Goal: Task Accomplishment & Management: Manage account settings

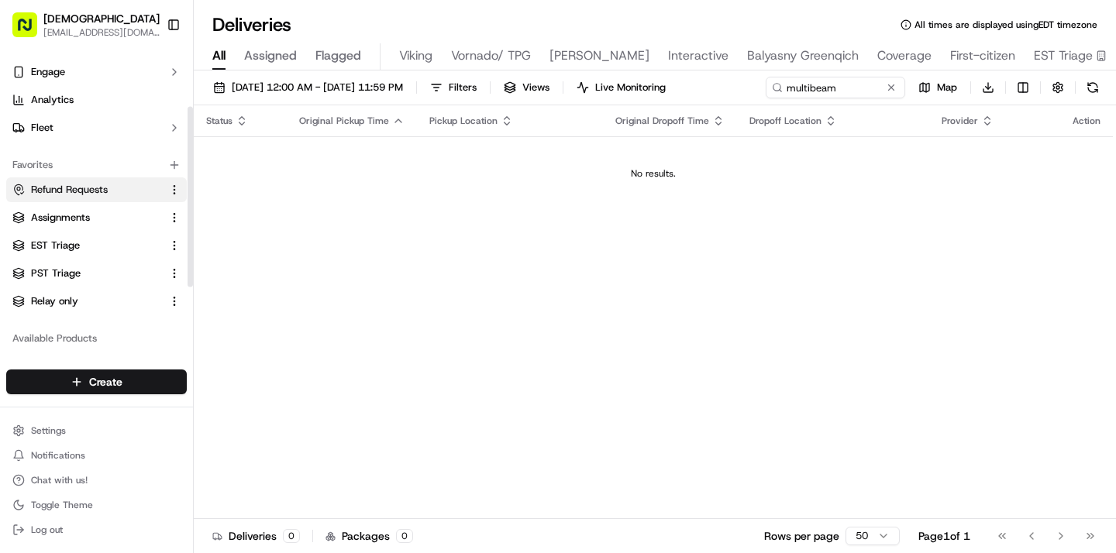
scroll to position [113, 0]
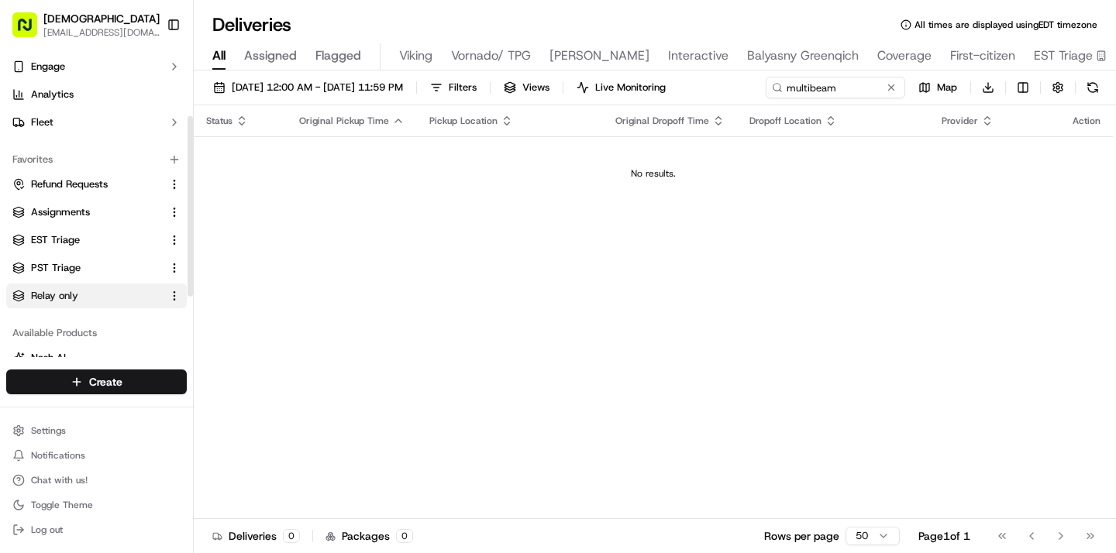
click at [88, 299] on link "Relay only" at bounding box center [87, 296] width 150 height 14
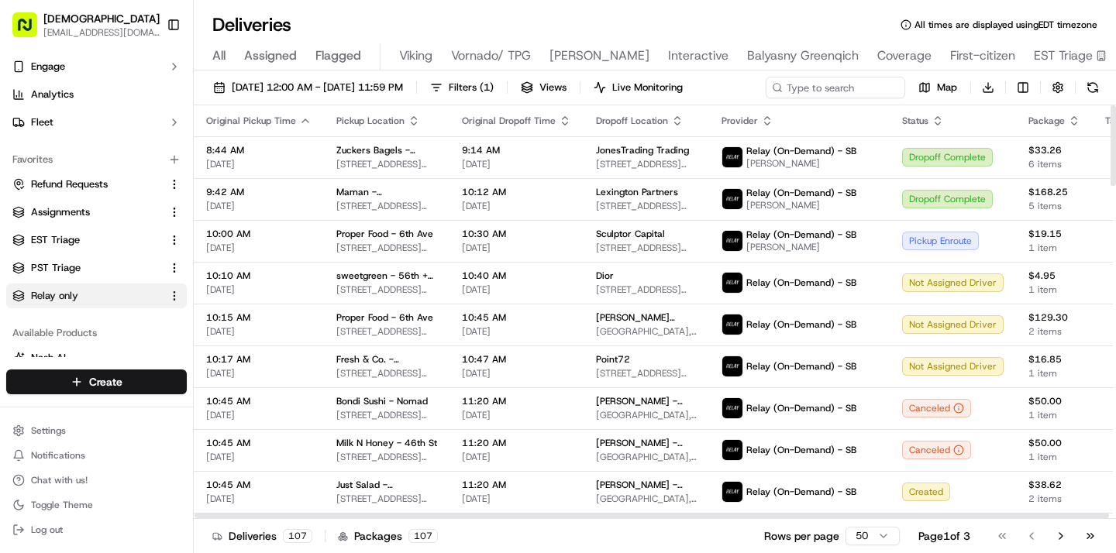
click at [1068, 123] on icon "button" at bounding box center [1074, 121] width 12 height 12
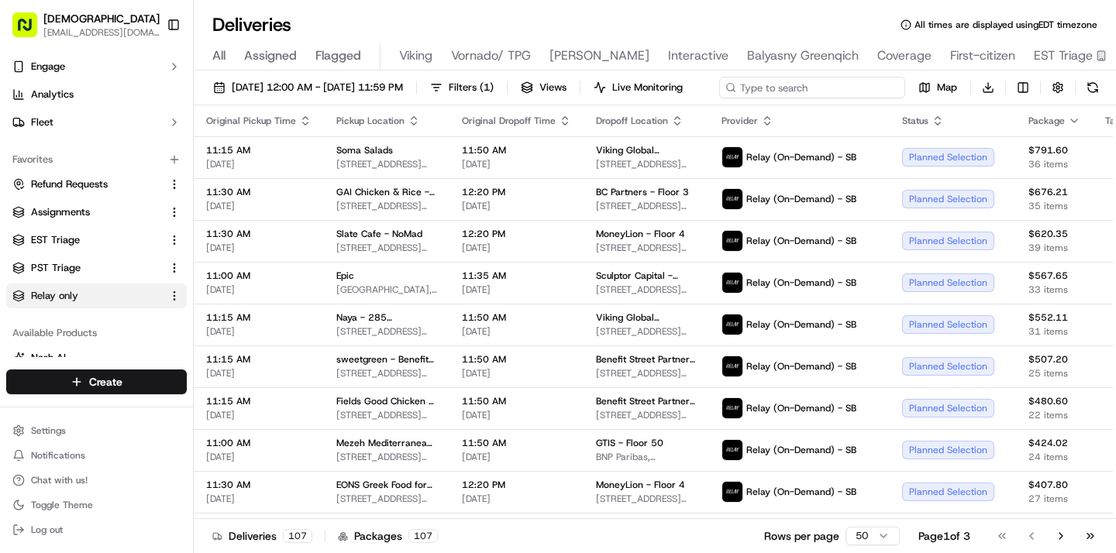
click at [888, 85] on div "09/15/2025 12:00 AM - 09/15/2025 11:59 PM Filters ( 1 ) Views Live Monitoring M…" at bounding box center [655, 91] width 922 height 29
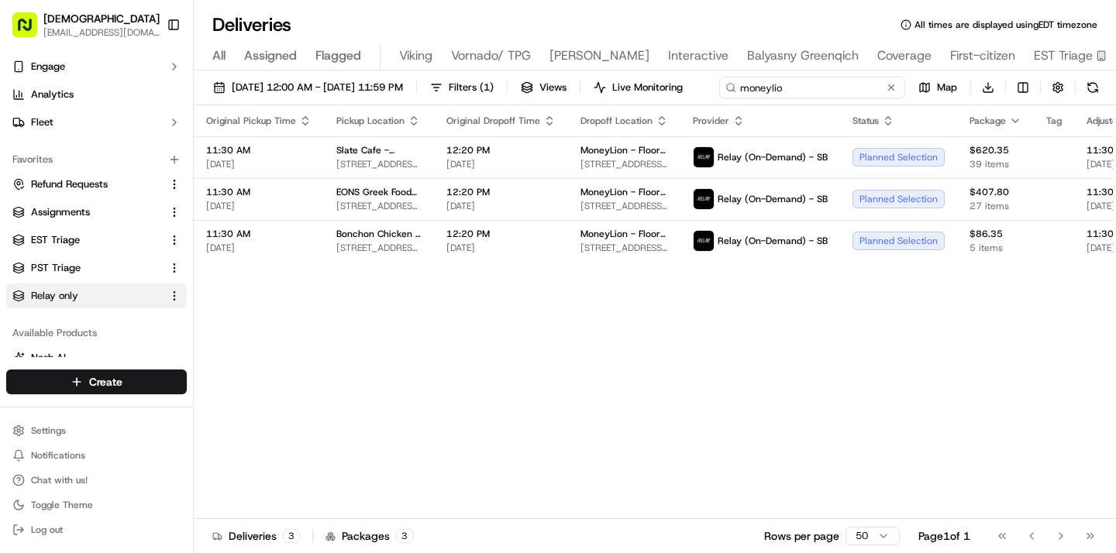
type input "moneylion"
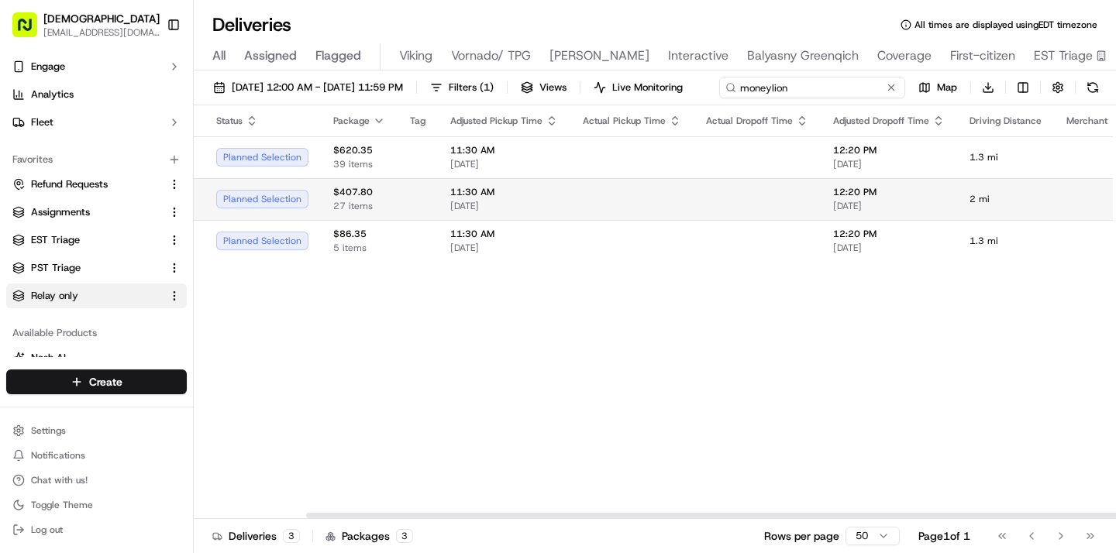
scroll to position [0, 755]
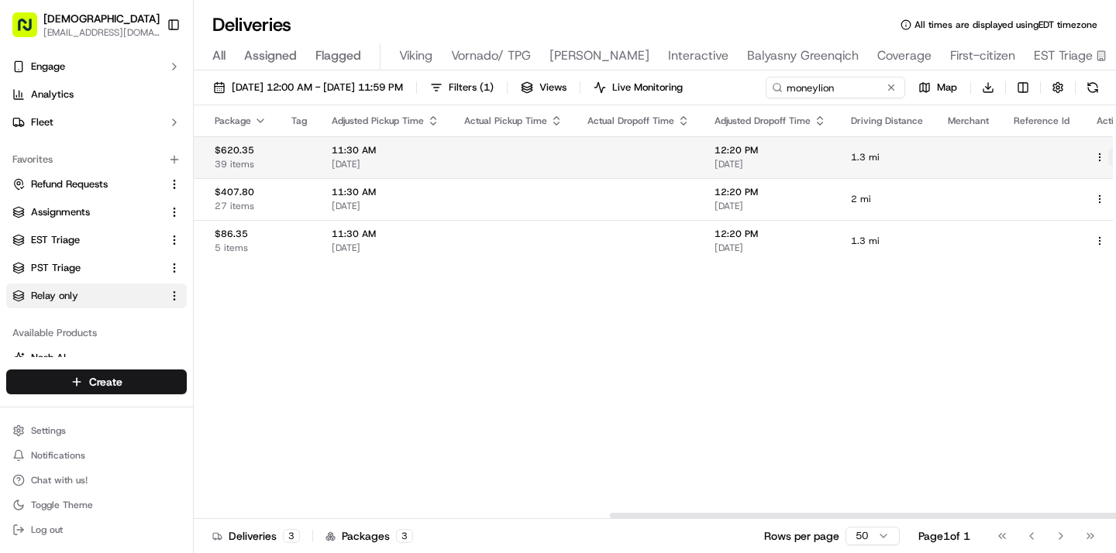
click at [1108, 167] on button at bounding box center [1117, 157] width 19 height 19
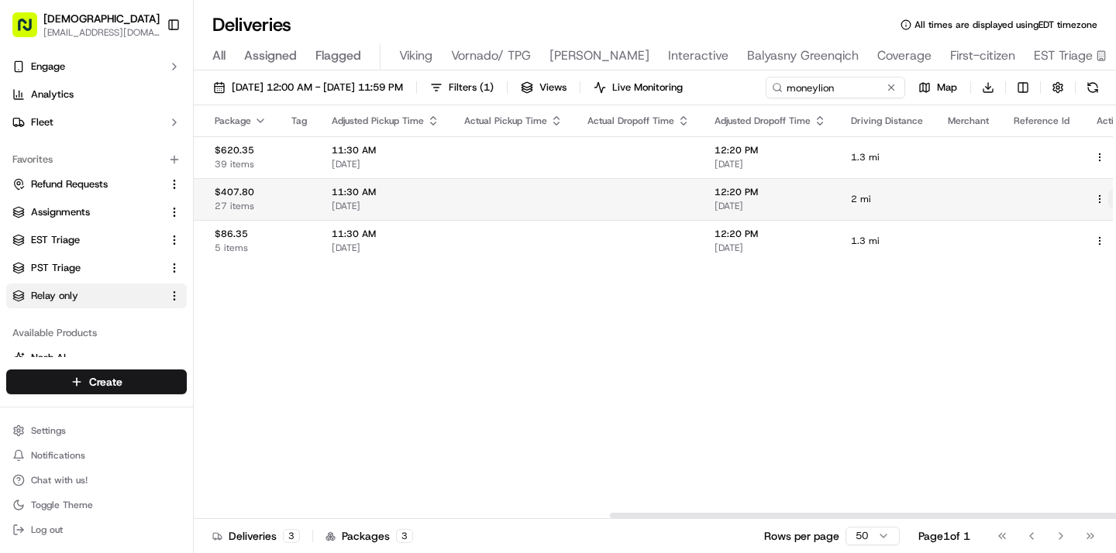
click at [1108, 195] on button at bounding box center [1117, 199] width 19 height 19
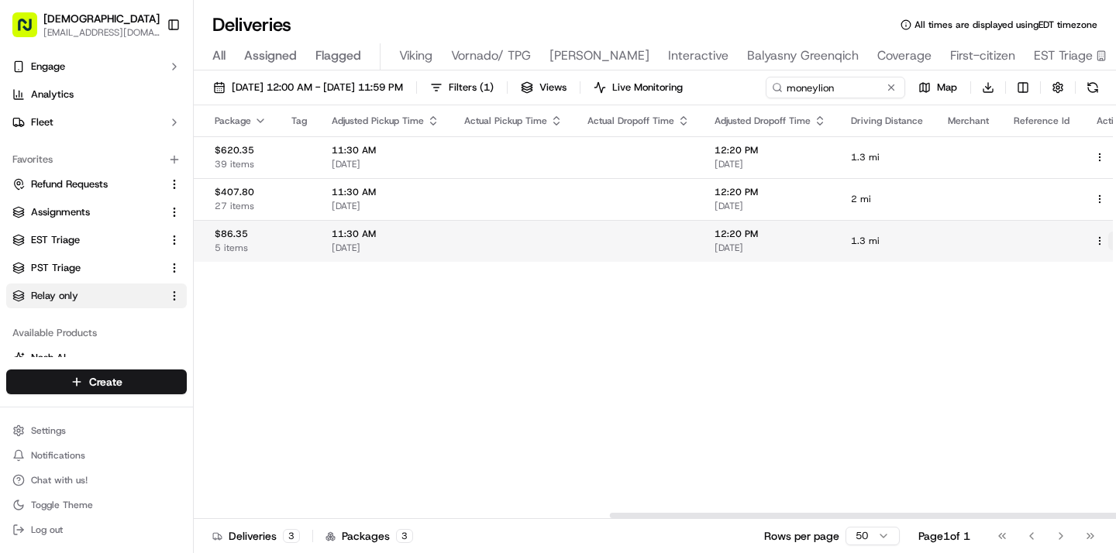
click at [1108, 238] on button at bounding box center [1117, 241] width 19 height 19
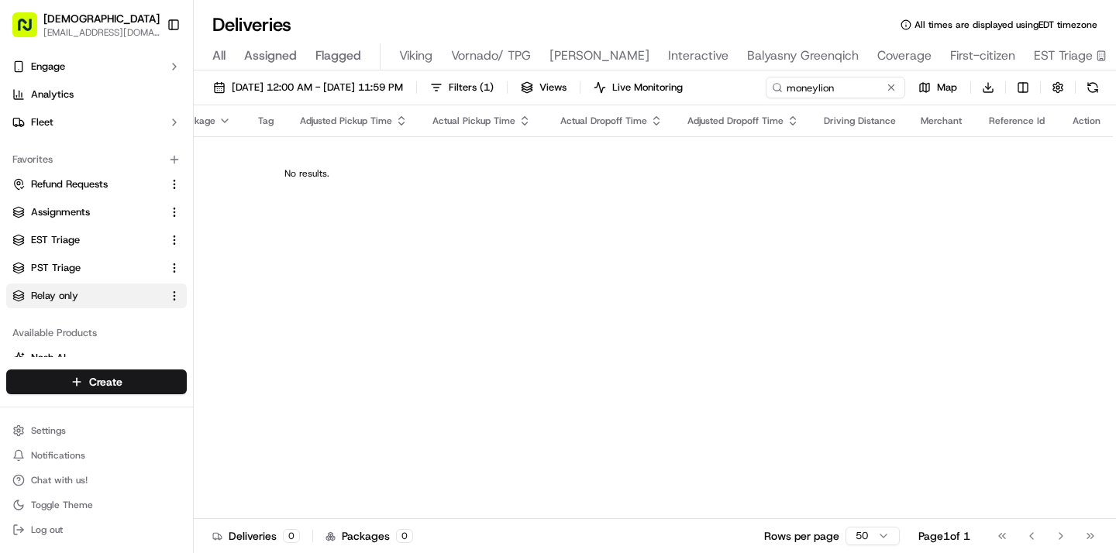
scroll to position [0, 693]
click at [886, 81] on button at bounding box center [890, 87] width 15 height 15
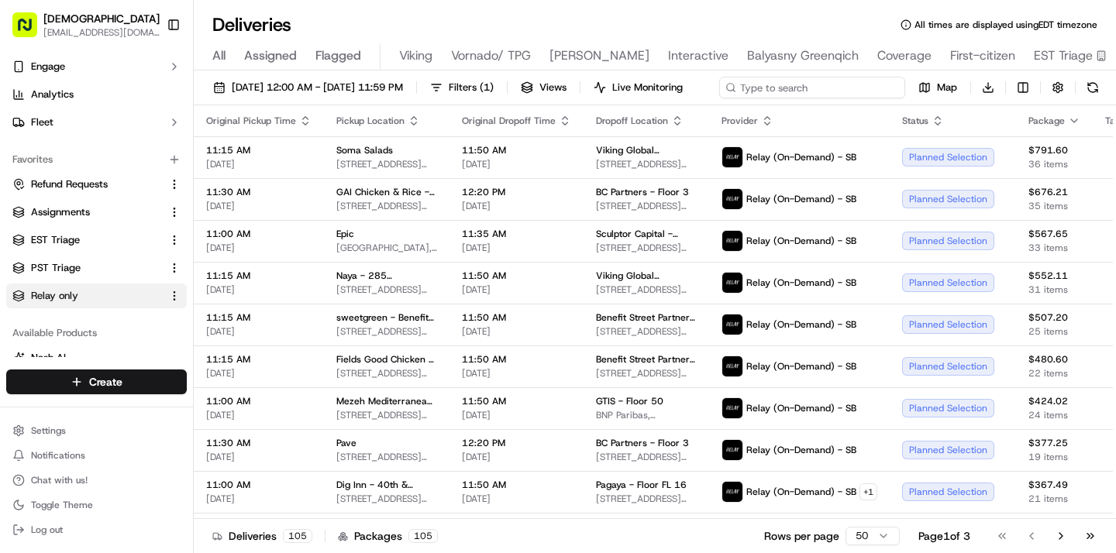
click at [858, 87] on div "09/15/2025 12:00 AM - 09/15/2025 11:59 PM Filters ( 1 ) Views Live Monitoring M…" at bounding box center [655, 91] width 922 height 29
type input "viking"
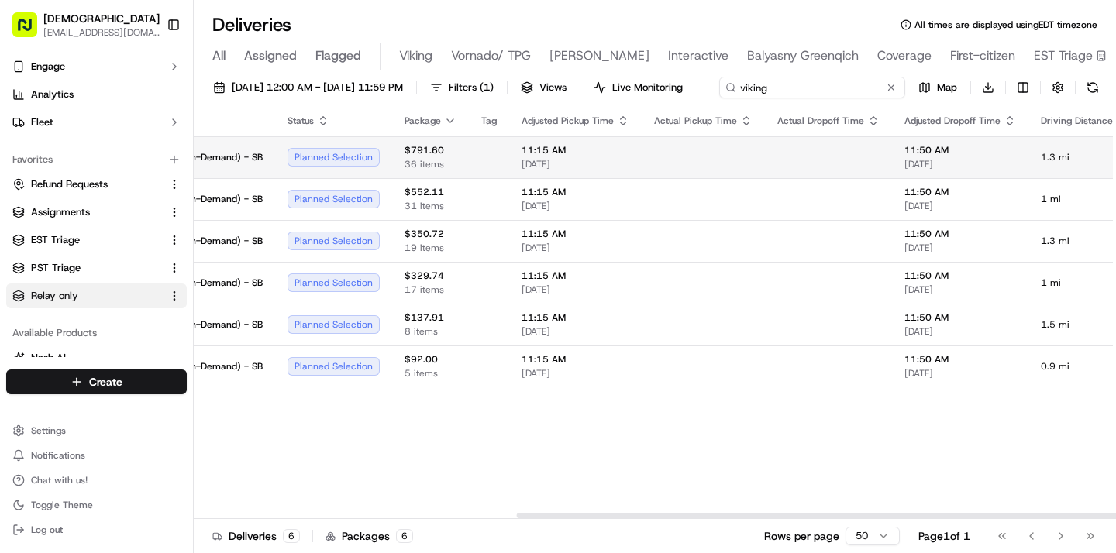
scroll to position [0, 755]
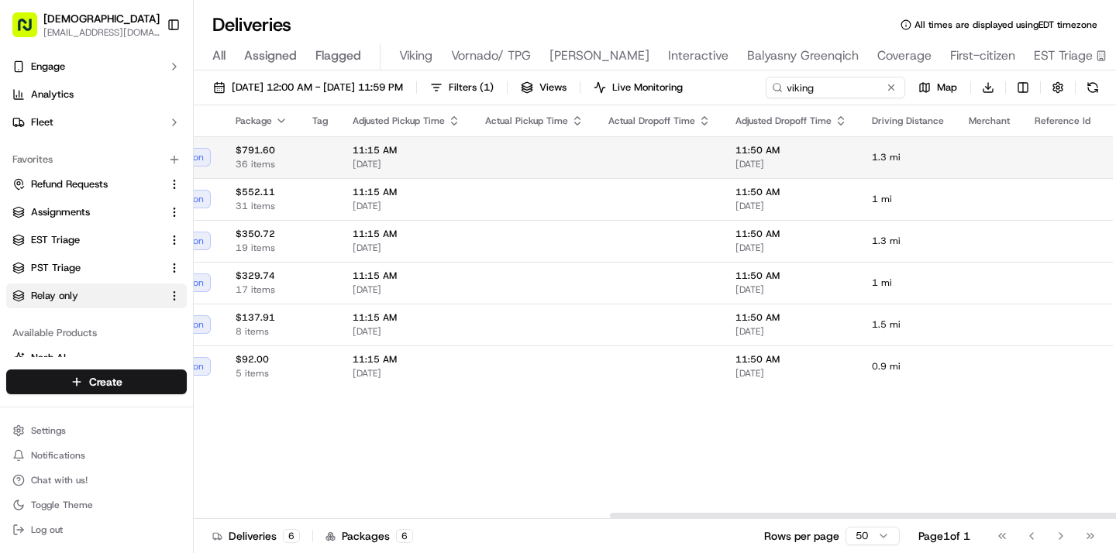
click at [1115, 167] on button at bounding box center [1138, 157] width 19 height 19
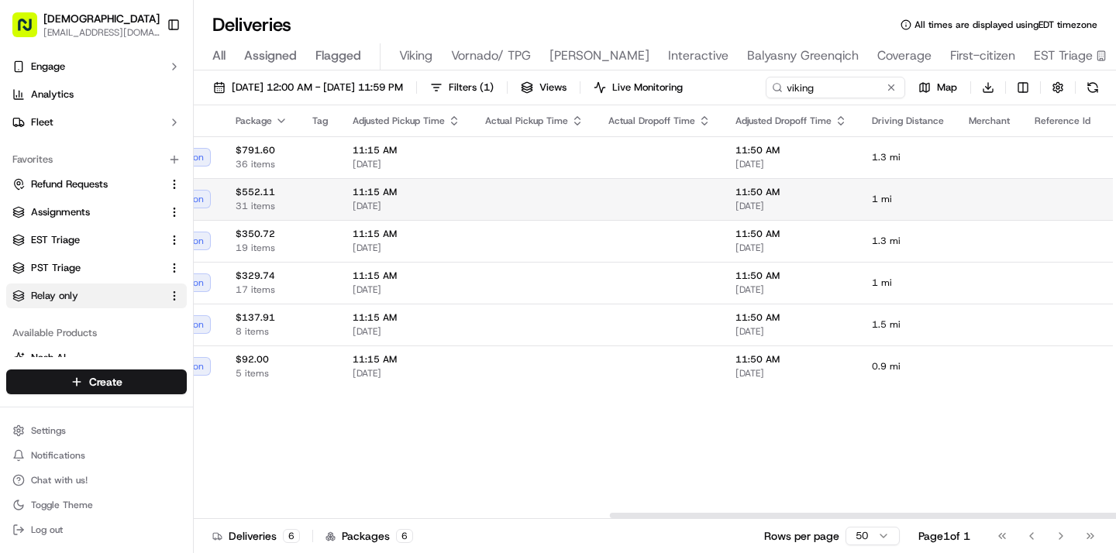
click at [1115, 201] on button at bounding box center [1138, 199] width 19 height 19
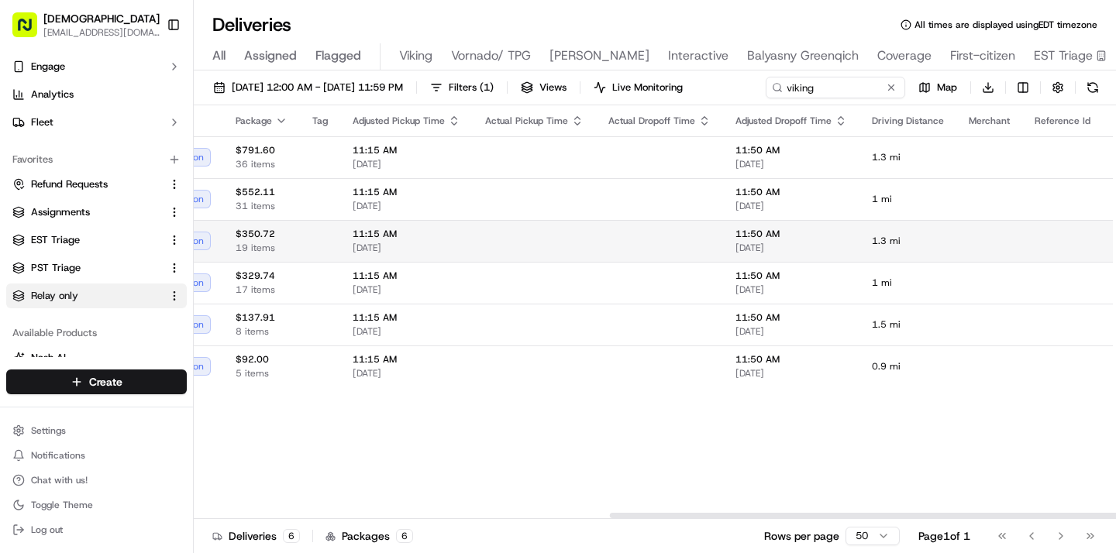
click at [1115, 237] on button at bounding box center [1138, 241] width 19 height 19
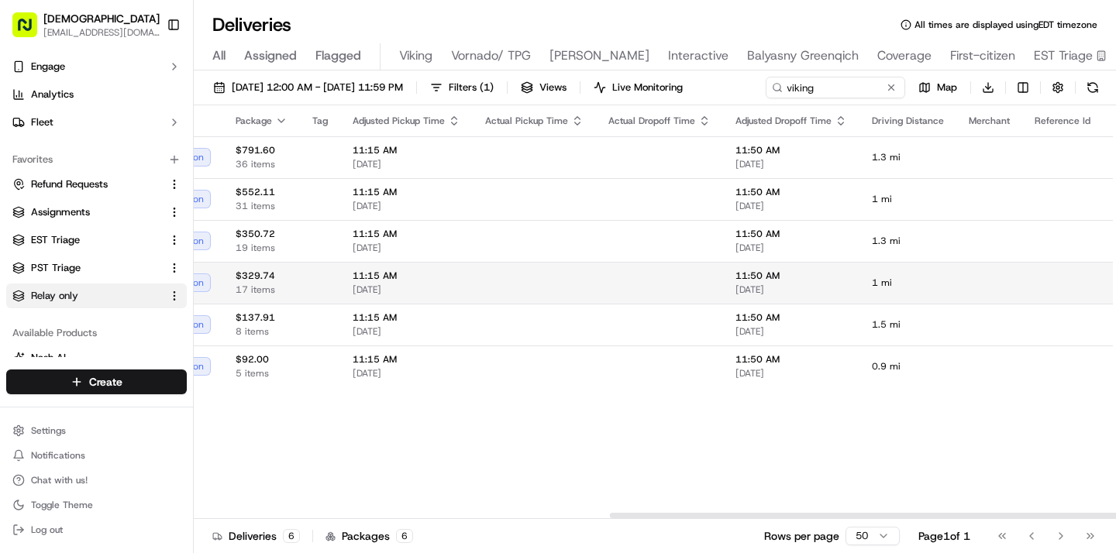
click at [1115, 278] on button at bounding box center [1138, 283] width 19 height 19
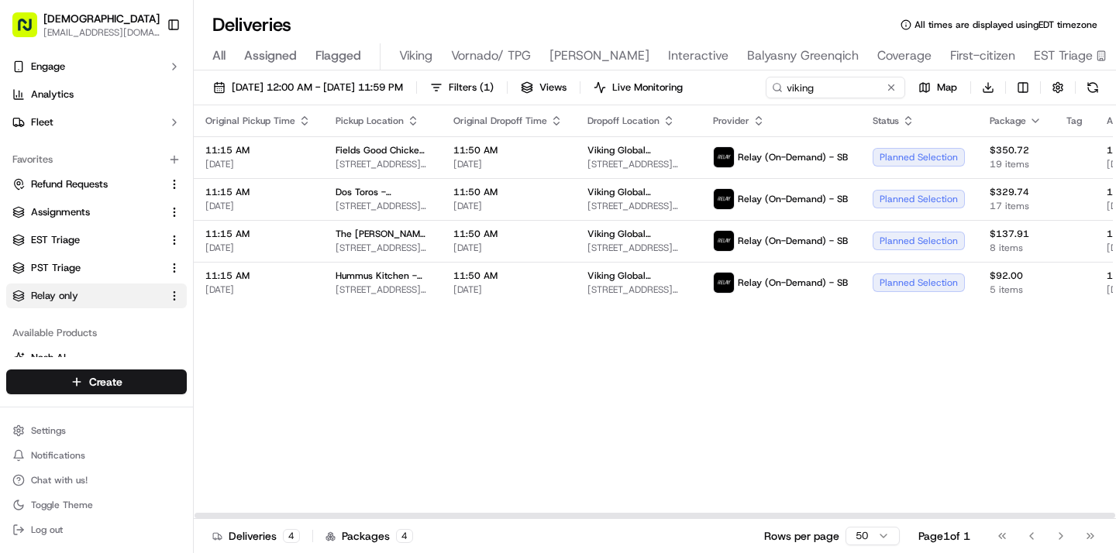
scroll to position [0, 0]
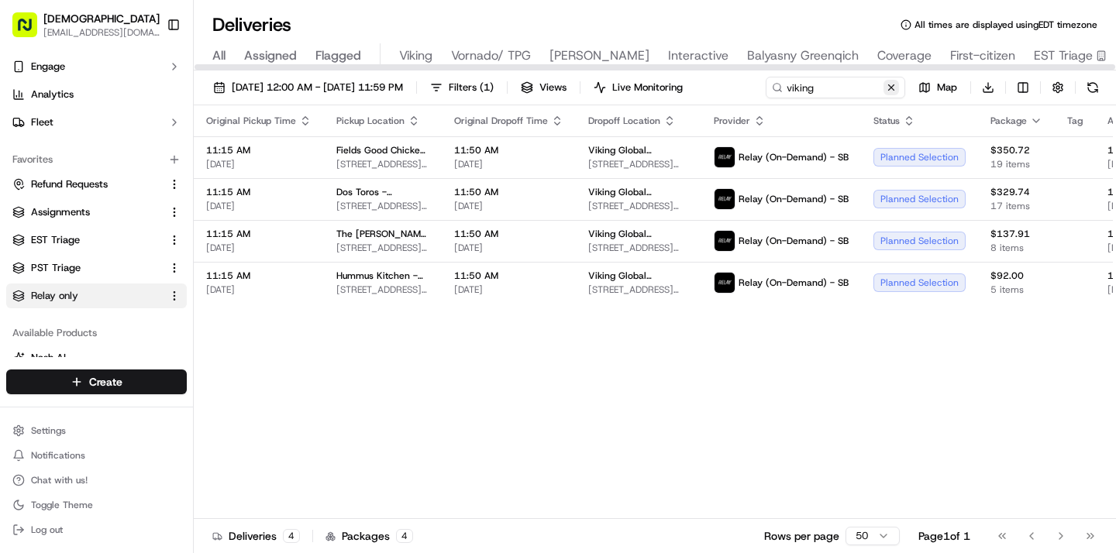
click at [892, 84] on button at bounding box center [890, 87] width 15 height 15
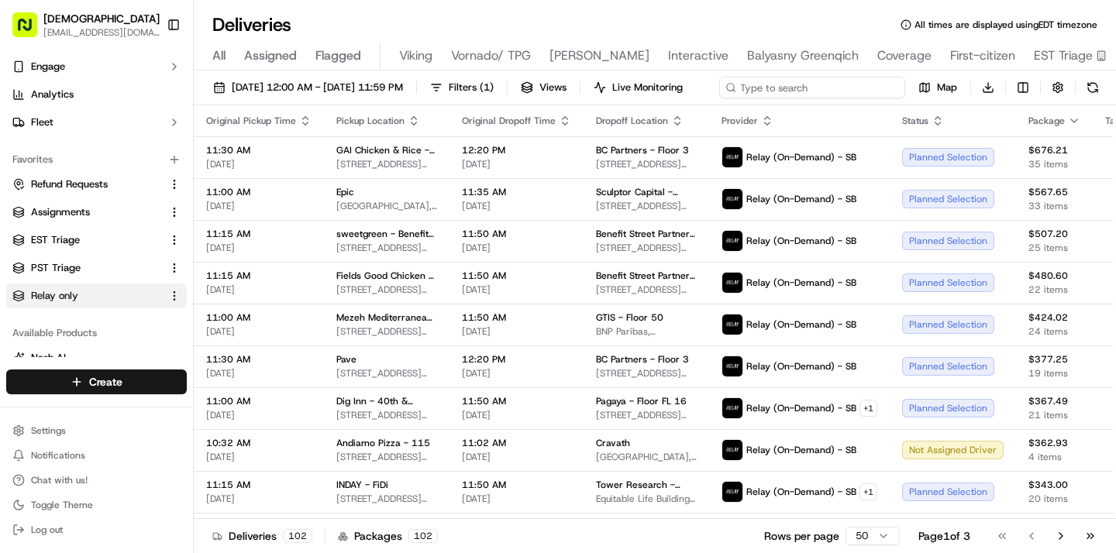
click at [855, 92] on input at bounding box center [812, 88] width 186 height 22
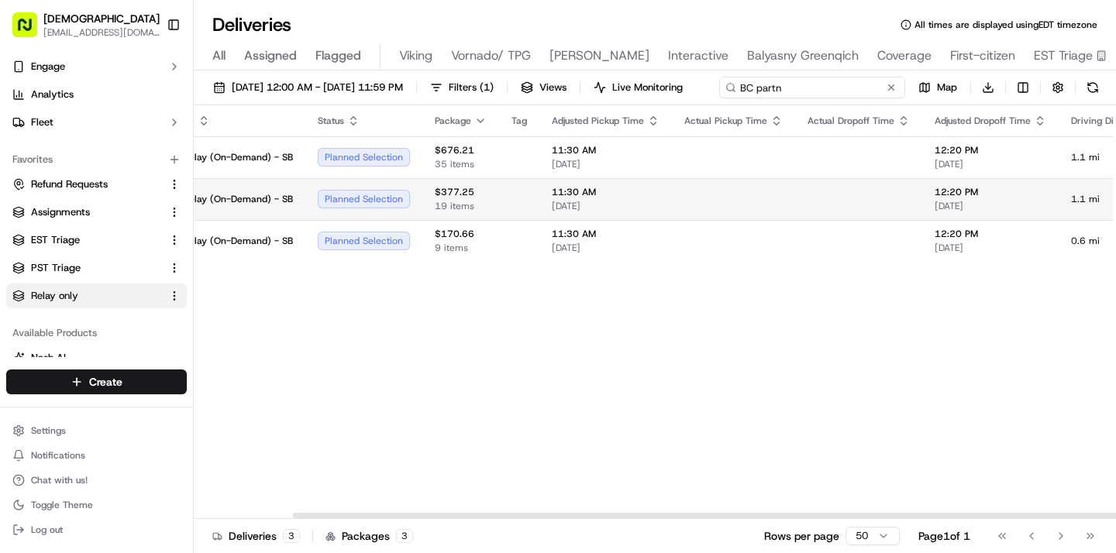
scroll to position [0, 755]
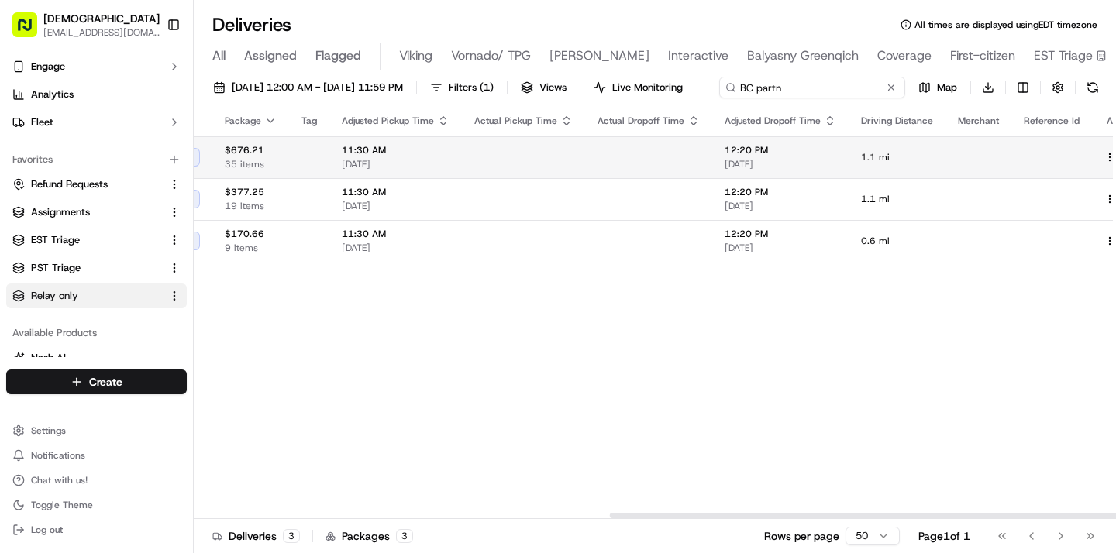
type input "BC partn"
click at [1115, 167] on button at bounding box center [1127, 157] width 19 height 19
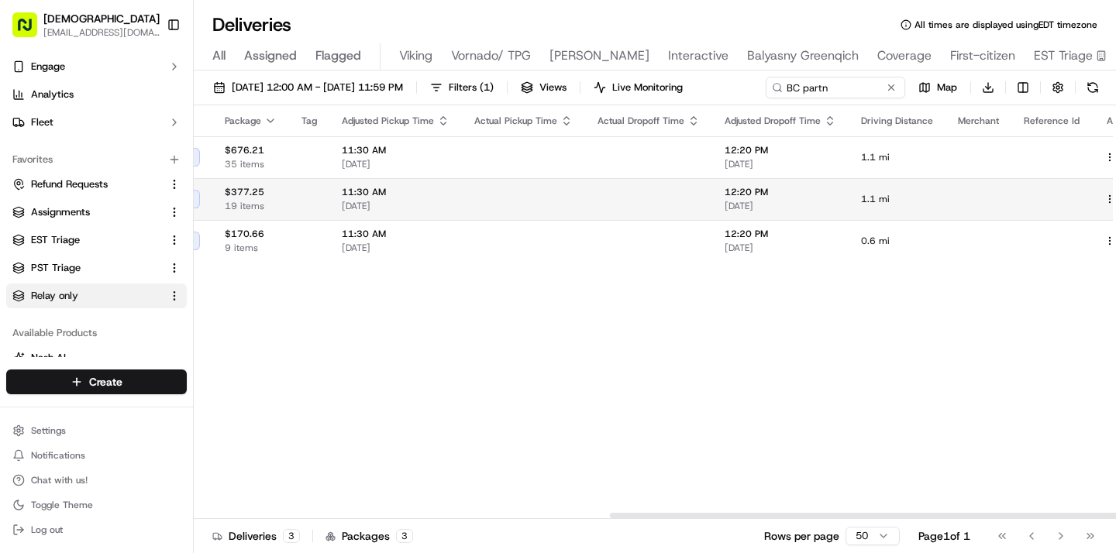
click at [1115, 196] on button at bounding box center [1127, 199] width 19 height 19
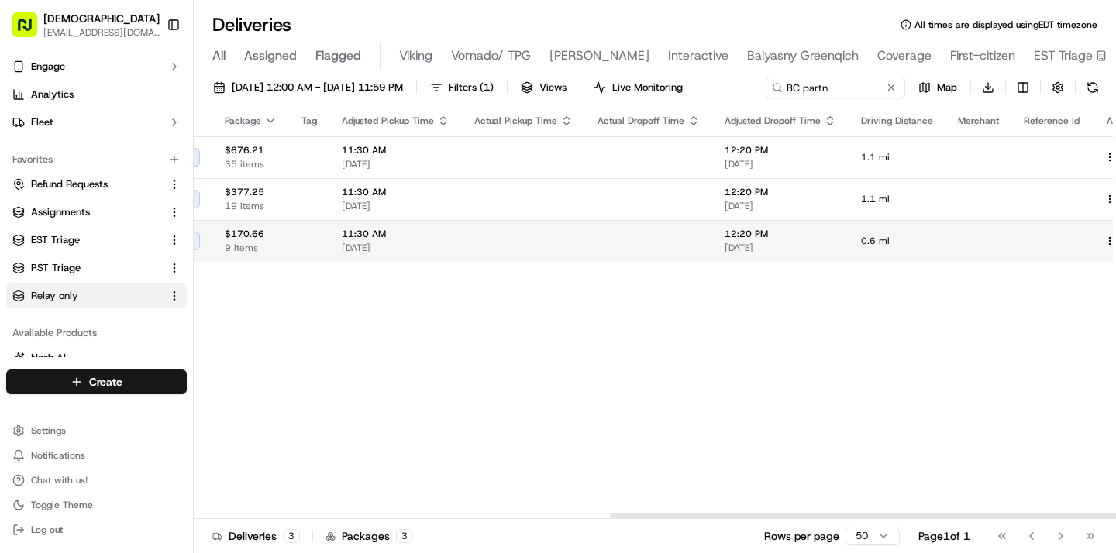
click at [462, 255] on td at bounding box center [523, 241] width 123 height 42
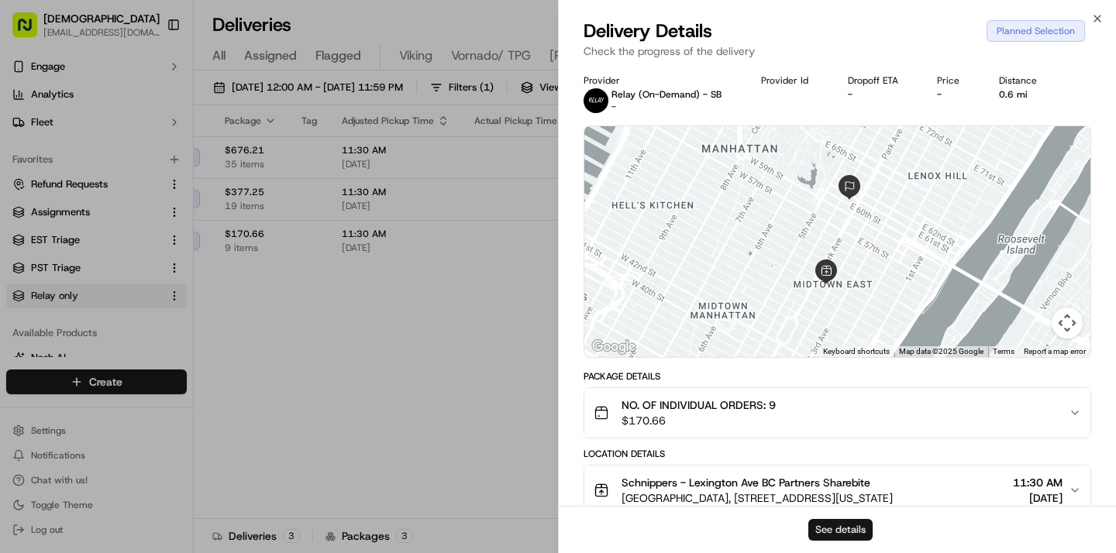
click at [835, 528] on button "See details" at bounding box center [840, 530] width 64 height 22
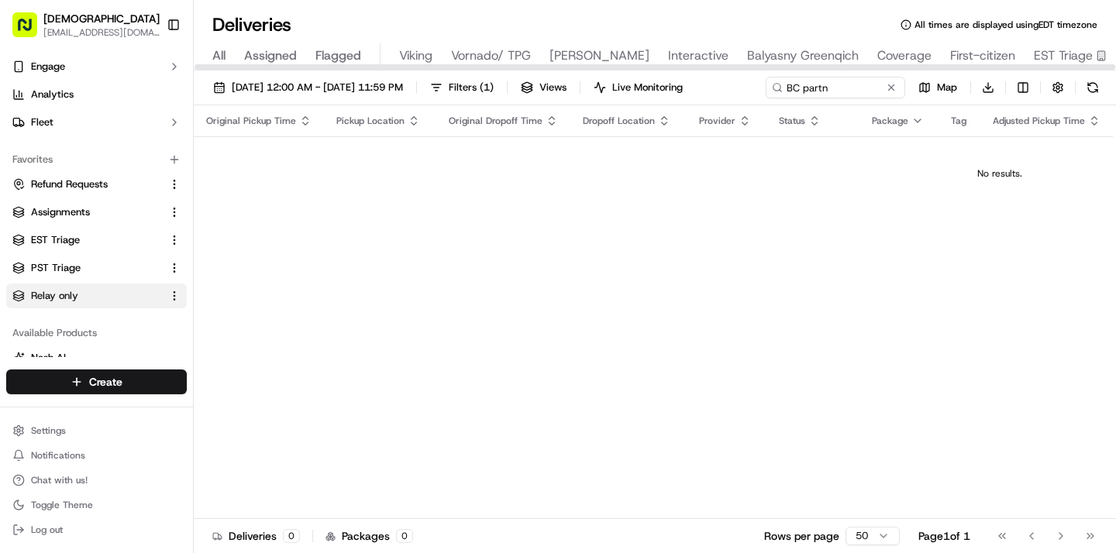
click at [432, 64] on div at bounding box center [654, 66] width 920 height 5
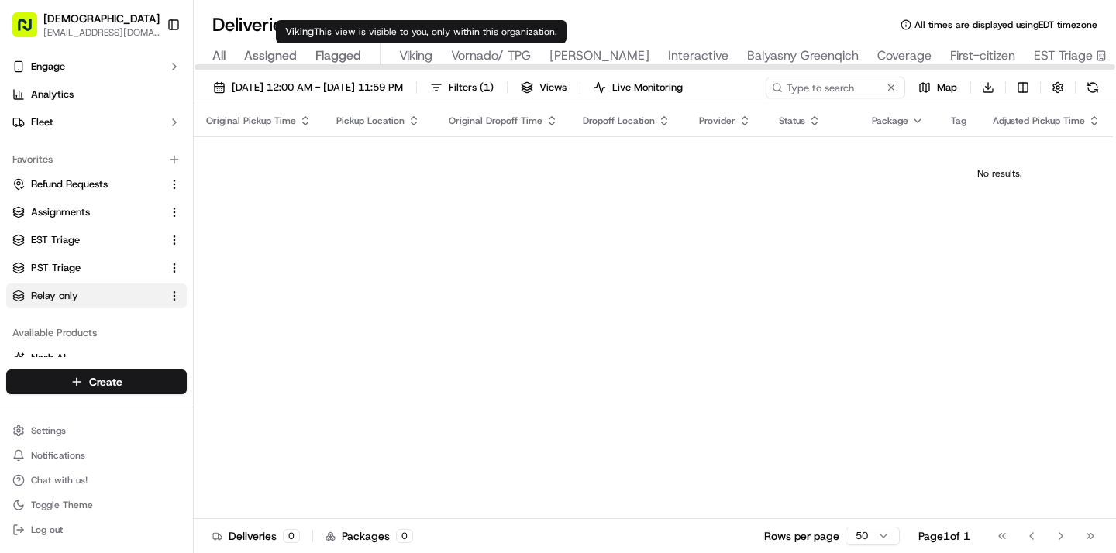
click at [423, 58] on span "Viking" at bounding box center [415, 55] width 33 height 19
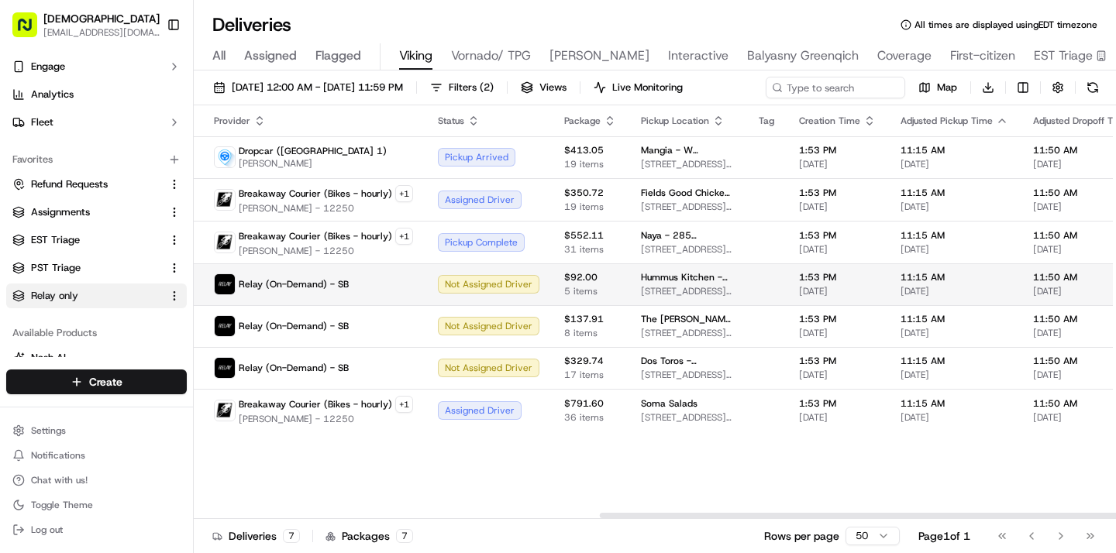
scroll to position [0, 722]
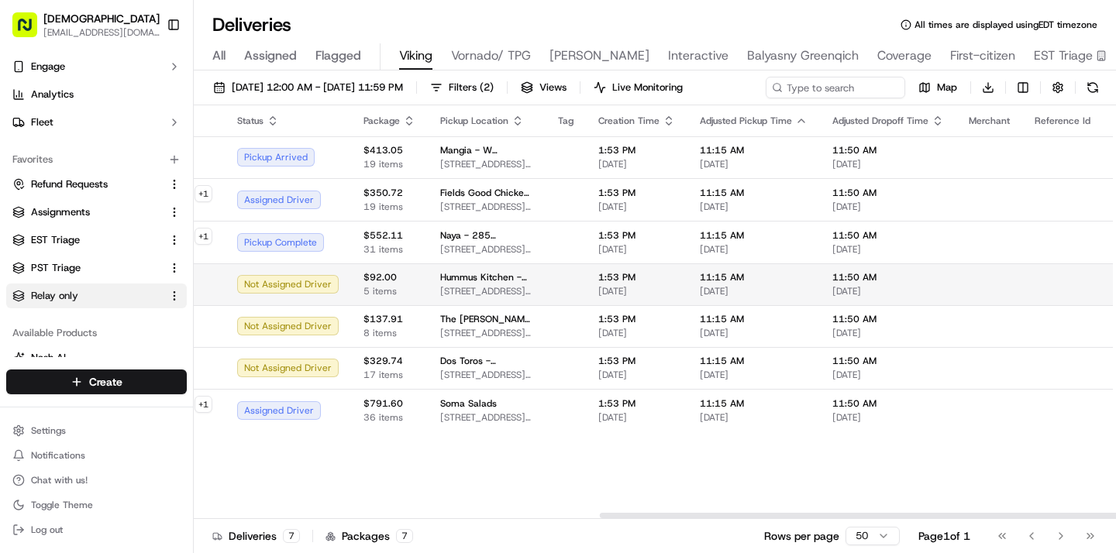
click at [1115, 285] on button at bounding box center [1138, 284] width 19 height 19
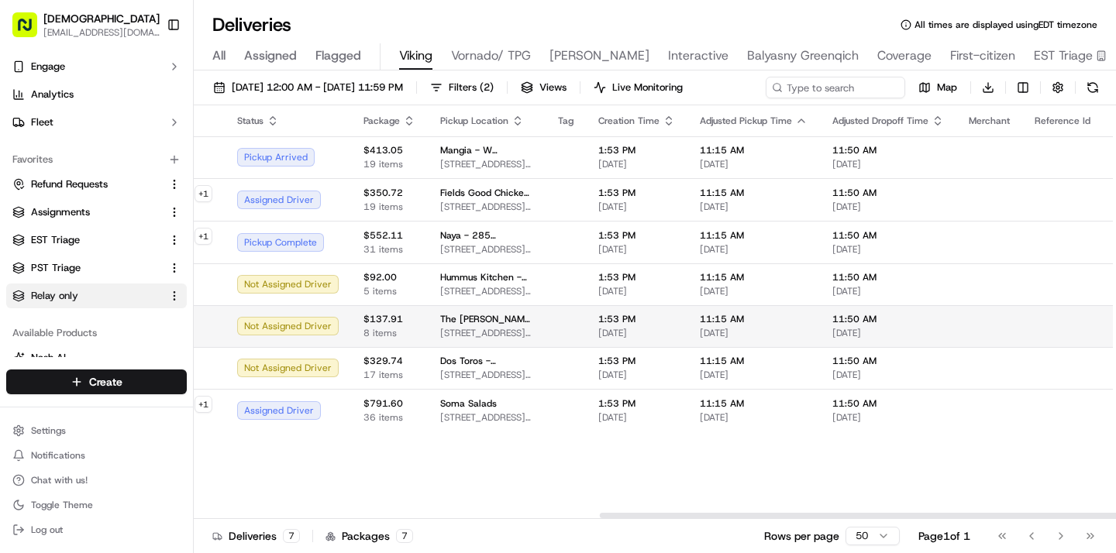
click at [1115, 324] on button at bounding box center [1138, 326] width 19 height 19
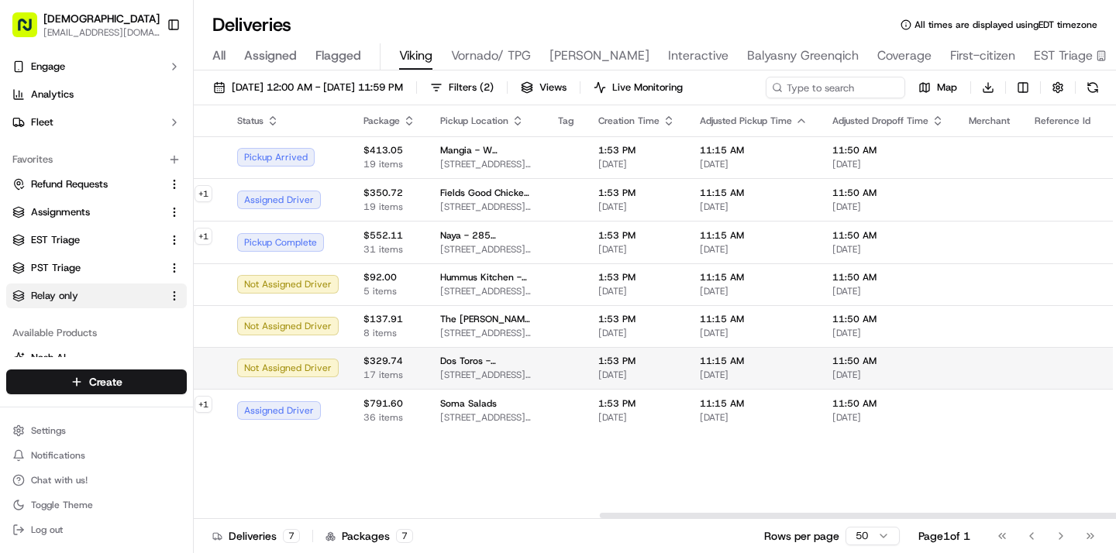
click at [1115, 366] on button at bounding box center [1138, 368] width 19 height 19
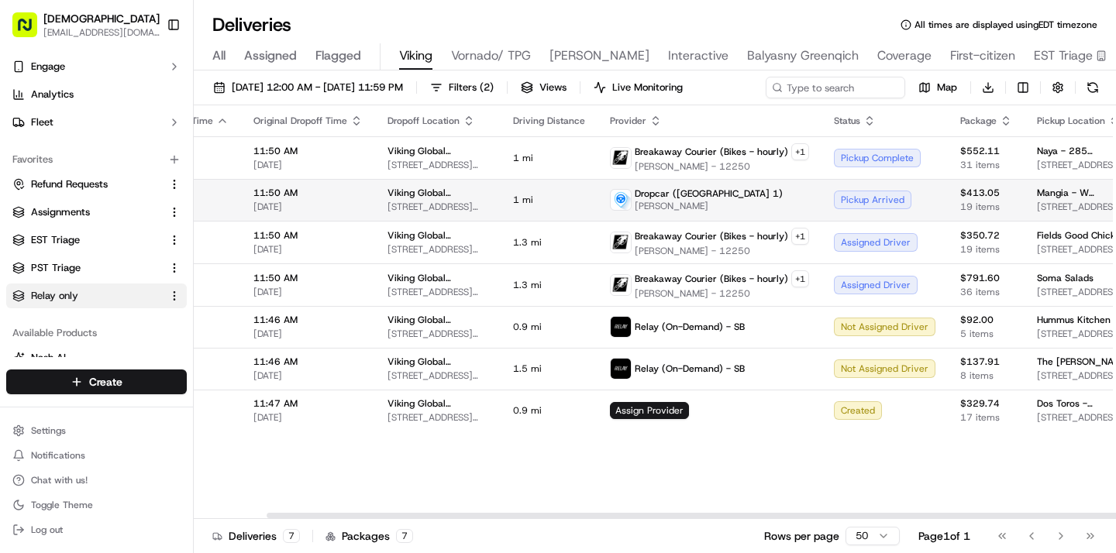
scroll to position [0, 132]
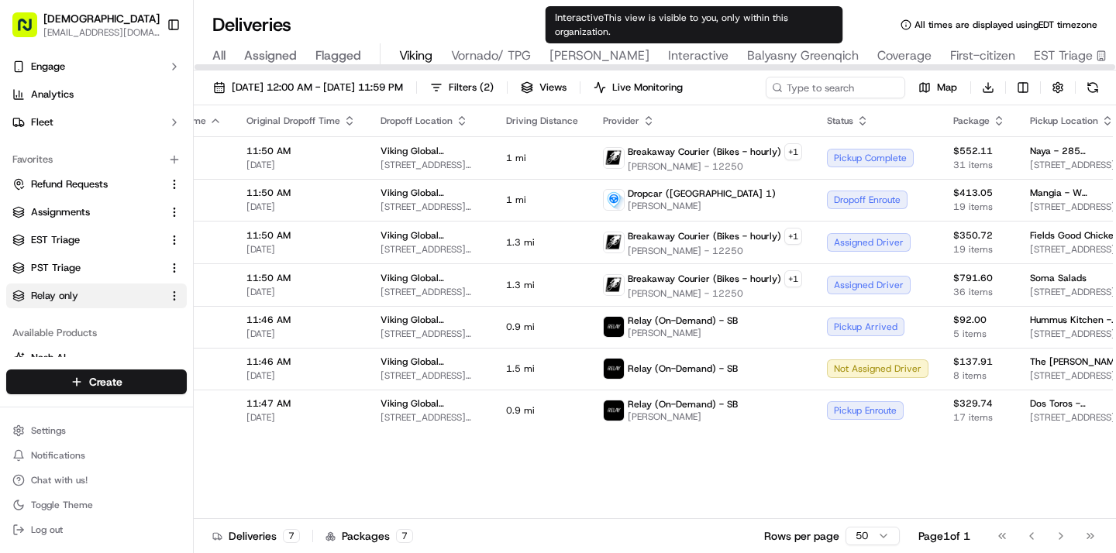
click at [697, 54] on span "Interactive" at bounding box center [698, 55] width 60 height 19
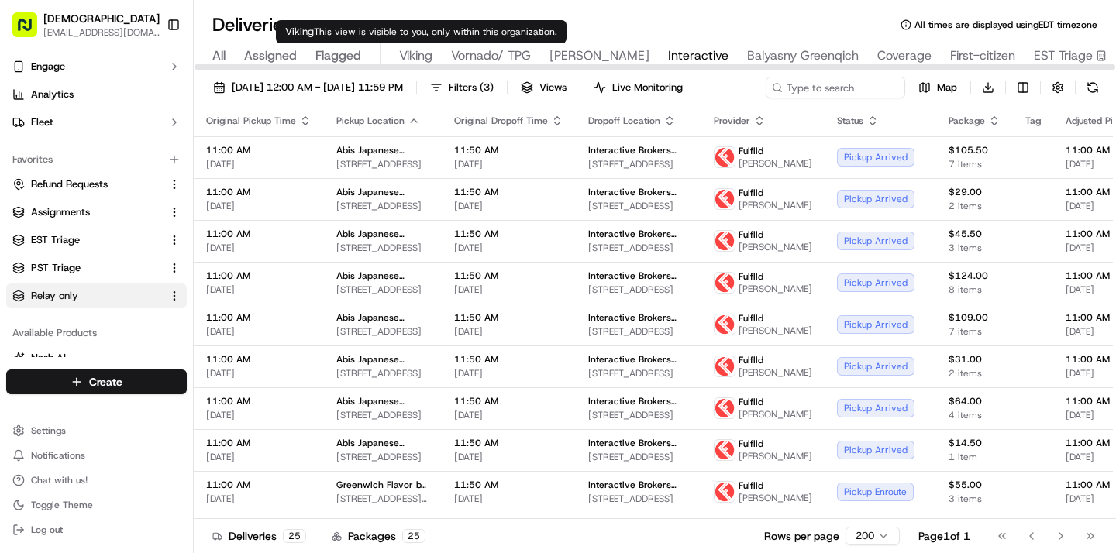
click at [406, 53] on span "Viking" at bounding box center [415, 55] width 33 height 19
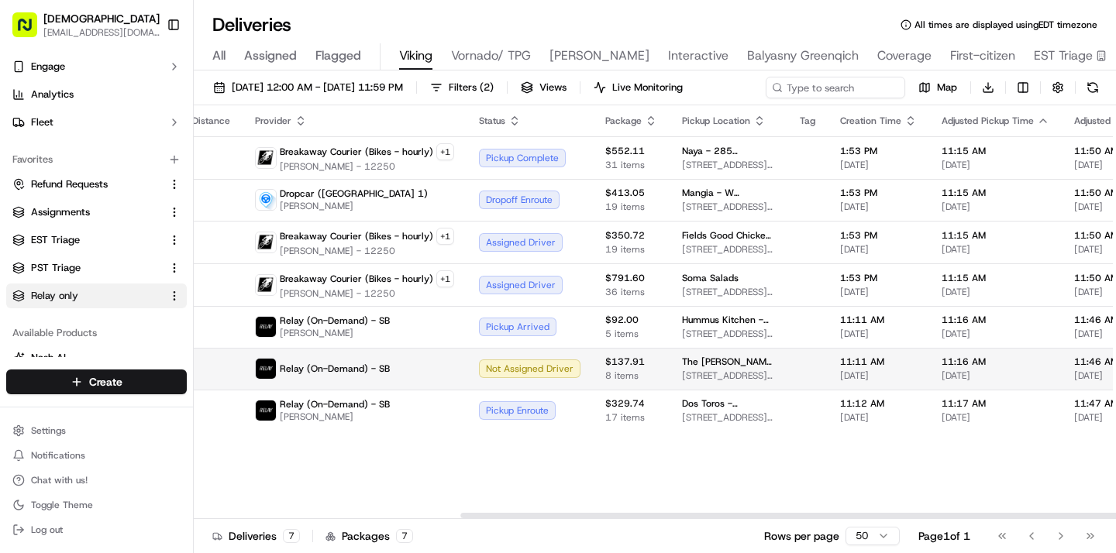
scroll to position [0, 470]
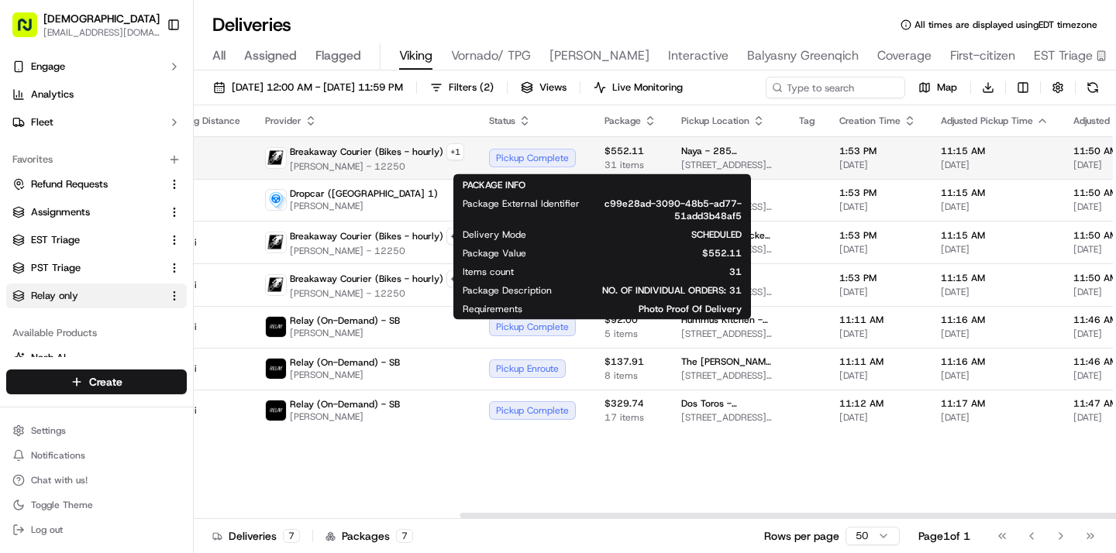
click at [681, 163] on span "285 Madison Ave, New York, NY 10017, USA" at bounding box center [727, 165] width 93 height 12
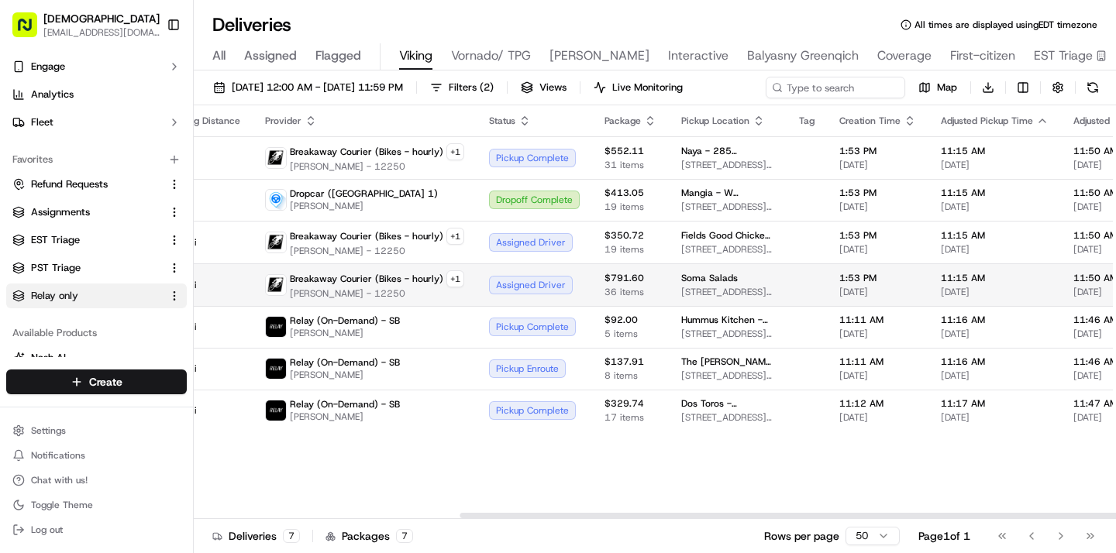
click at [639, 277] on td "$791.60 36 items" at bounding box center [630, 284] width 77 height 43
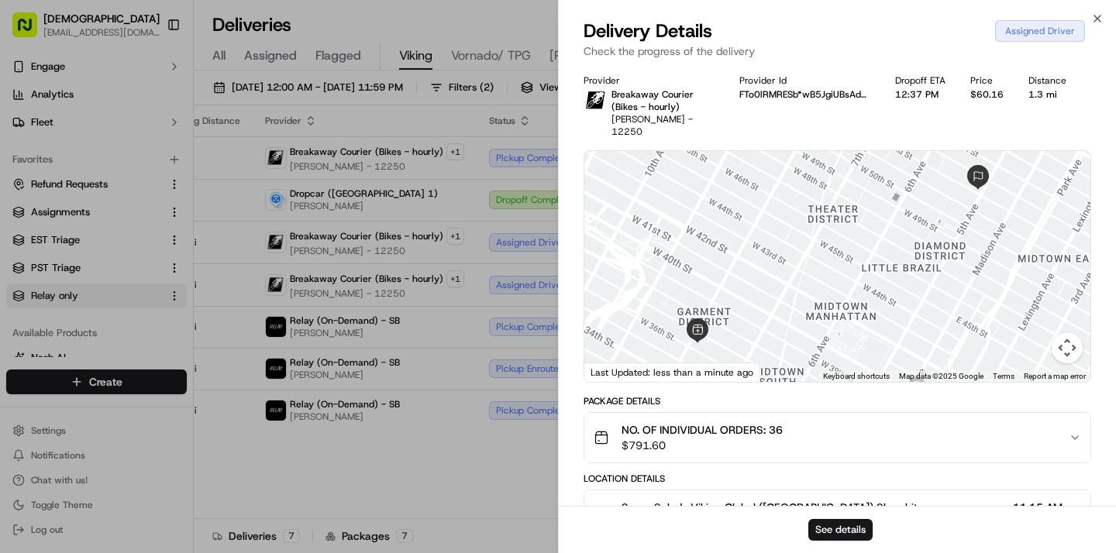
click at [598, 247] on div at bounding box center [837, 266] width 506 height 231
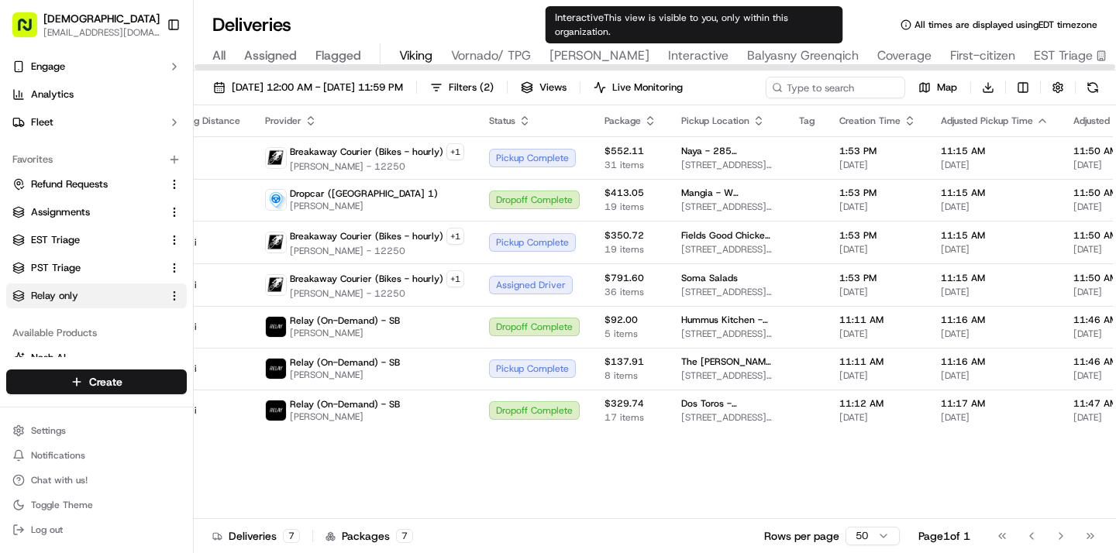
click at [710, 58] on span "Interactive" at bounding box center [698, 55] width 60 height 19
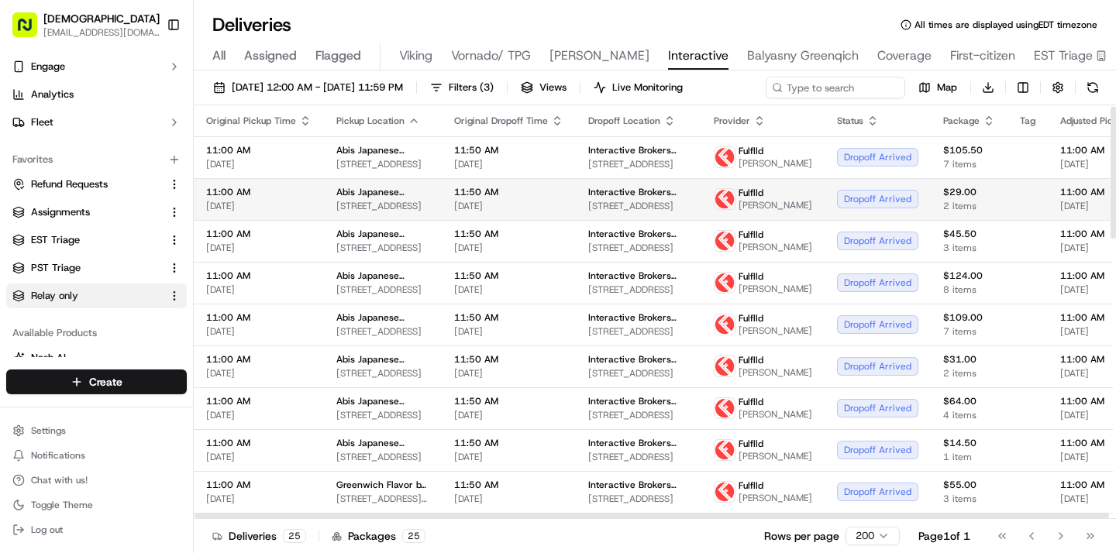
scroll to position [5, 0]
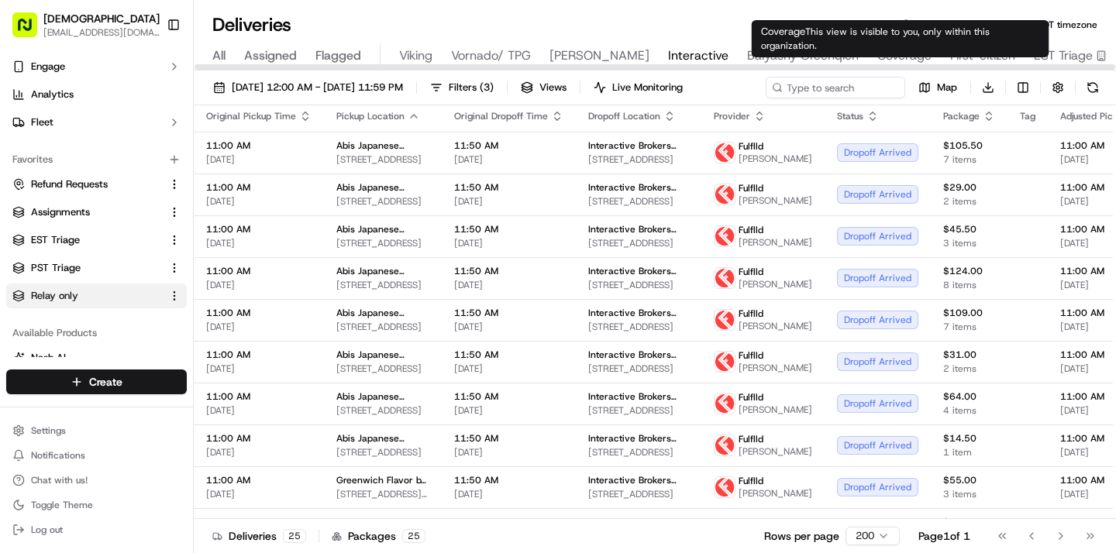
click at [893, 56] on span "Coverage" at bounding box center [904, 55] width 54 height 19
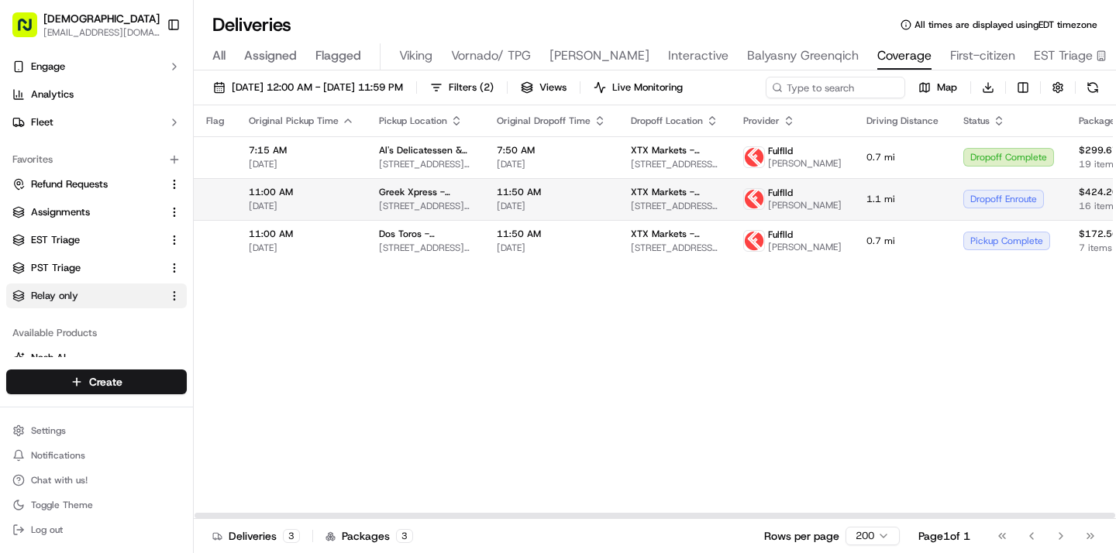
click at [418, 198] on span "Greek Xpress - W40th St" at bounding box center [425, 192] width 93 height 12
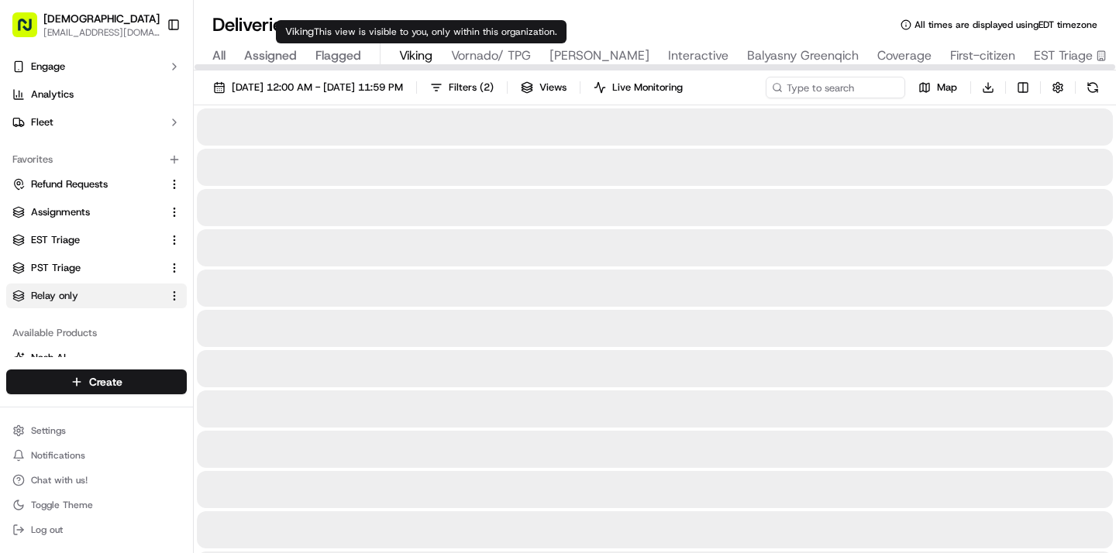
click at [421, 60] on span "Viking" at bounding box center [415, 55] width 33 height 19
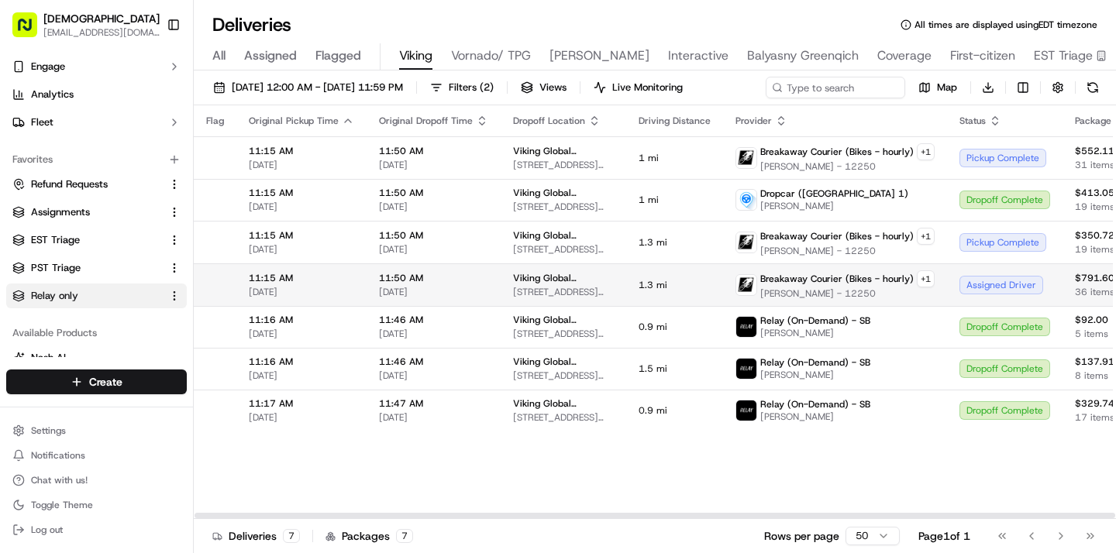
click at [824, 289] on span "Ibrahima Diallo - 12250" at bounding box center [847, 293] width 174 height 12
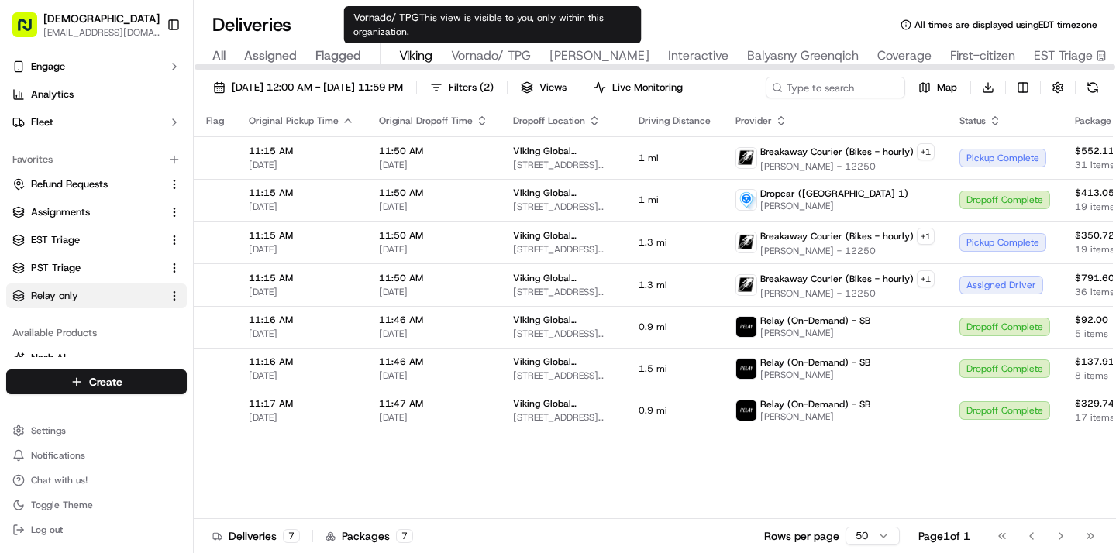
click at [484, 48] on span "Vornado/ TPG" at bounding box center [491, 55] width 80 height 19
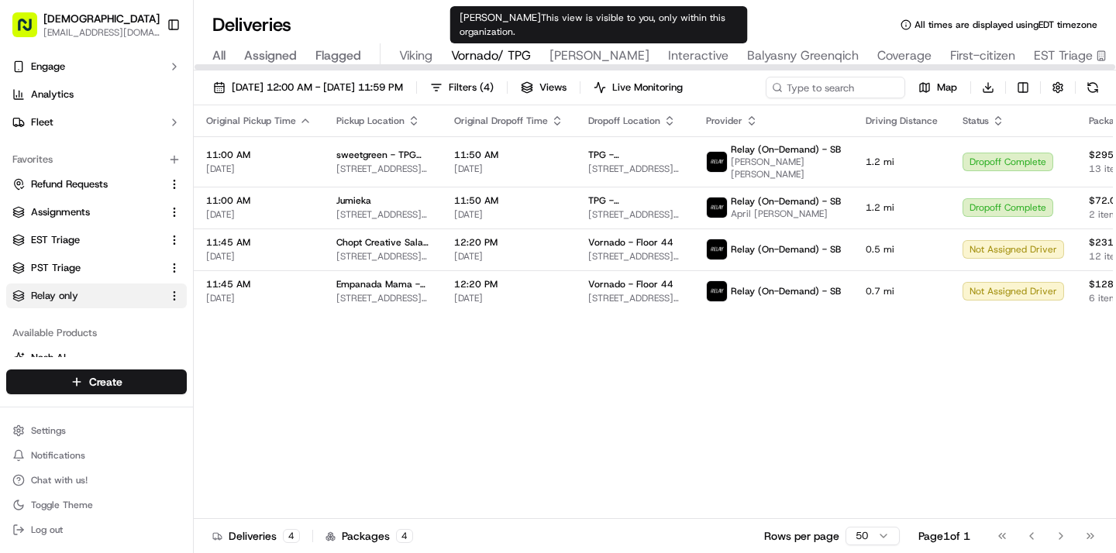
click at [609, 56] on span "Russell Reynolds" at bounding box center [599, 55] width 100 height 19
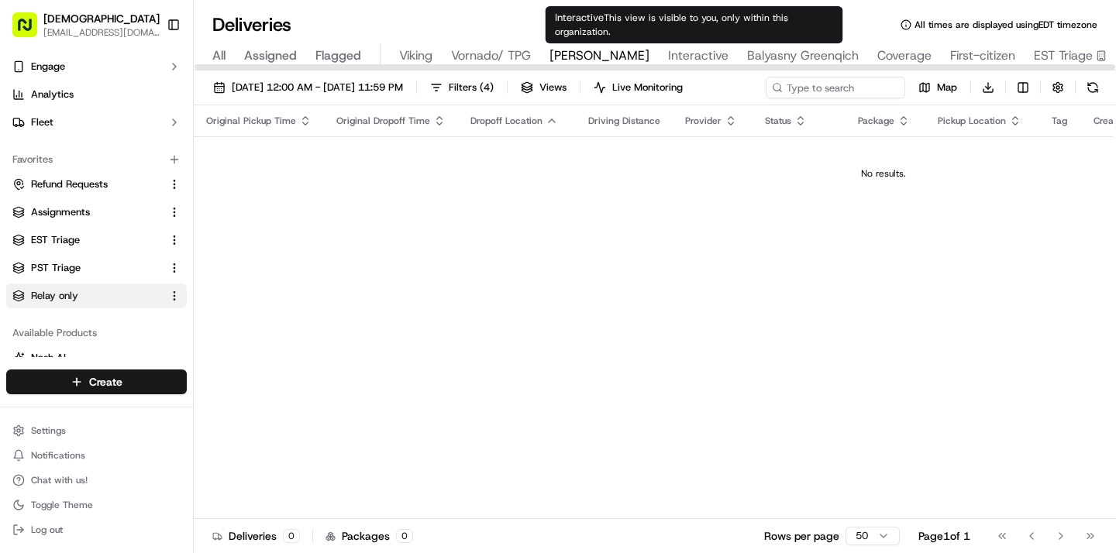
click at [701, 50] on span "Interactive" at bounding box center [698, 55] width 60 height 19
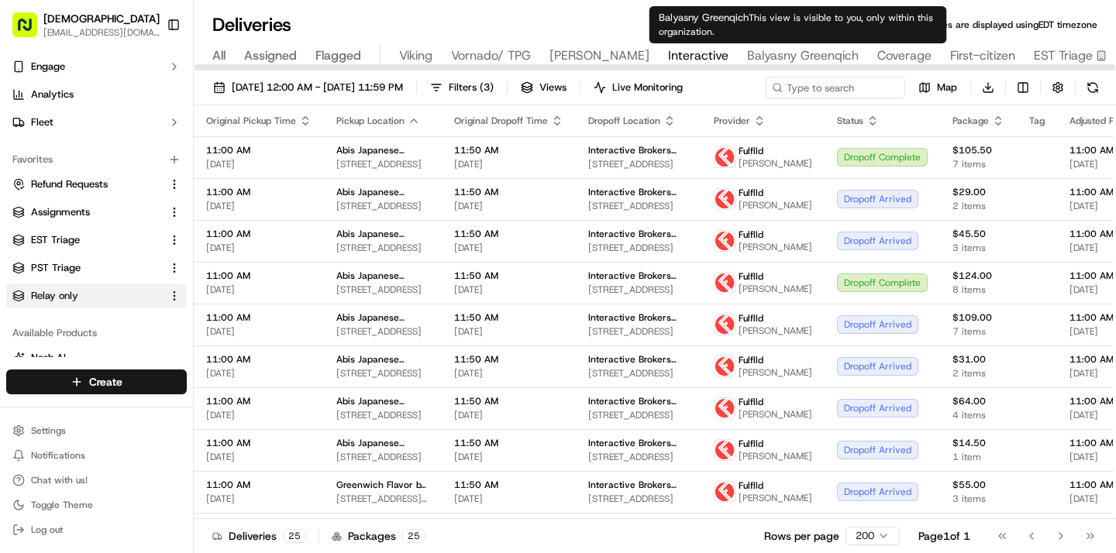
click at [803, 47] on span "Balyasny Greenqich" at bounding box center [803, 55] width 112 height 19
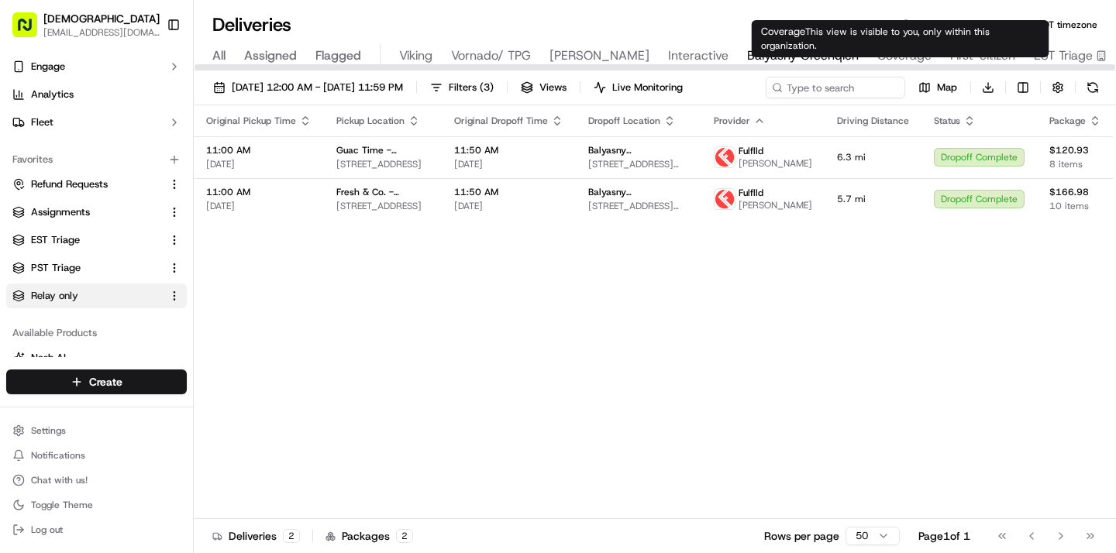
click at [879, 55] on span "Coverage" at bounding box center [904, 55] width 54 height 19
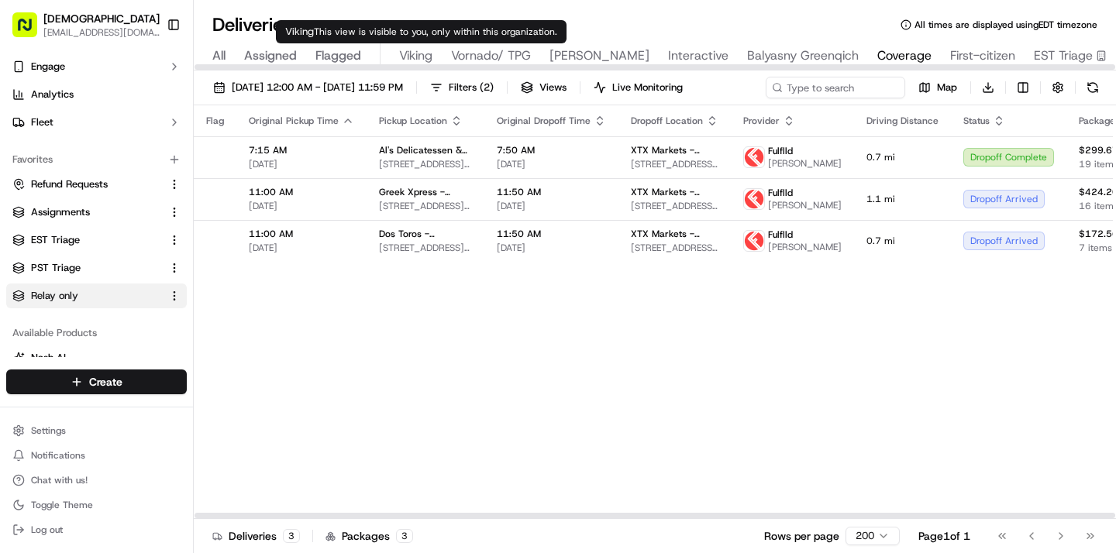
click at [413, 50] on span "Viking" at bounding box center [415, 55] width 33 height 19
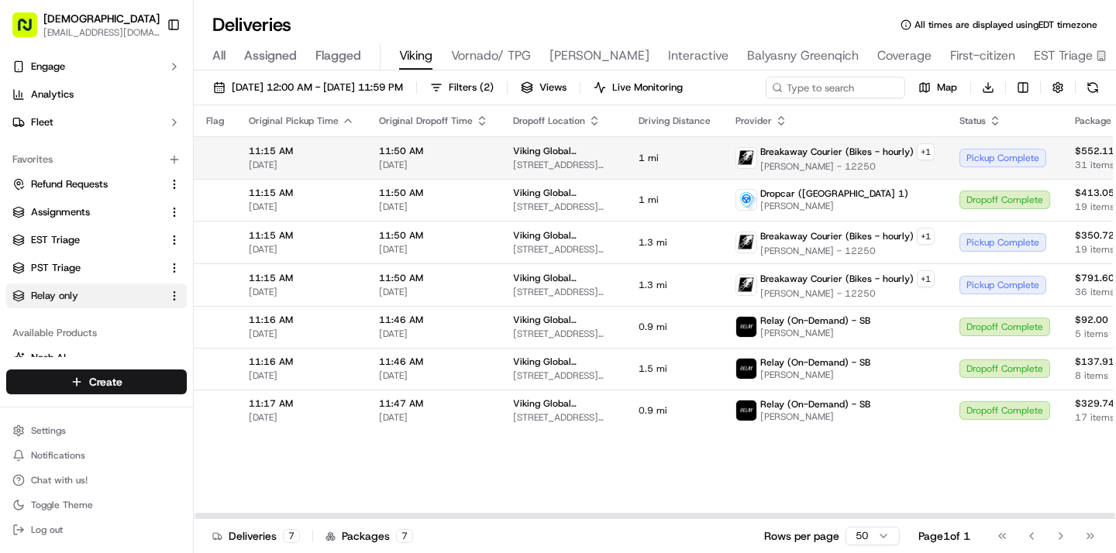
click at [796, 163] on span "Ibrahima Diallo - 12250" at bounding box center [847, 166] width 174 height 12
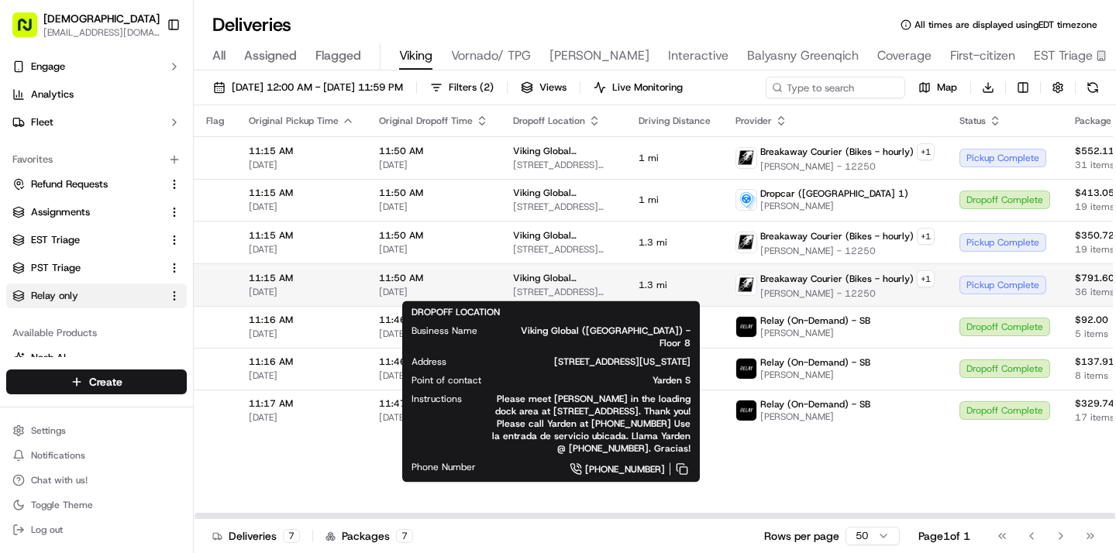
click at [594, 279] on td "Viking Global (NYC) - Floor 8 660 5th Ave, New York, NY 10103, USA" at bounding box center [564, 284] width 126 height 43
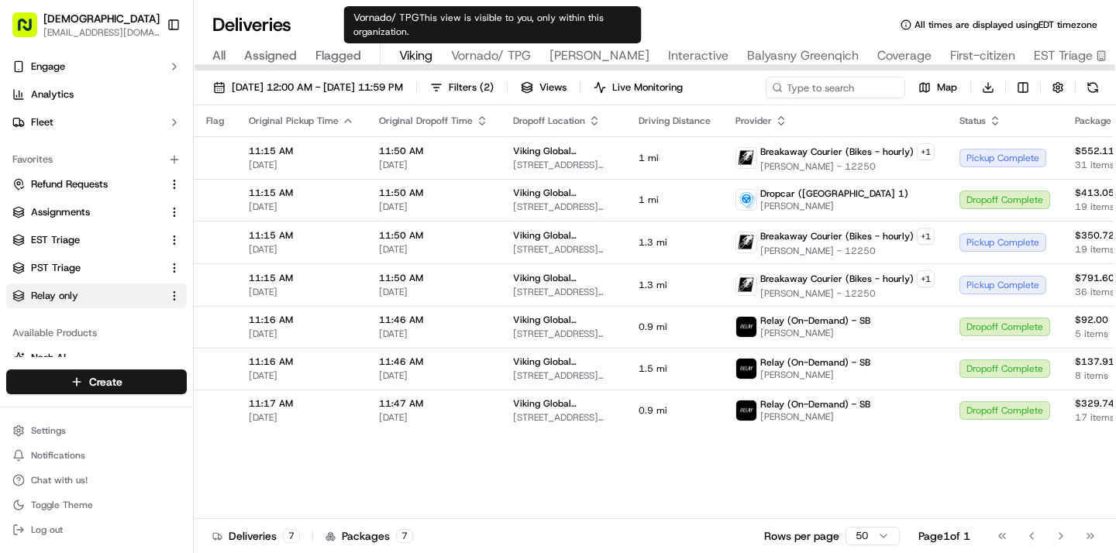
click at [476, 60] on span "Vornado/ TPG" at bounding box center [491, 55] width 80 height 19
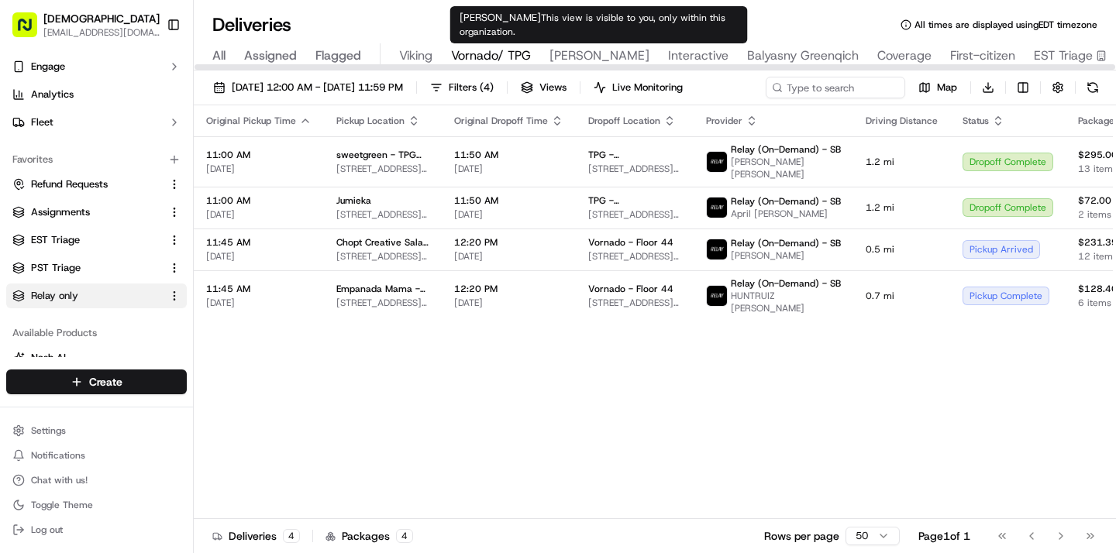
click at [573, 52] on span "Russell Reynolds" at bounding box center [599, 55] width 100 height 19
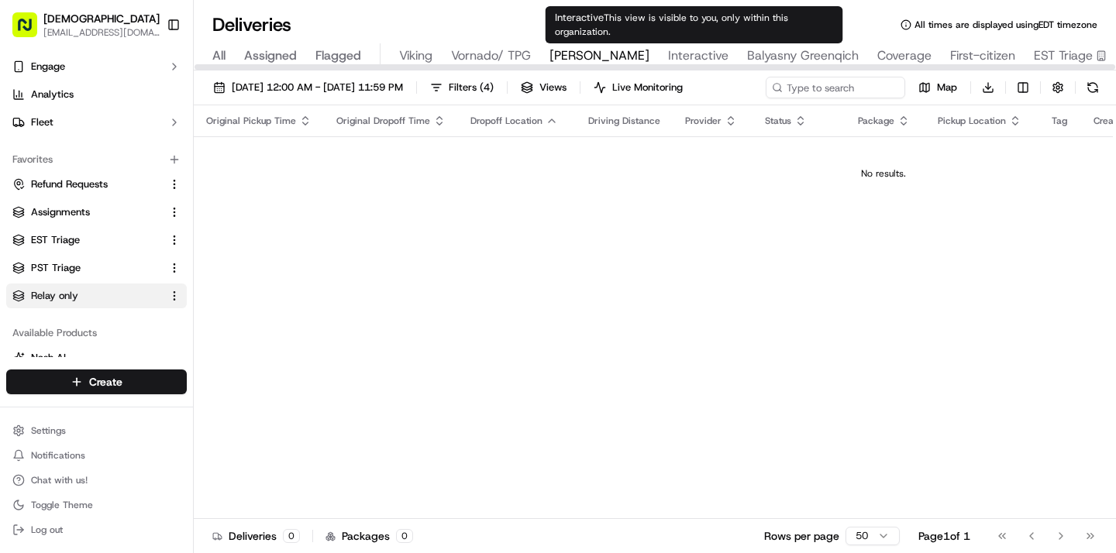
click at [704, 50] on span "Interactive" at bounding box center [698, 55] width 60 height 19
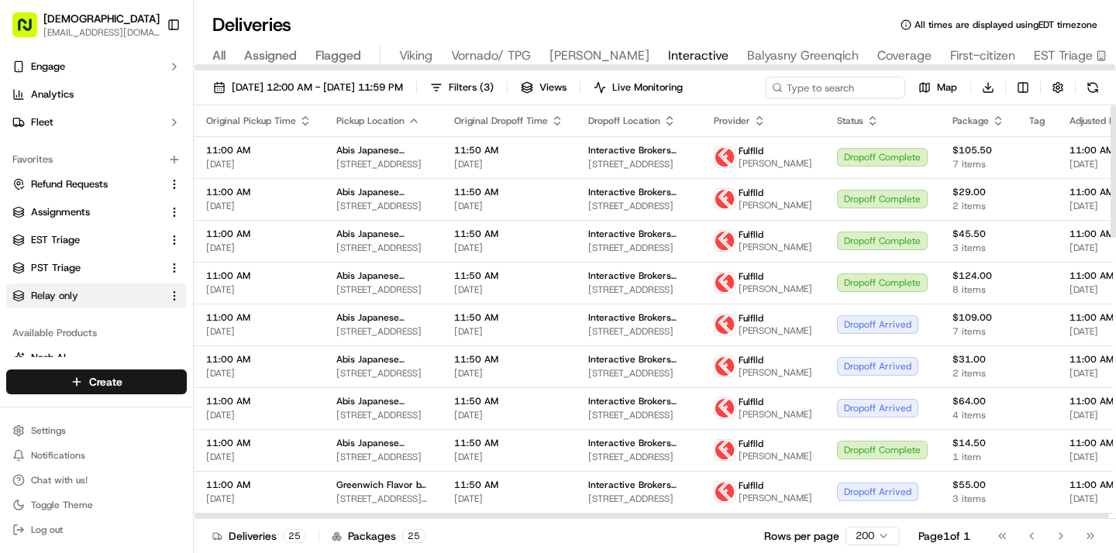
click at [832, 63] on div at bounding box center [655, 67] width 922 height 8
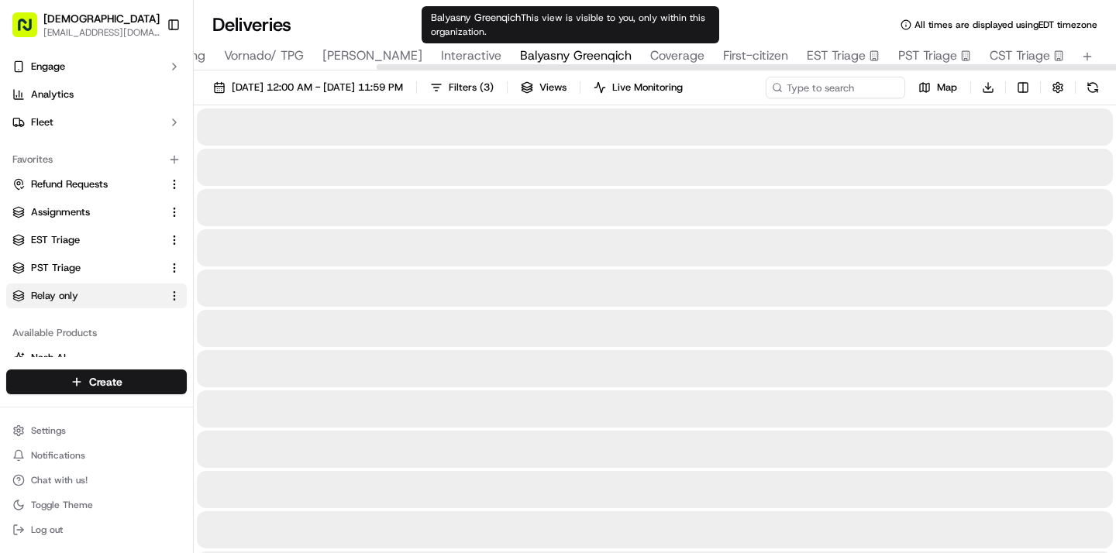
click at [590, 57] on span "Balyasny Greenqich" at bounding box center [576, 55] width 112 height 19
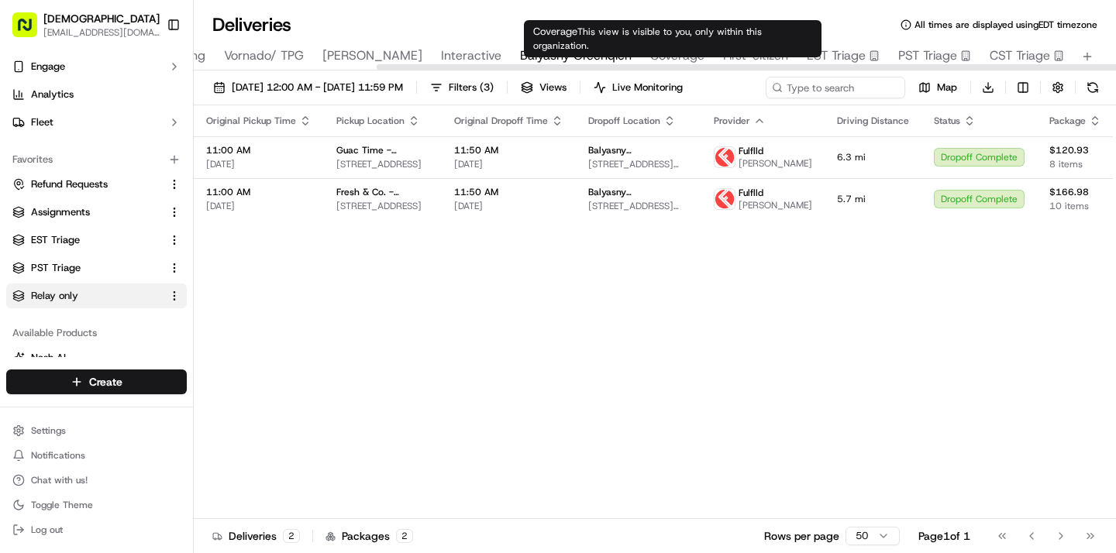
click at [657, 58] on span "Coverage" at bounding box center [677, 55] width 54 height 19
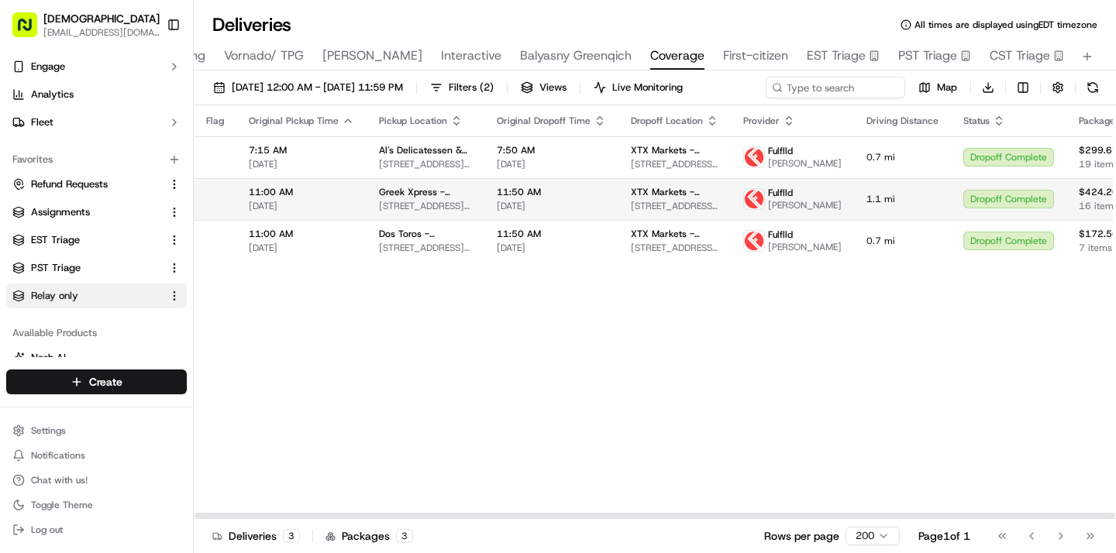
click at [866, 205] on span "1.1 mi" at bounding box center [902, 199] width 72 height 12
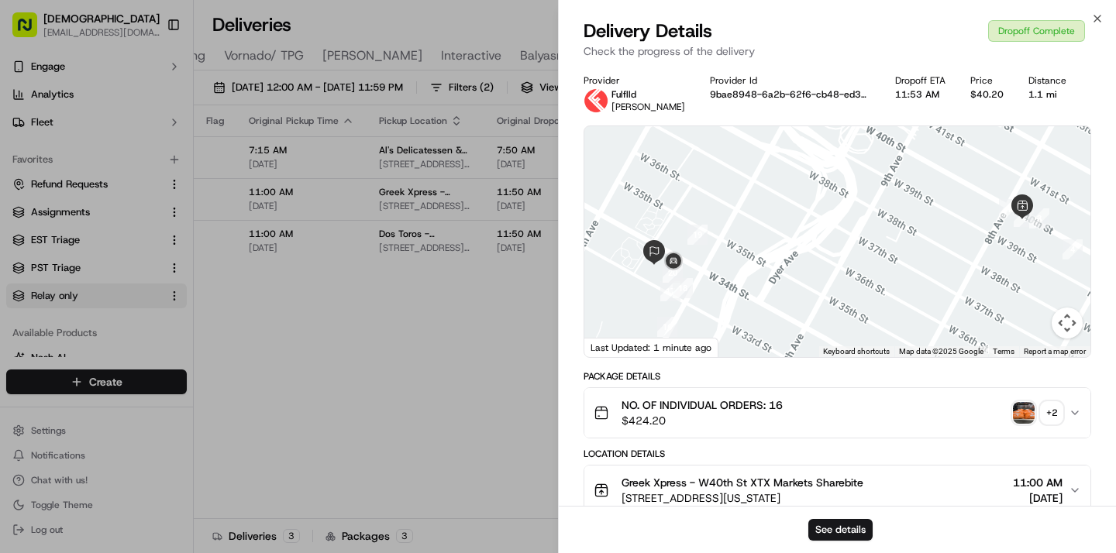
click at [1017, 422] on img "button" at bounding box center [1024, 413] width 22 height 22
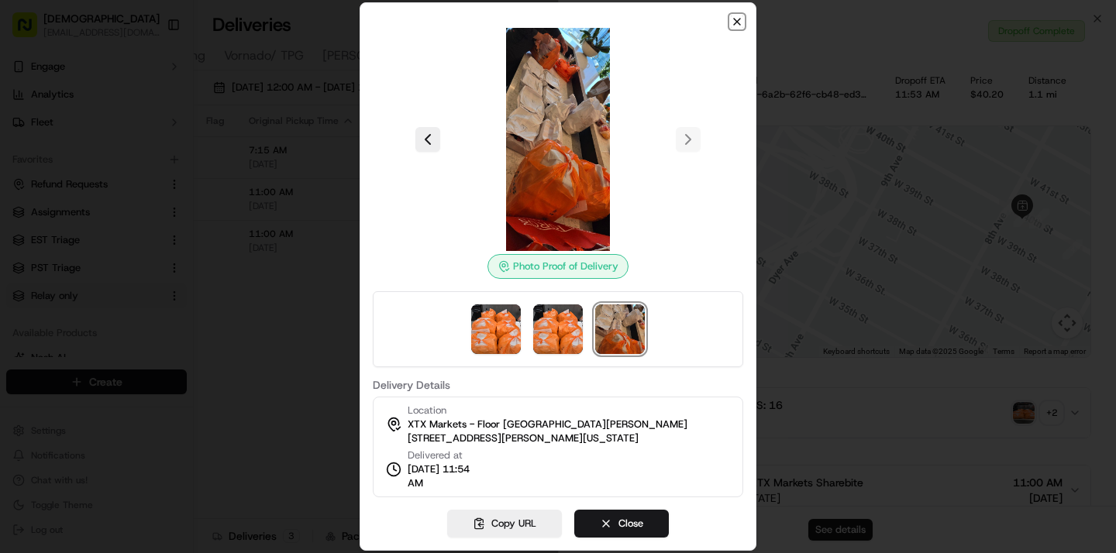
click at [731, 21] on icon "button" at bounding box center [737, 21] width 12 height 12
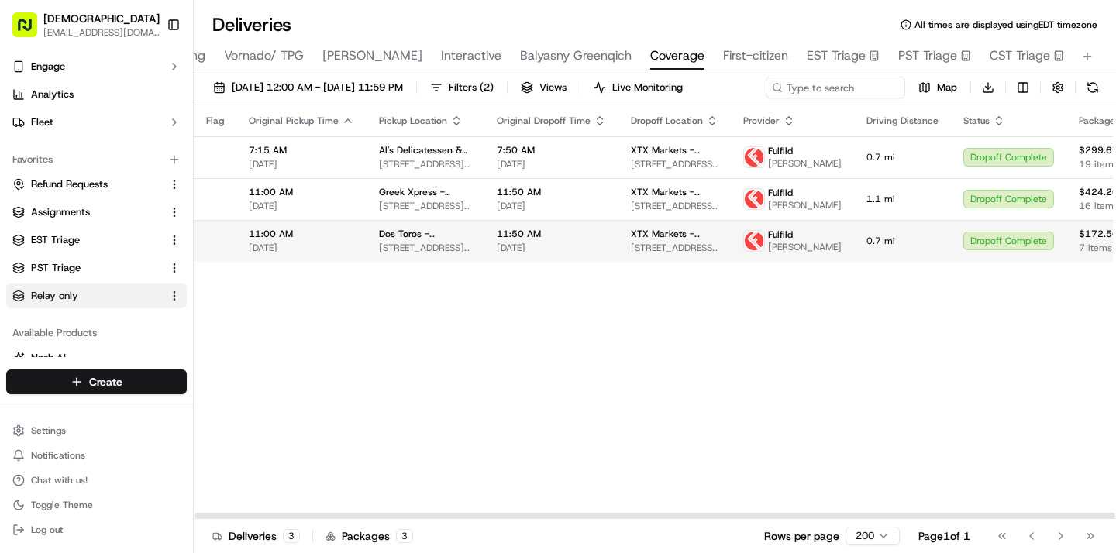
click at [706, 262] on td "XTX Markets - Floor 64th Floor 50 Hudson Yards, New York, NY 10001, USA" at bounding box center [674, 241] width 112 height 42
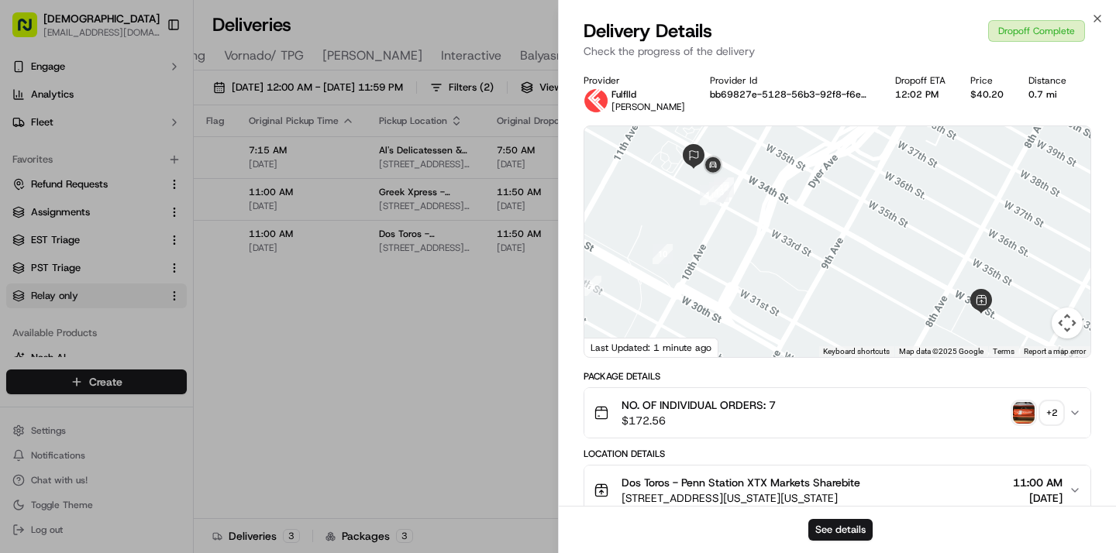
click at [1019, 412] on img "button" at bounding box center [1024, 413] width 22 height 22
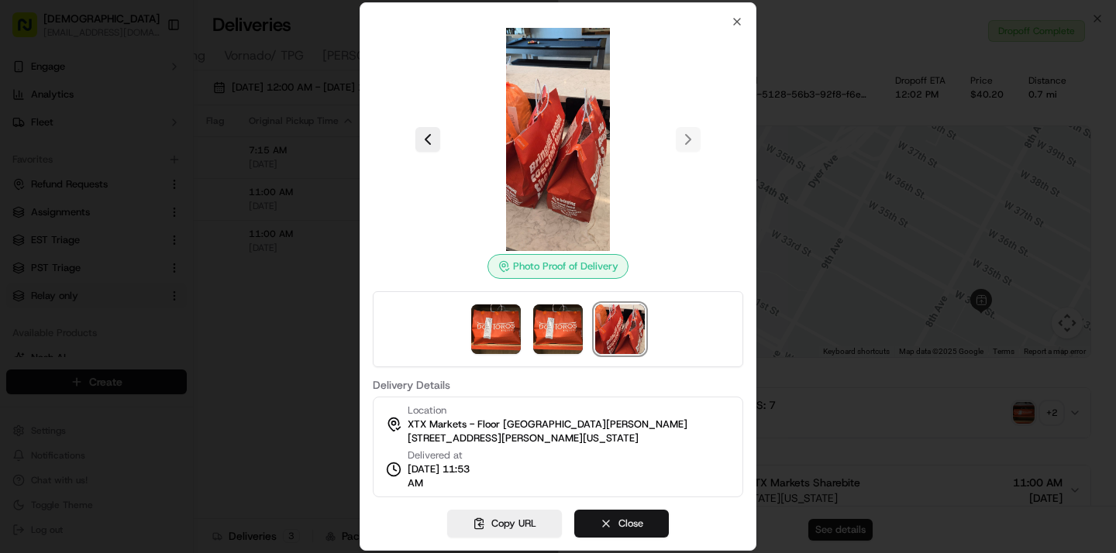
click at [645, 524] on button "Close" at bounding box center [621, 524] width 95 height 28
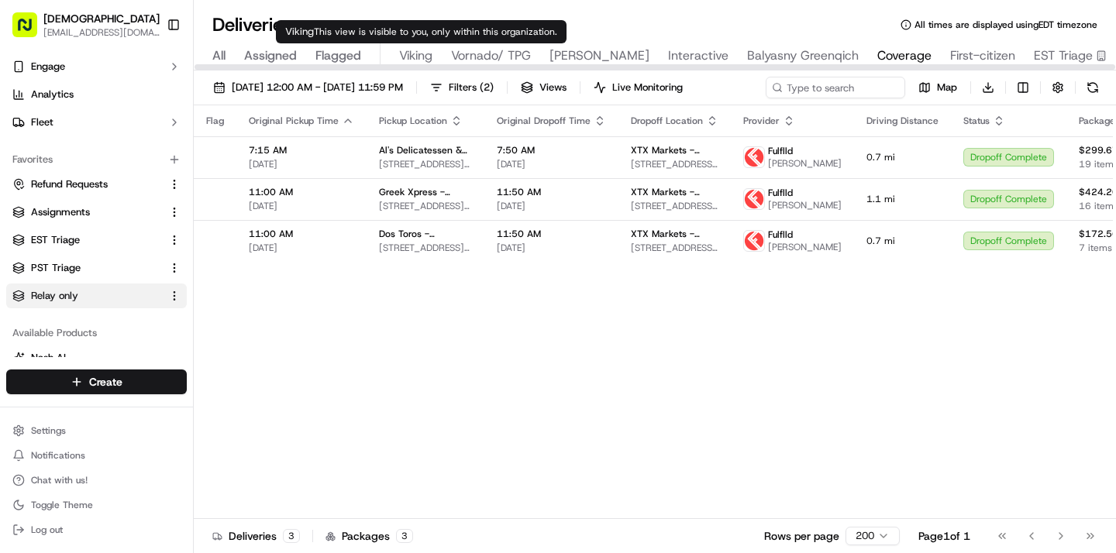
click at [410, 60] on span "Viking" at bounding box center [415, 55] width 33 height 19
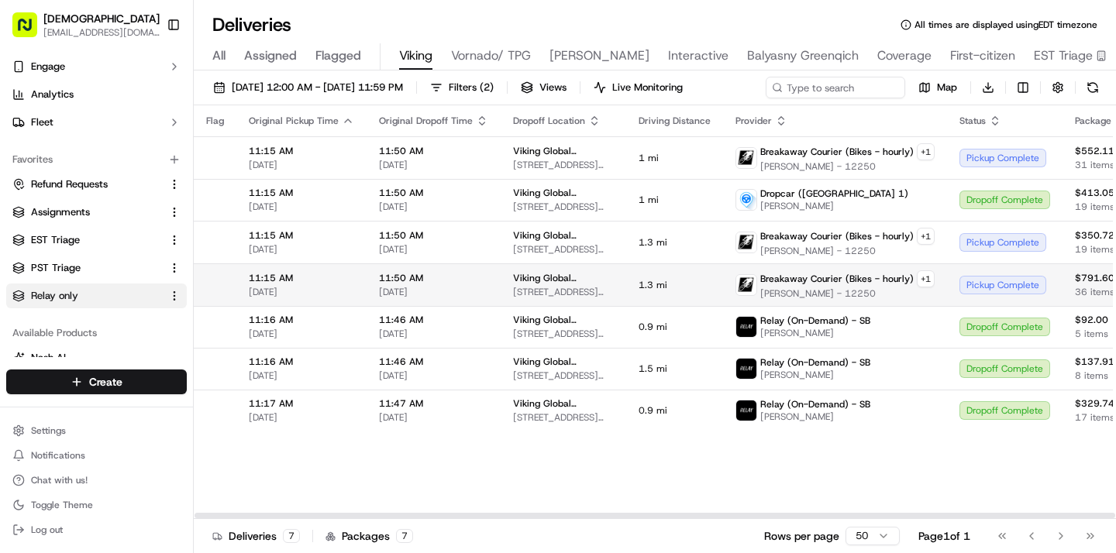
click at [598, 284] on td "Viking Global (NYC) - Floor 8 660 5th Ave, New York, NY 10103, USA" at bounding box center [564, 284] width 126 height 43
click at [567, 295] on span "660 5th Ave, New York, NY 10103, USA" at bounding box center [563, 292] width 101 height 12
click at [803, 276] on span "Breakaway Courier (Bikes - hourly)" at bounding box center [836, 279] width 153 height 12
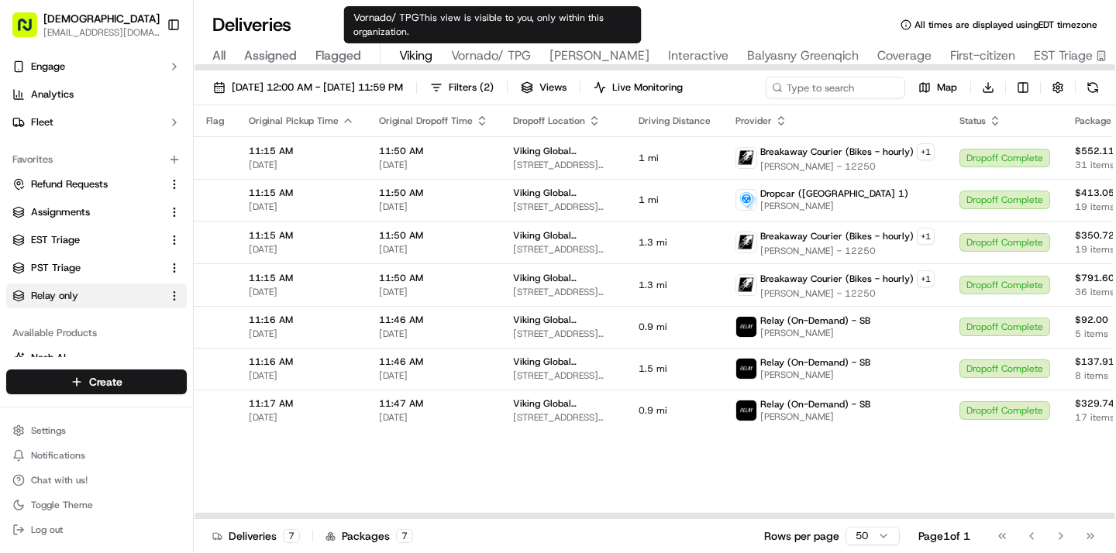
click at [476, 59] on span "Vornado/ TPG" at bounding box center [491, 55] width 80 height 19
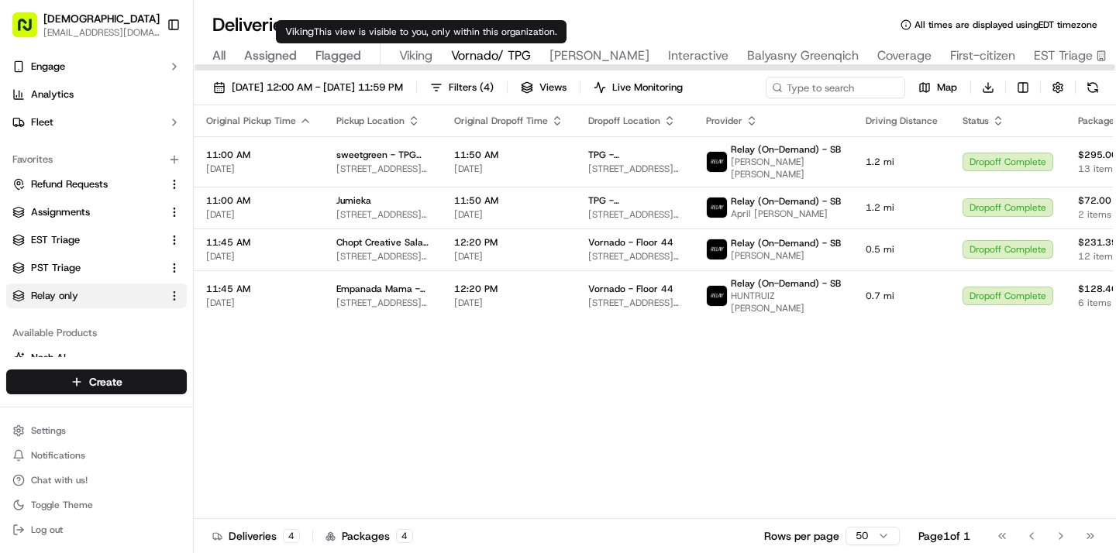
click at [407, 55] on span "Viking" at bounding box center [415, 55] width 33 height 19
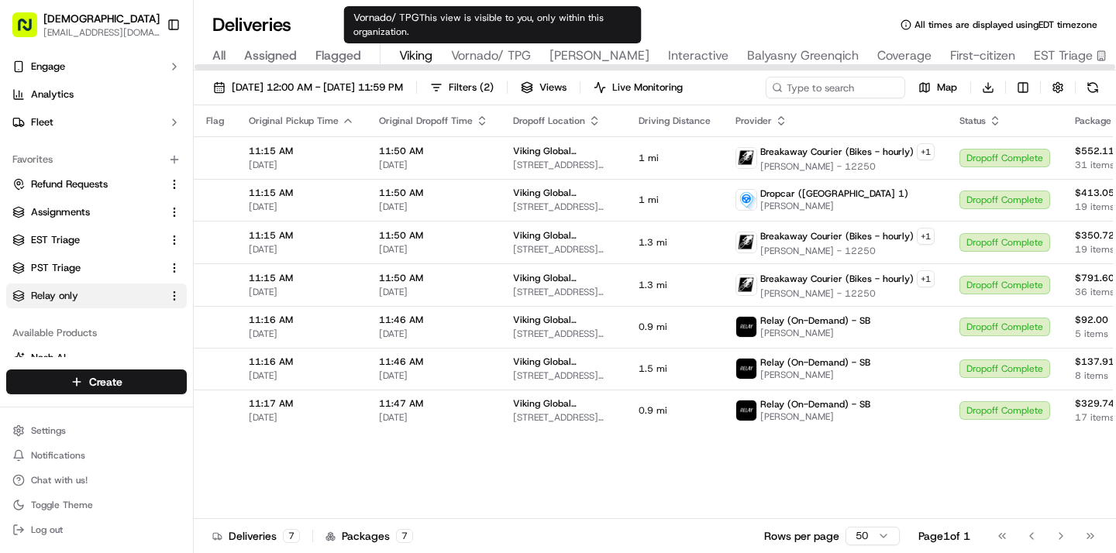
click at [521, 60] on span "Vornado/ TPG" at bounding box center [491, 55] width 80 height 19
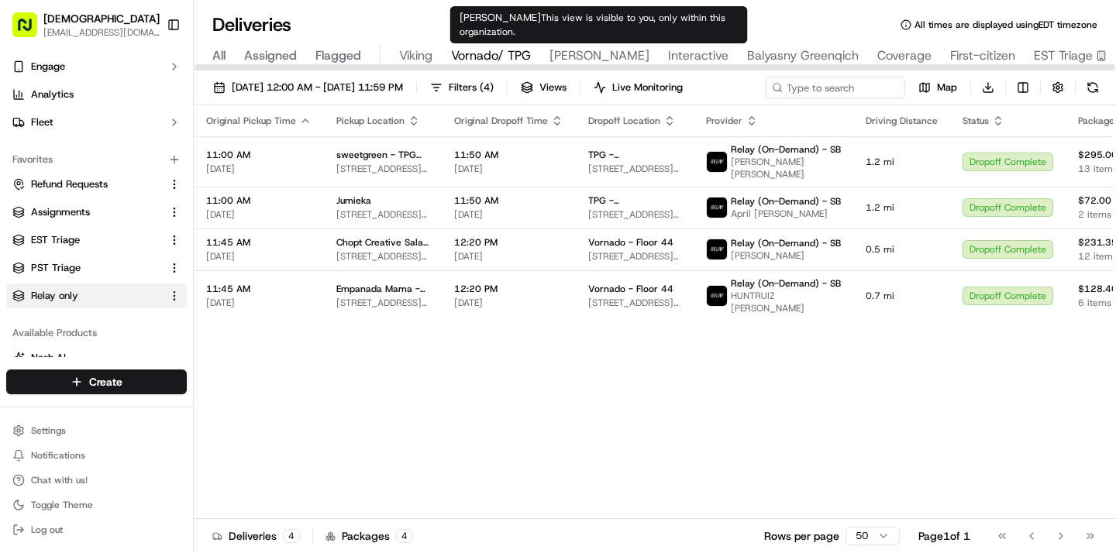
click at [628, 53] on span "Russell Reynolds" at bounding box center [599, 55] width 100 height 19
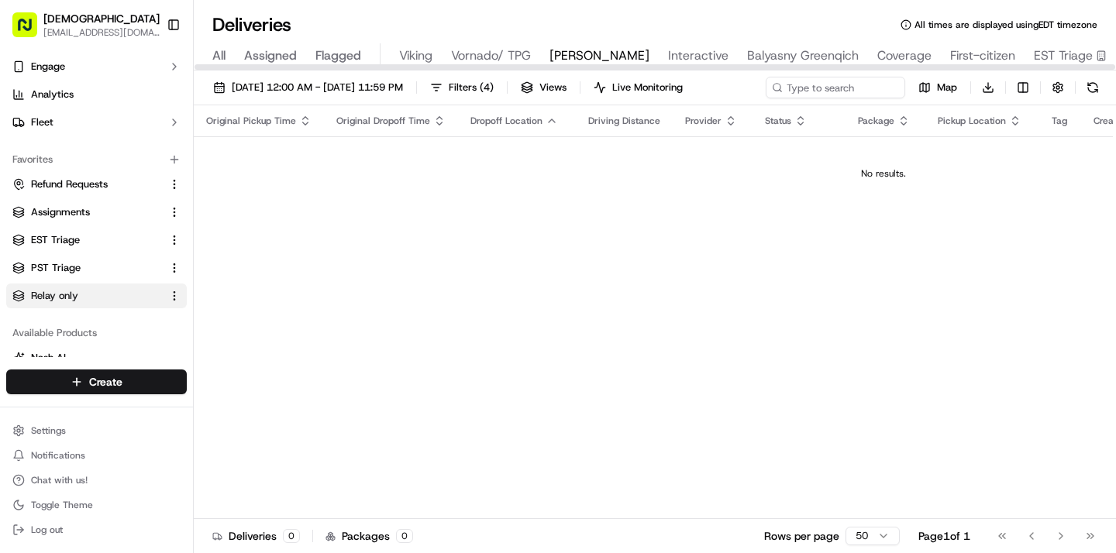
click at [727, 58] on div "All Assigned Flagged Viking Vornado/ TPG Russell Reynolds Interactive Balyasny …" at bounding box center [769, 56] width 1150 height 27
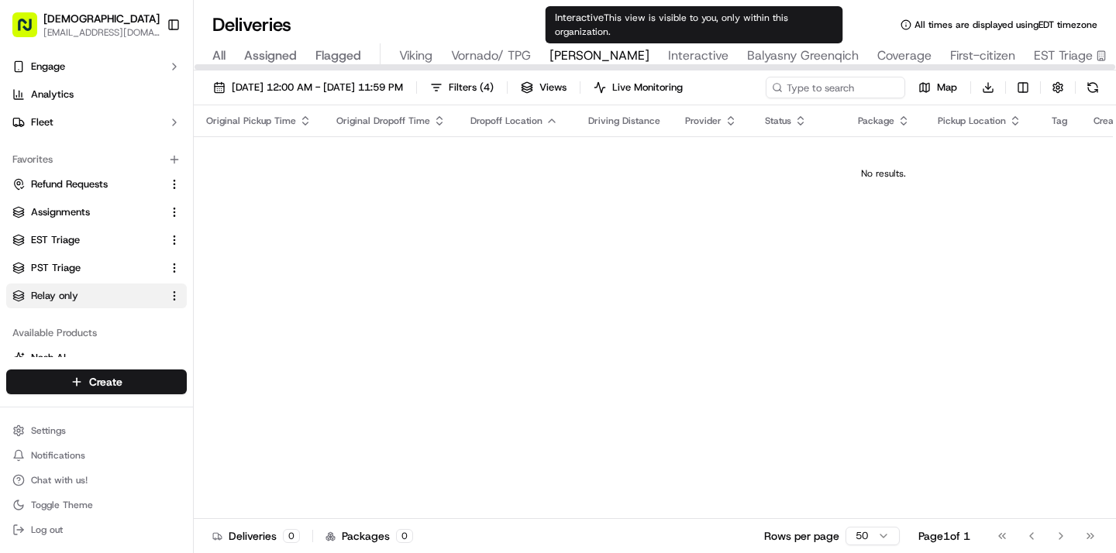
click at [702, 50] on span "Interactive" at bounding box center [698, 55] width 60 height 19
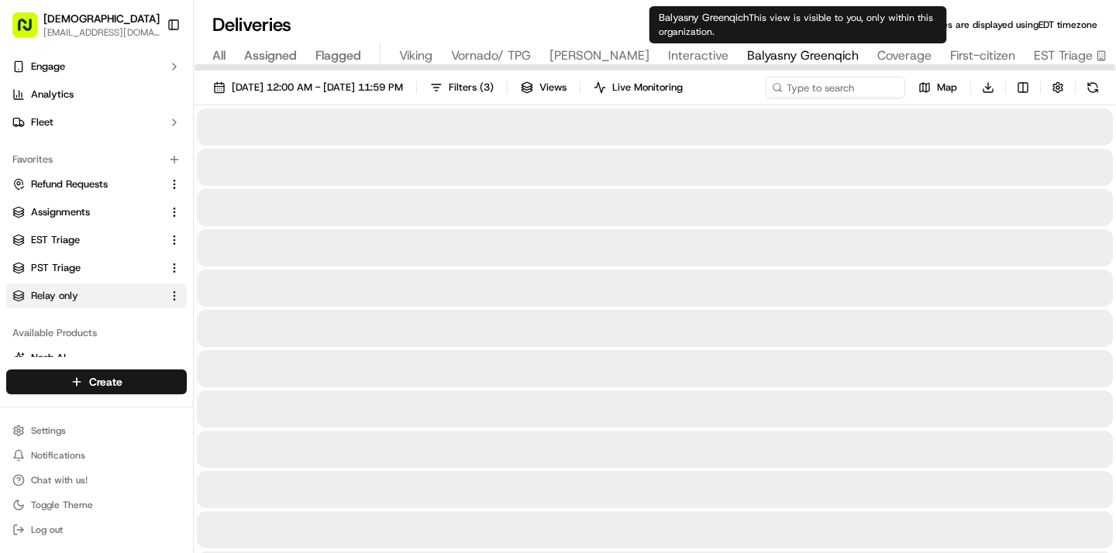
click at [798, 53] on span "Balyasny Greenqich" at bounding box center [803, 55] width 112 height 19
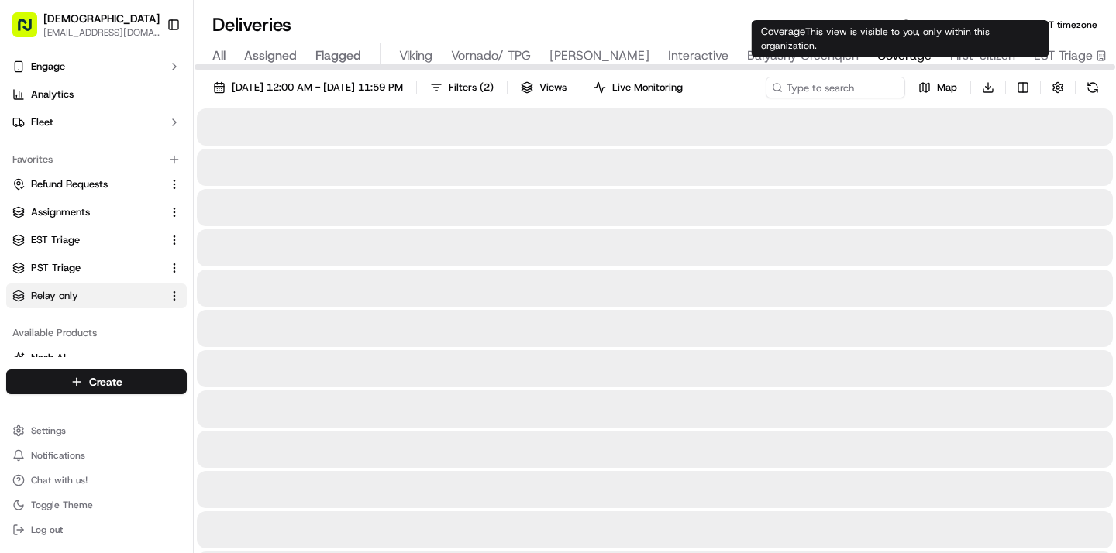
click at [903, 57] on span "Coverage" at bounding box center [904, 55] width 54 height 19
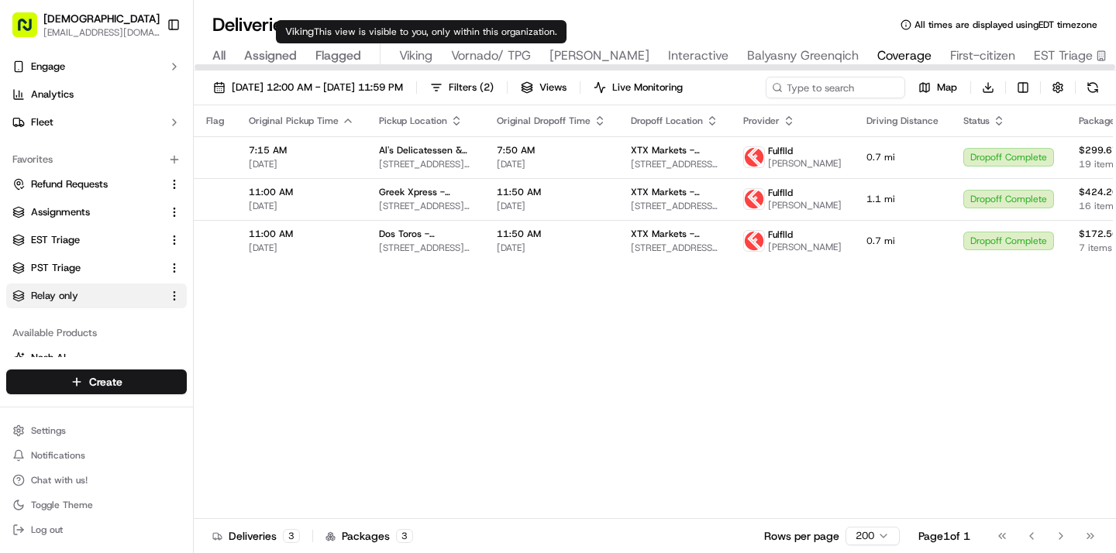
click at [412, 58] on span "Viking" at bounding box center [415, 55] width 33 height 19
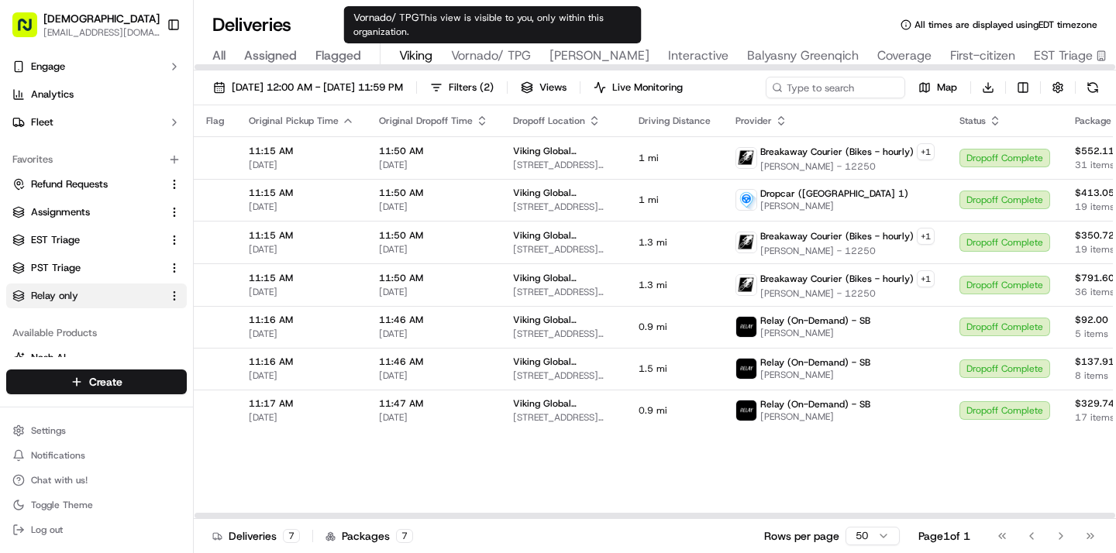
click at [486, 56] on span "Vornado/ TPG" at bounding box center [491, 55] width 80 height 19
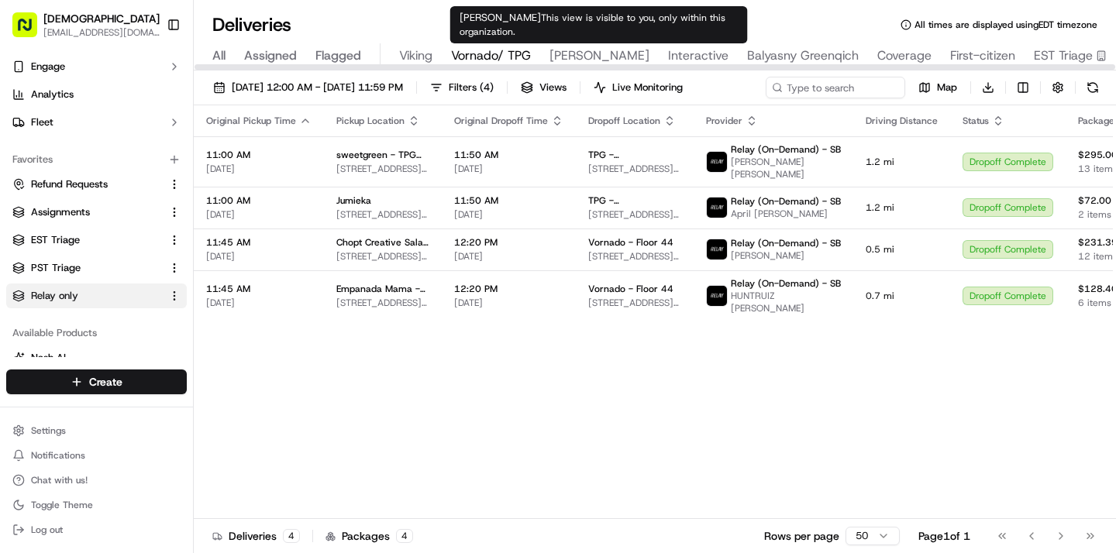
click at [638, 53] on span "Russell Reynolds" at bounding box center [599, 55] width 100 height 19
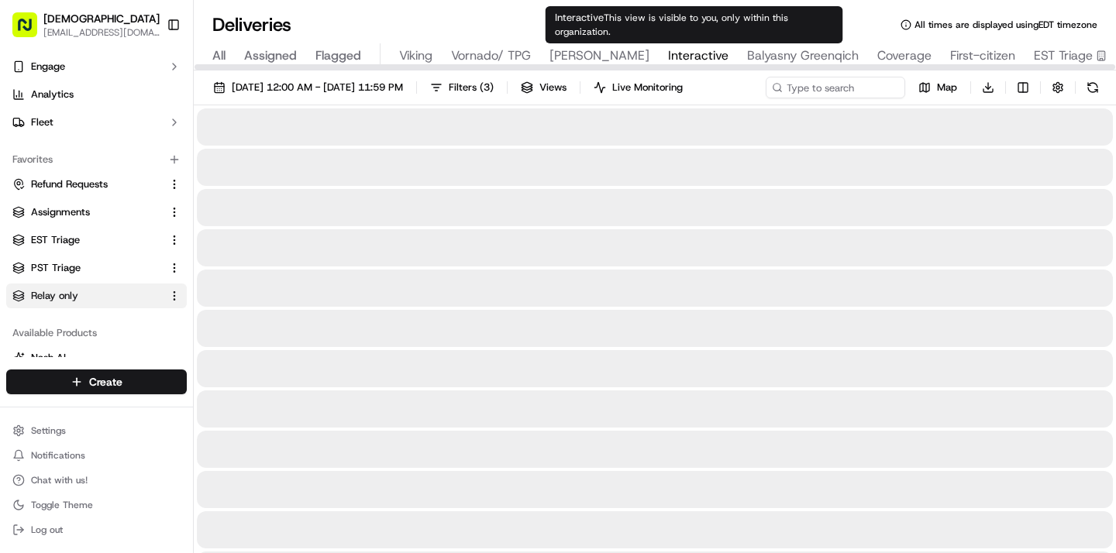
click at [699, 53] on span "Interactive" at bounding box center [698, 55] width 60 height 19
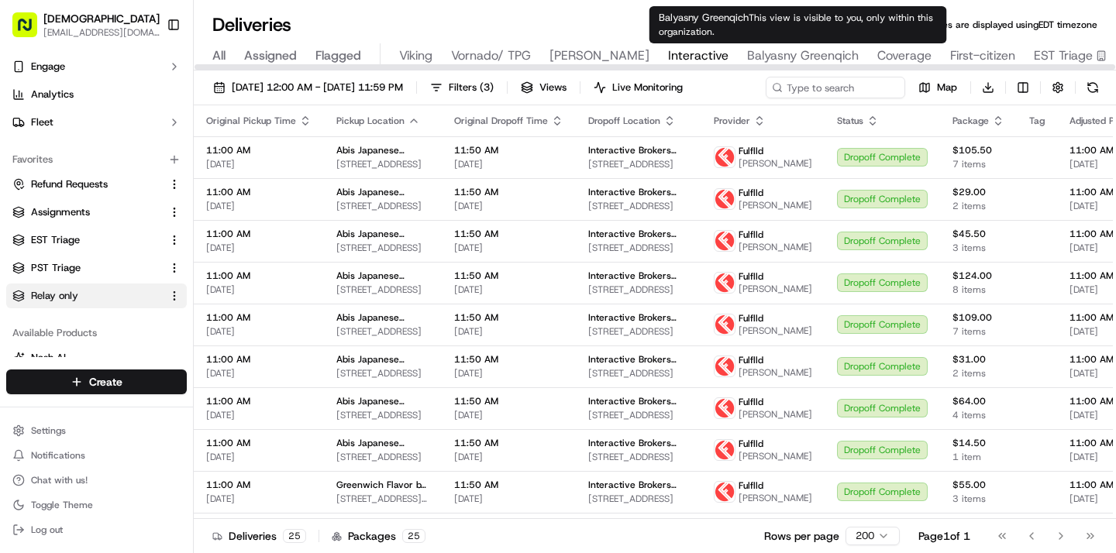
click at [781, 53] on span "Balyasny Greenqich" at bounding box center [803, 55] width 112 height 19
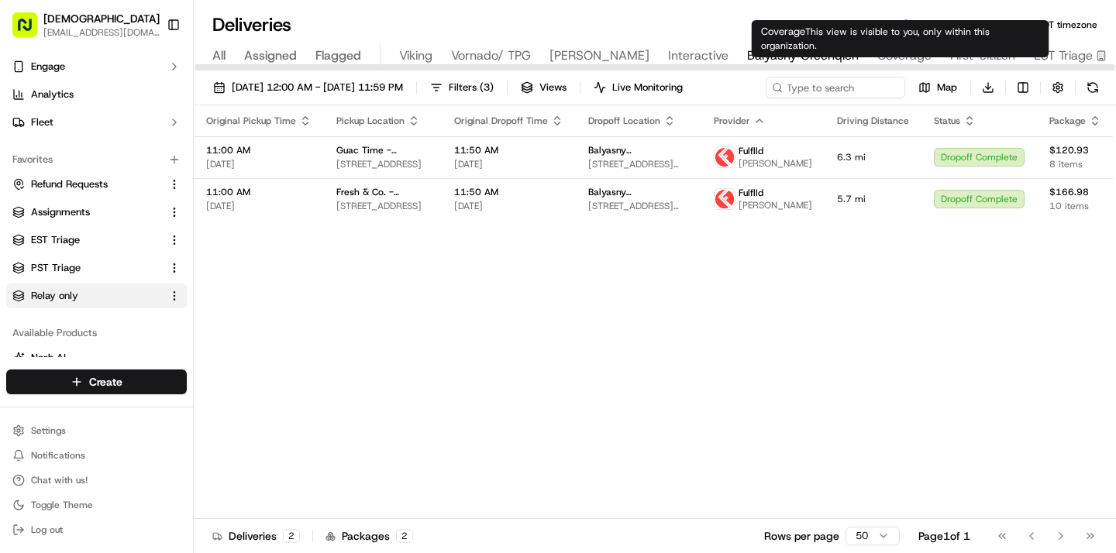
click at [893, 57] on span "Coverage" at bounding box center [904, 55] width 54 height 19
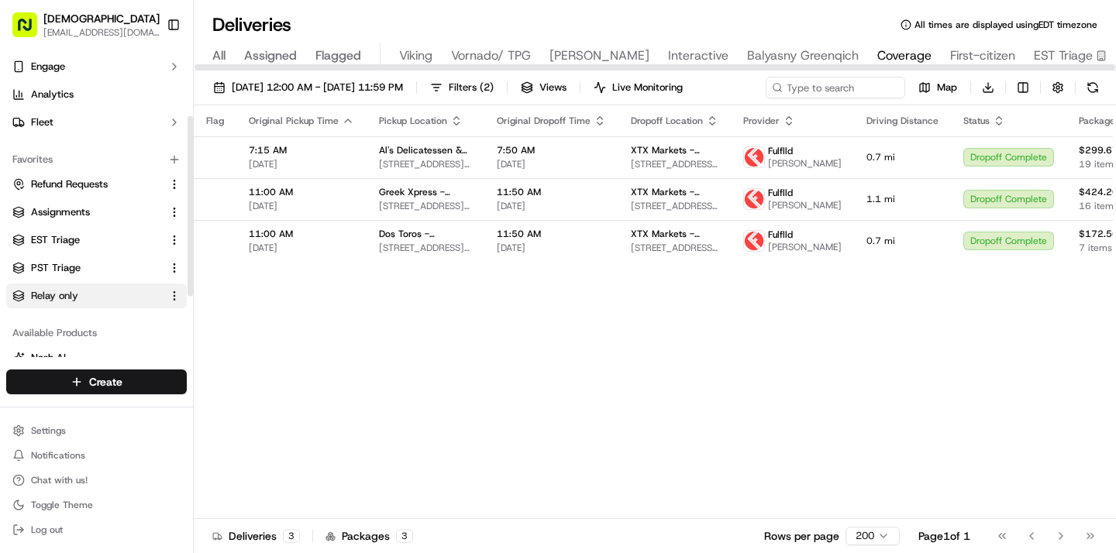
click at [225, 56] on span "All" at bounding box center [218, 55] width 13 height 19
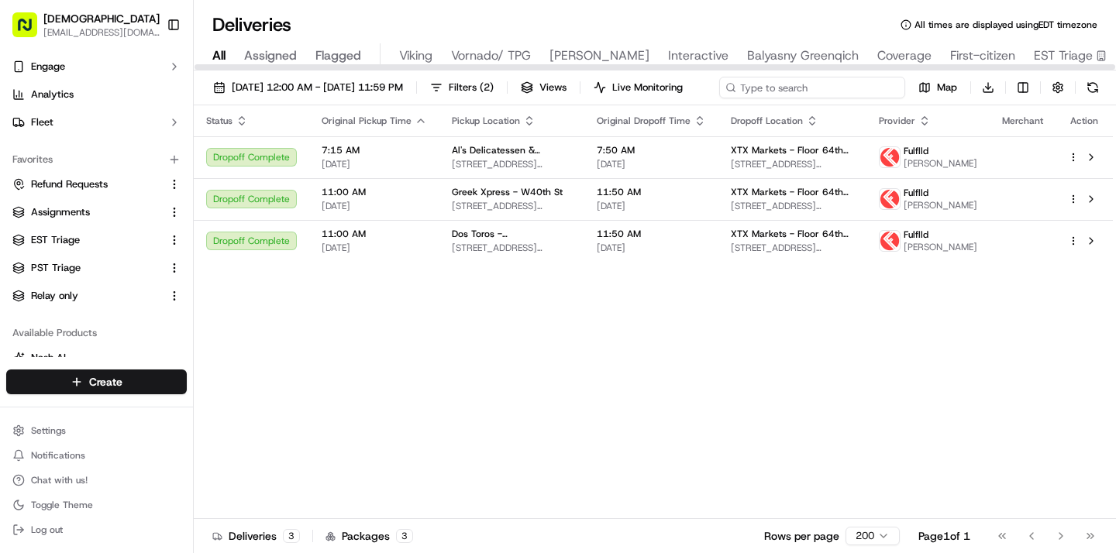
click at [814, 88] on input at bounding box center [812, 88] width 186 height 22
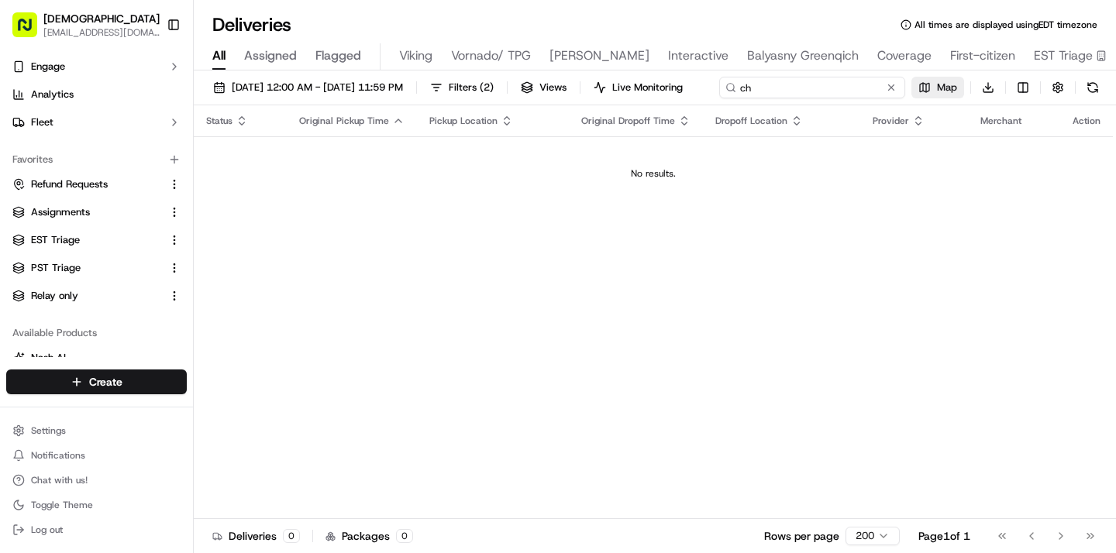
type input "c"
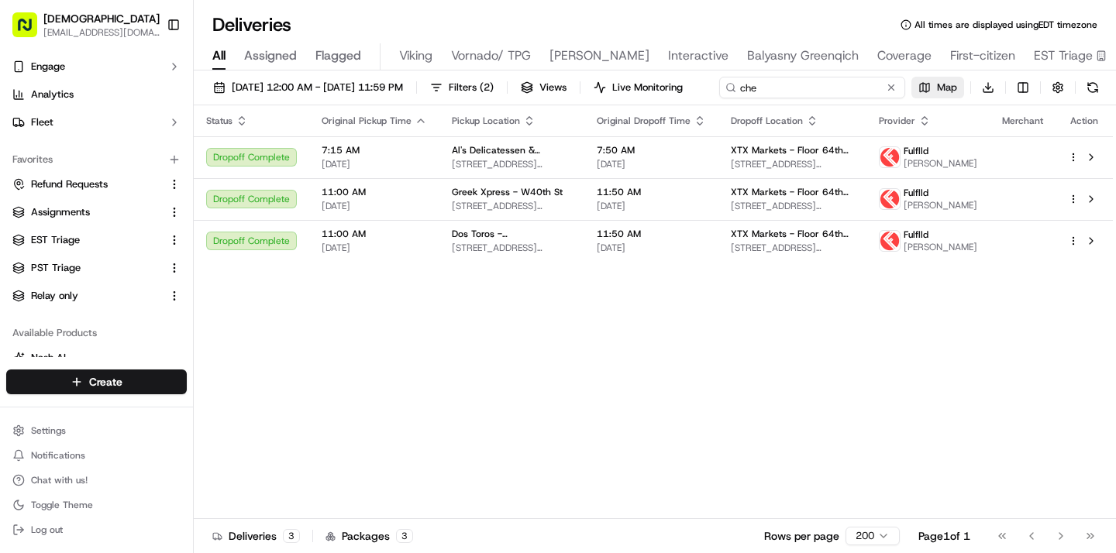
type input "che"
click at [883, 95] on button at bounding box center [890, 87] width 15 height 15
click at [224, 60] on span "All" at bounding box center [218, 55] width 13 height 19
click at [494, 90] on span "Filters ( 2 )" at bounding box center [471, 88] width 45 height 14
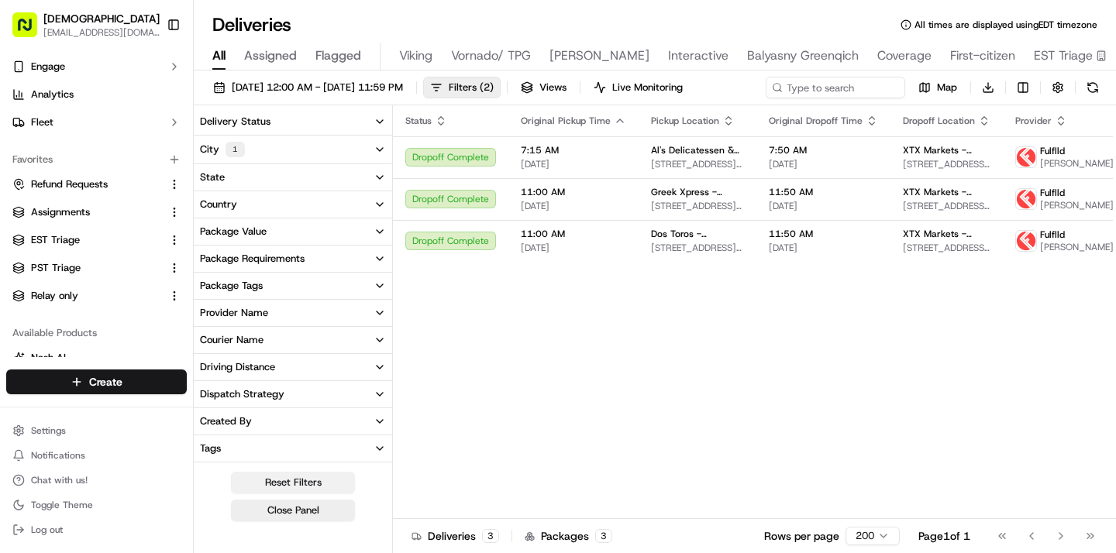
click at [293, 481] on button "Reset Filters" at bounding box center [293, 483] width 124 height 22
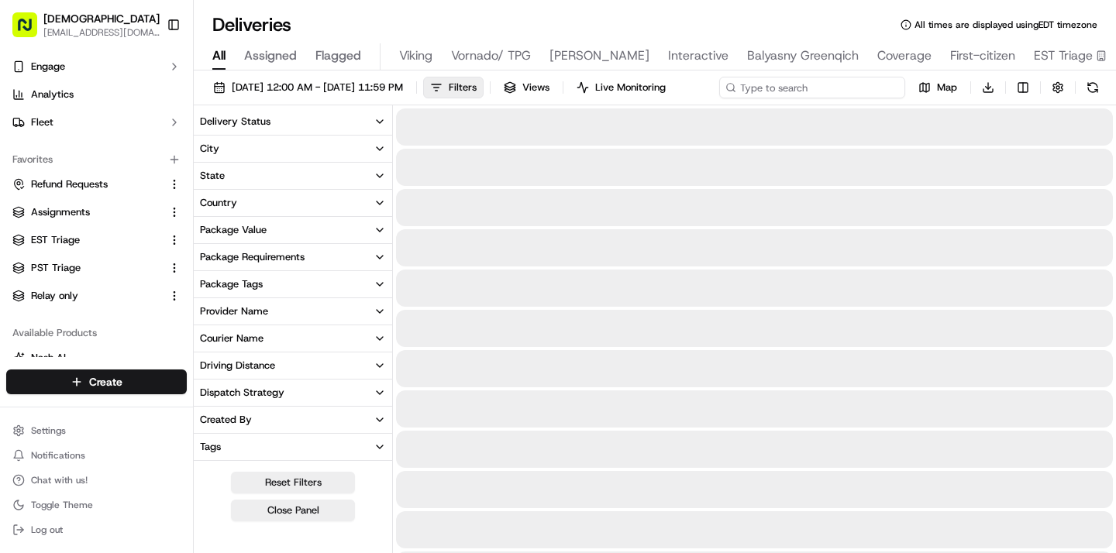
click at [852, 85] on input at bounding box center [812, 88] width 186 height 22
click at [831, 88] on input at bounding box center [812, 88] width 186 height 22
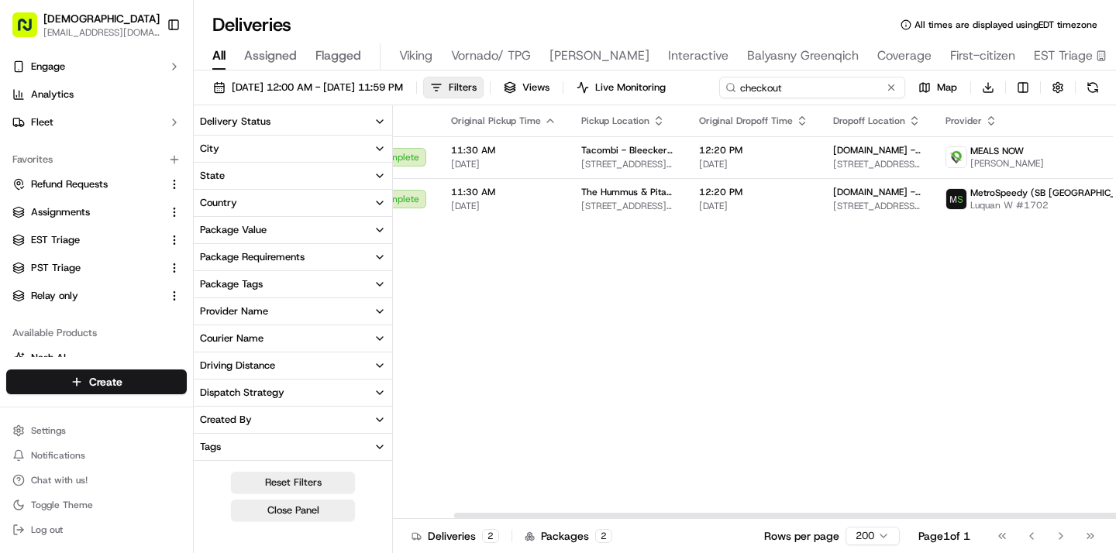
scroll to position [0, 72]
type input "checkout"
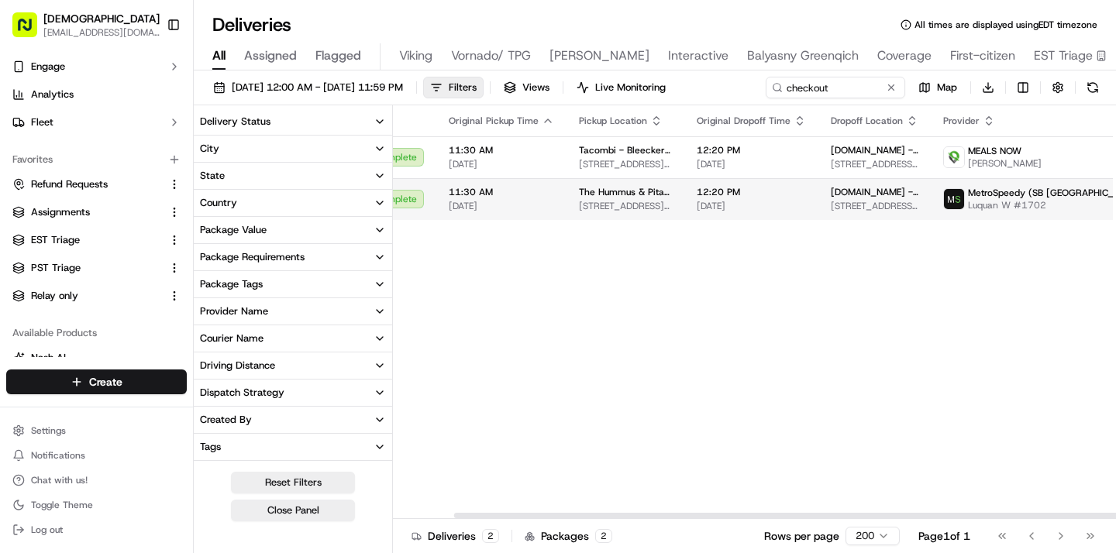
click at [833, 212] on span "449 W 13th St, New York, NY 10014, USA" at bounding box center [875, 206] width 88 height 12
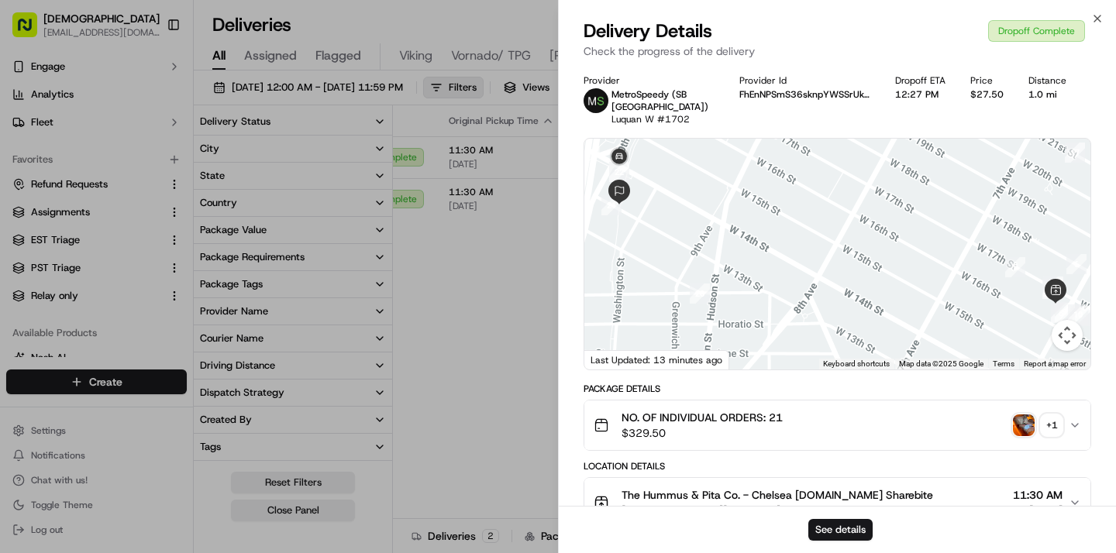
click at [1020, 415] on img "button" at bounding box center [1024, 426] width 22 height 22
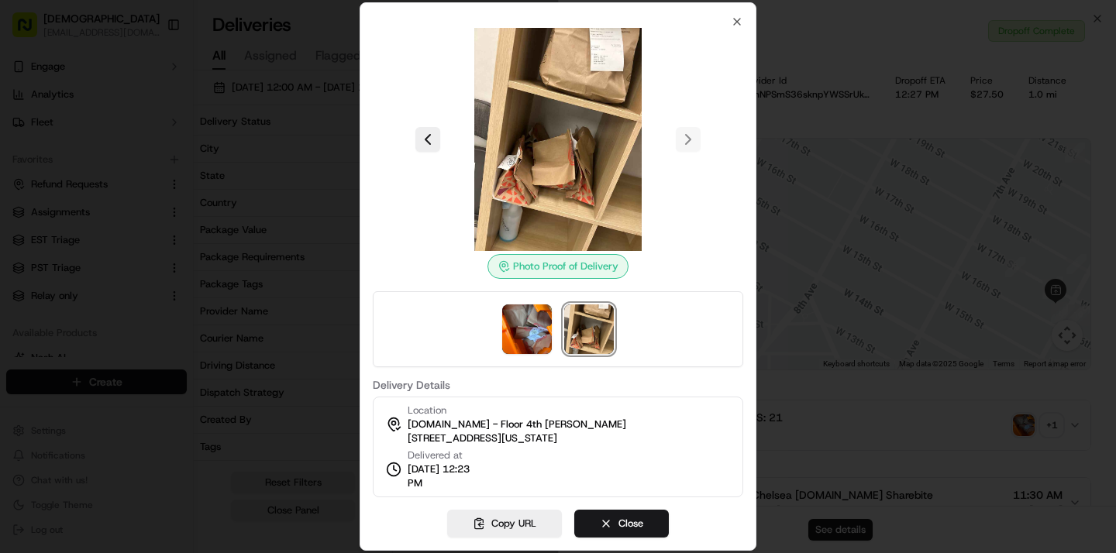
click at [298, 253] on div at bounding box center [558, 276] width 1116 height 553
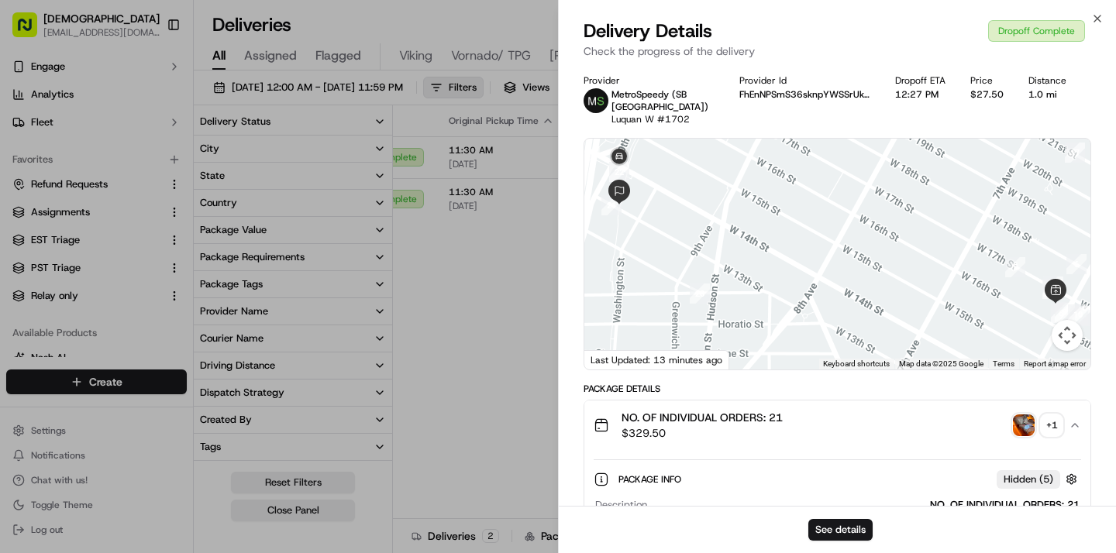
click at [1010, 412] on div "NO. OF INDIVIDUAL ORDERS: 21 $329.50 + 1" at bounding box center [830, 425] width 475 height 31
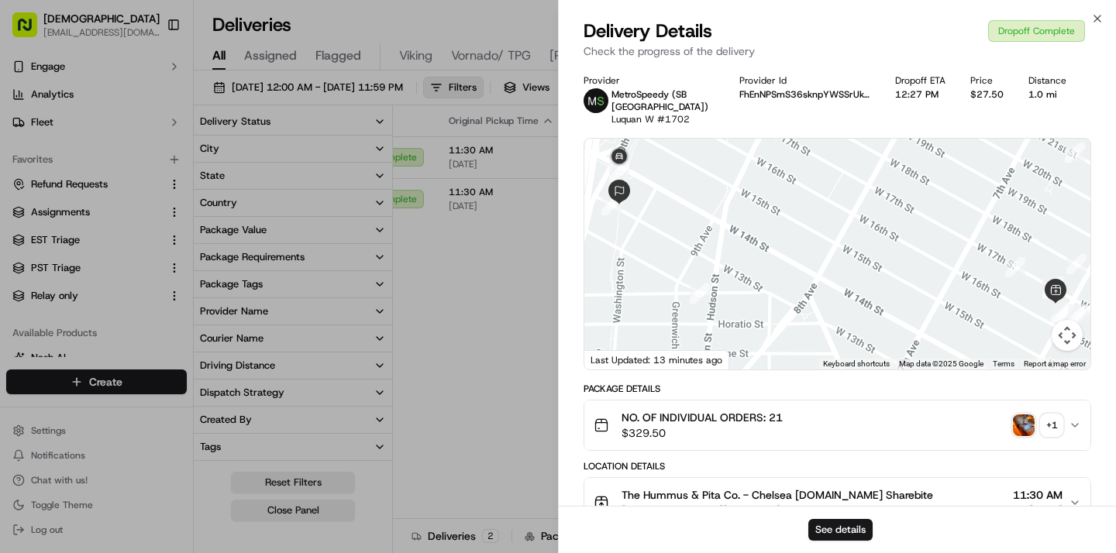
click at [1025, 416] on img "button" at bounding box center [1024, 426] width 22 height 22
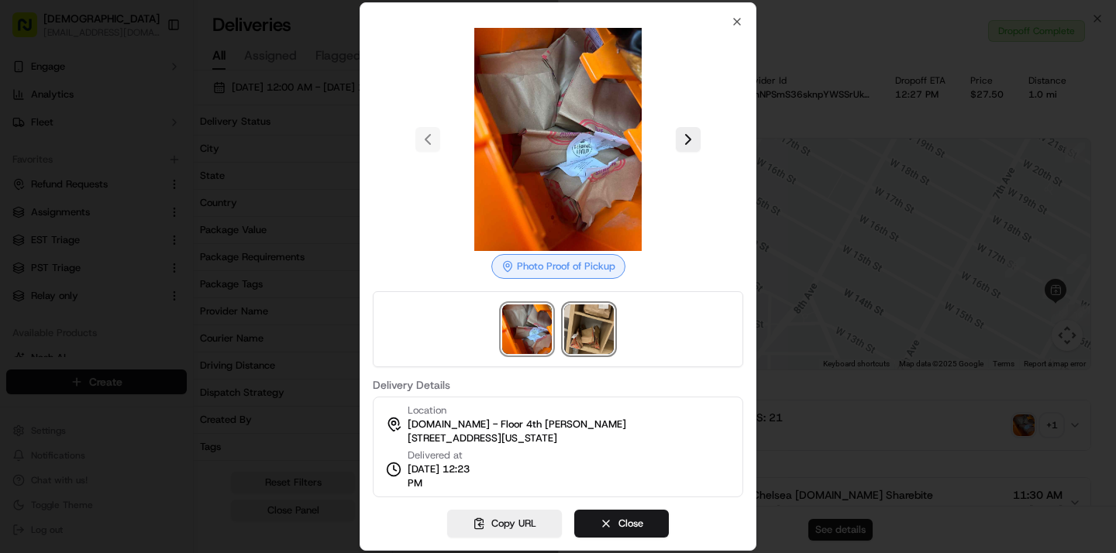
click at [598, 325] on img at bounding box center [589, 329] width 50 height 50
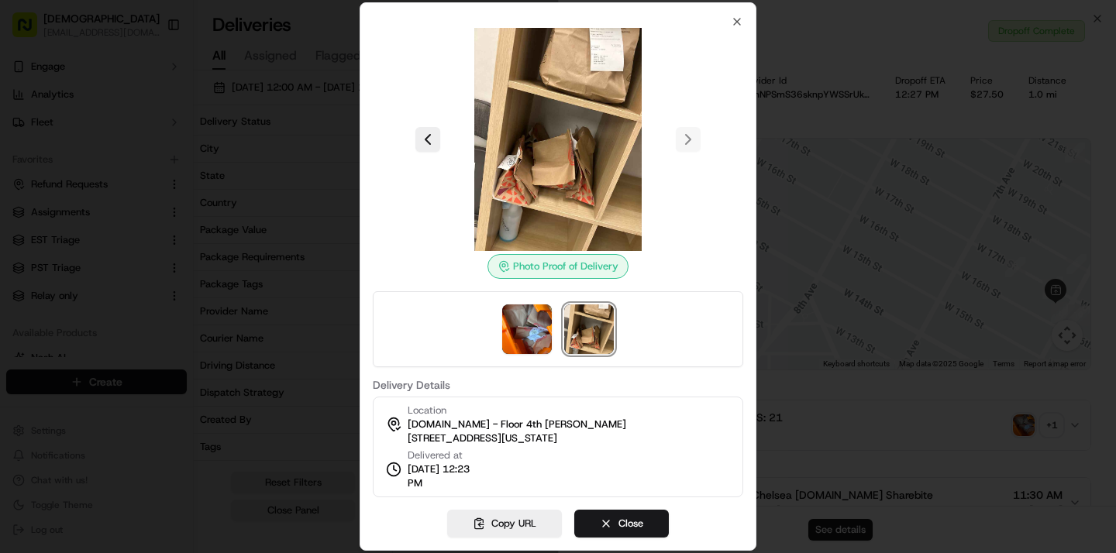
click at [590, 356] on div at bounding box center [558, 329] width 370 height 76
click at [533, 326] on img at bounding box center [527, 329] width 50 height 50
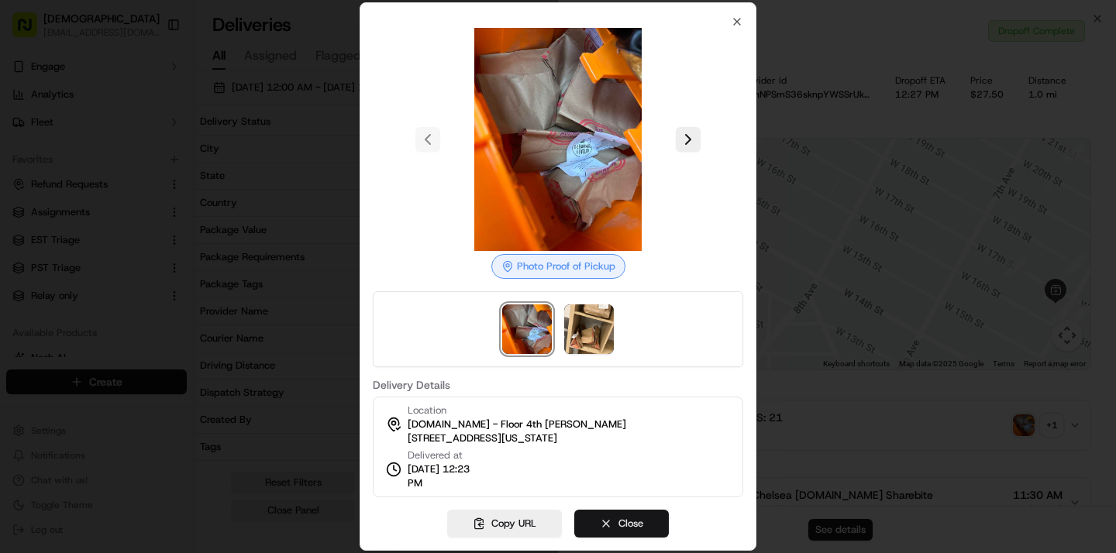
click at [633, 515] on button "Close" at bounding box center [621, 524] width 95 height 28
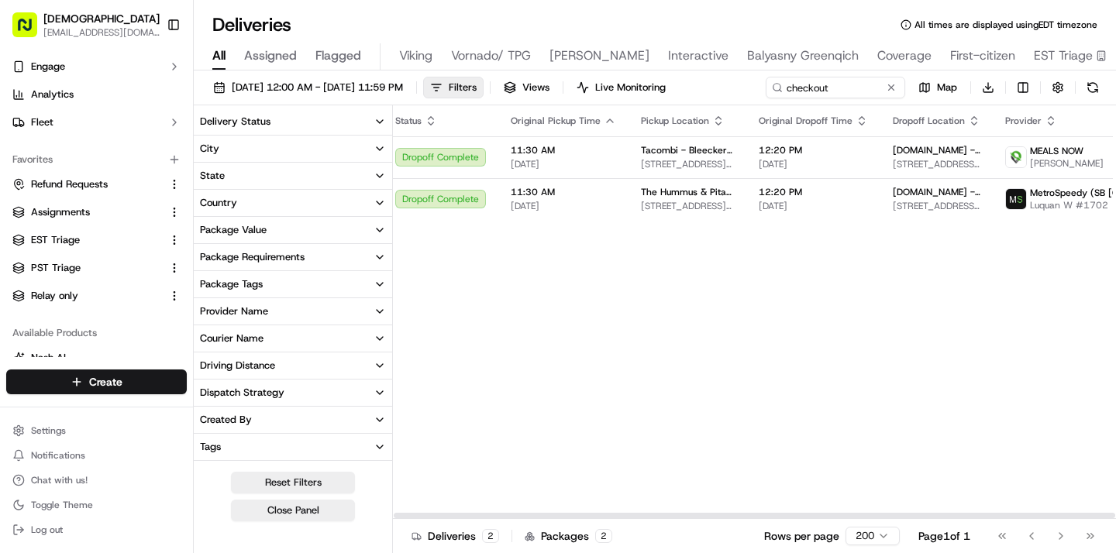
scroll to position [0, 0]
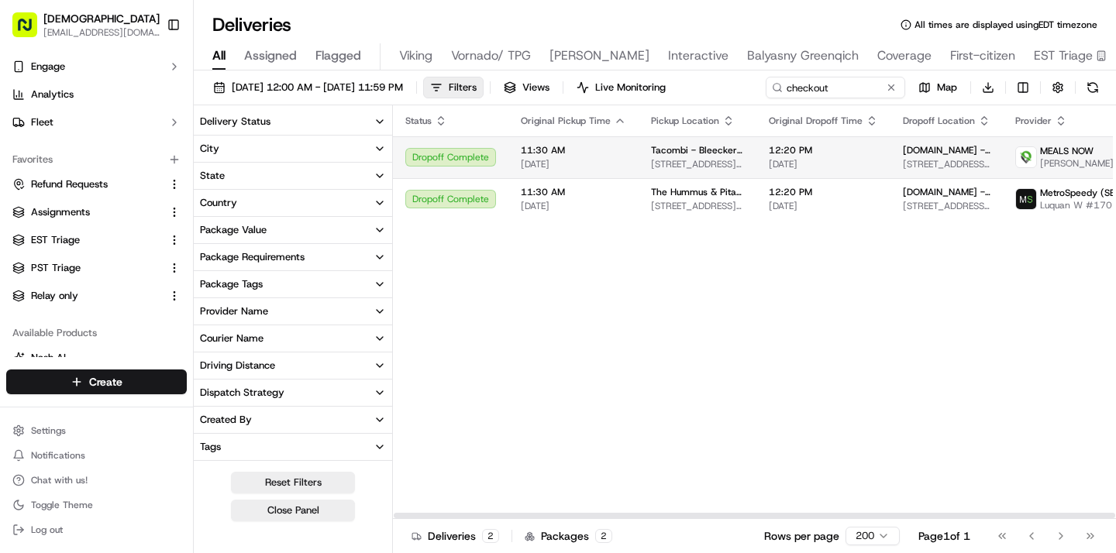
click at [756, 154] on td "12:20 PM 09/15/2025" at bounding box center [823, 157] width 134 height 42
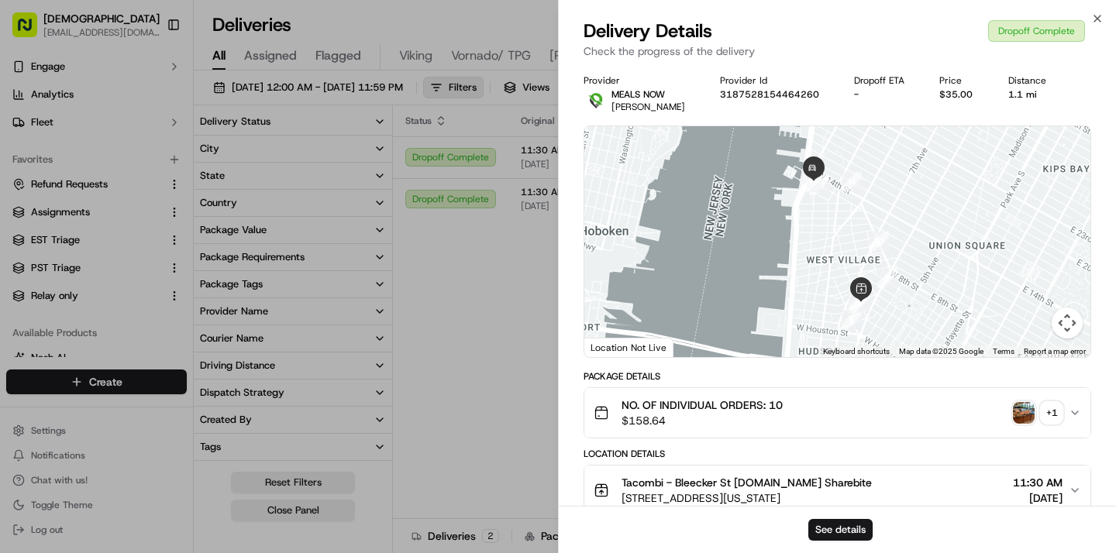
click at [1028, 421] on img "button" at bounding box center [1024, 413] width 22 height 22
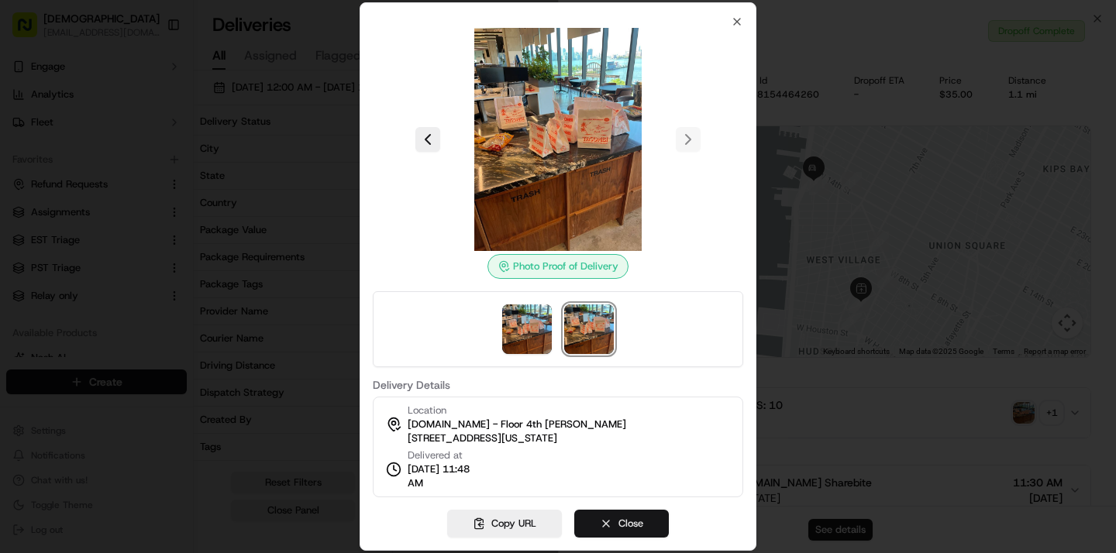
click at [594, 527] on button "Close" at bounding box center [621, 524] width 95 height 28
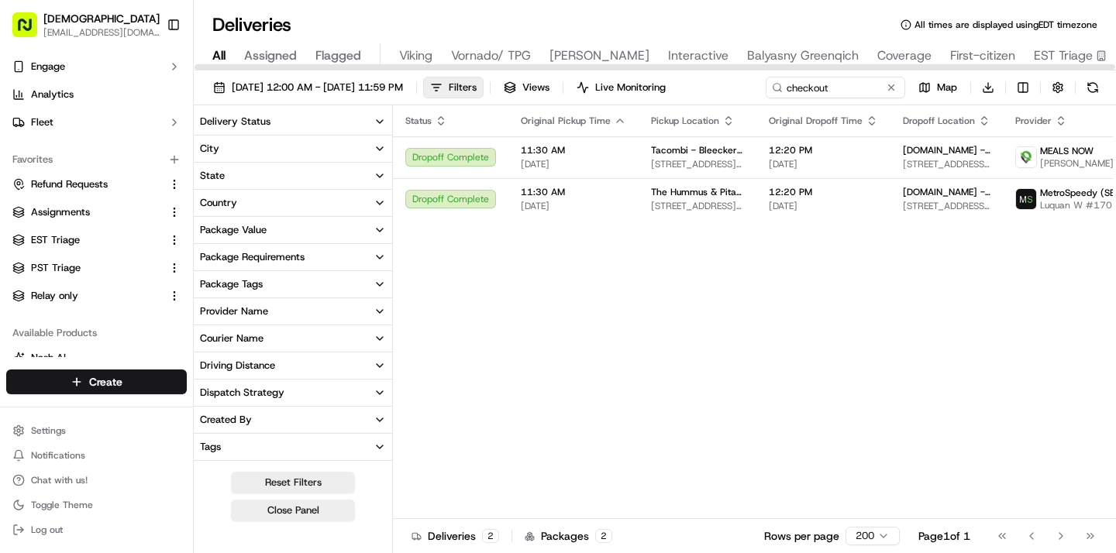
click at [220, 62] on span "All" at bounding box center [218, 55] width 13 height 19
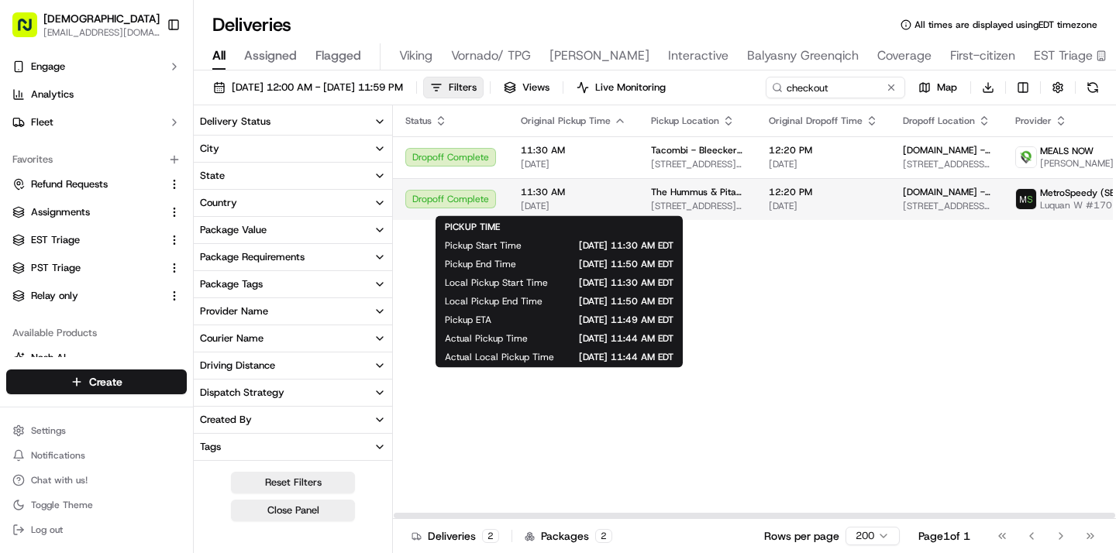
click at [581, 202] on span "[DATE]" at bounding box center [573, 206] width 105 height 12
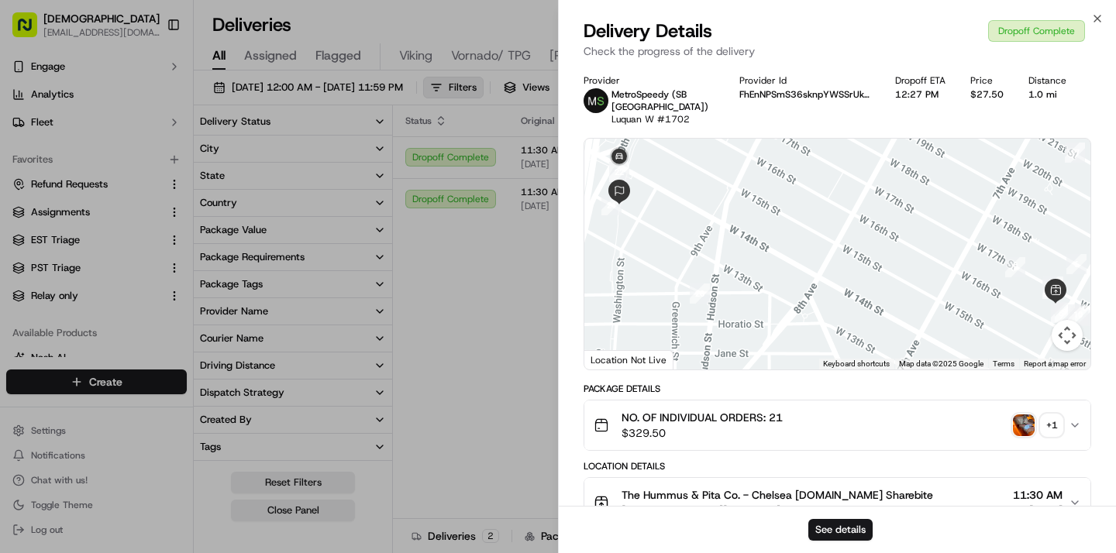
click at [904, 410] on div "NO. OF INDIVIDUAL ORDERS: 21 $329.50 + 1" at bounding box center [830, 425] width 475 height 31
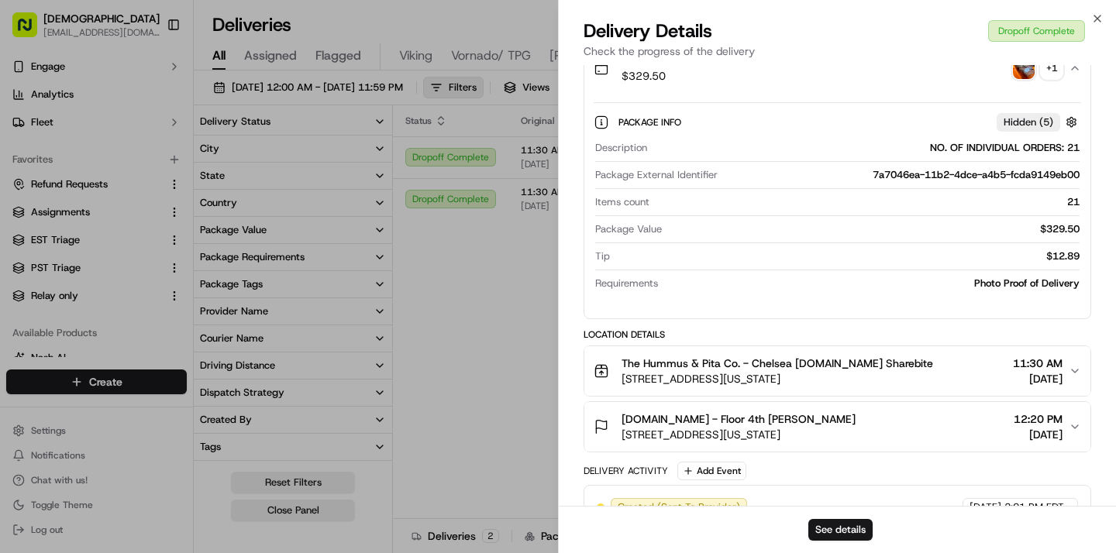
scroll to position [580, 0]
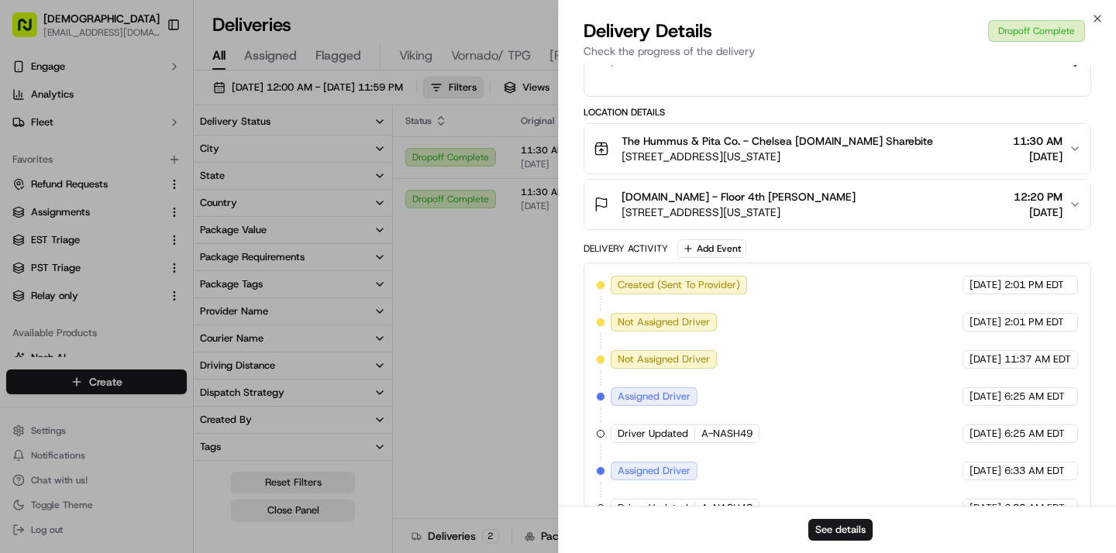
click at [914, 189] on div "Checkout.com - Floor 4th PJ Brennan 449 W 13th St, New York, NY 10014, USA 12:2…" at bounding box center [830, 204] width 475 height 31
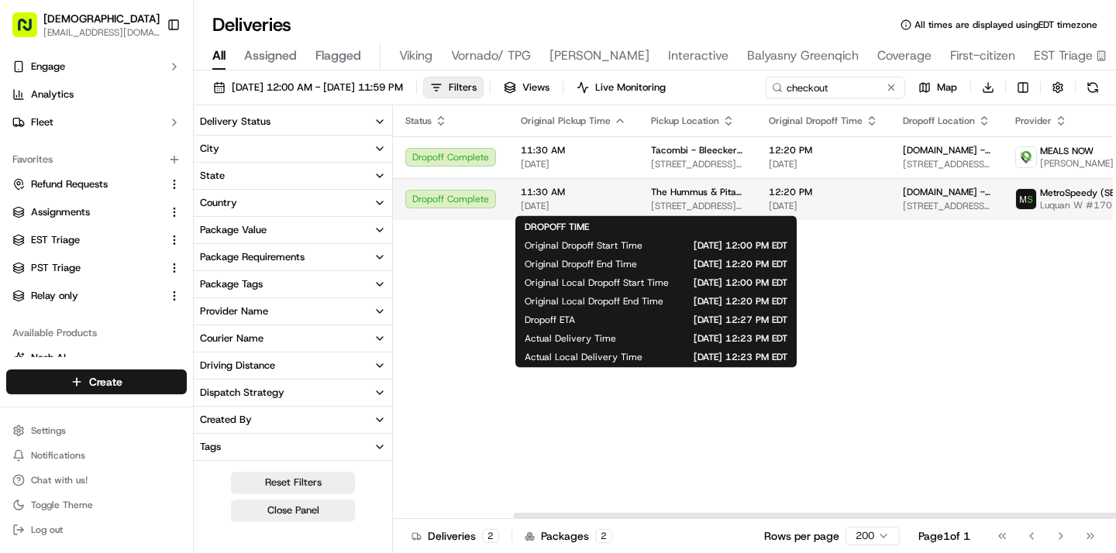
scroll to position [0, 143]
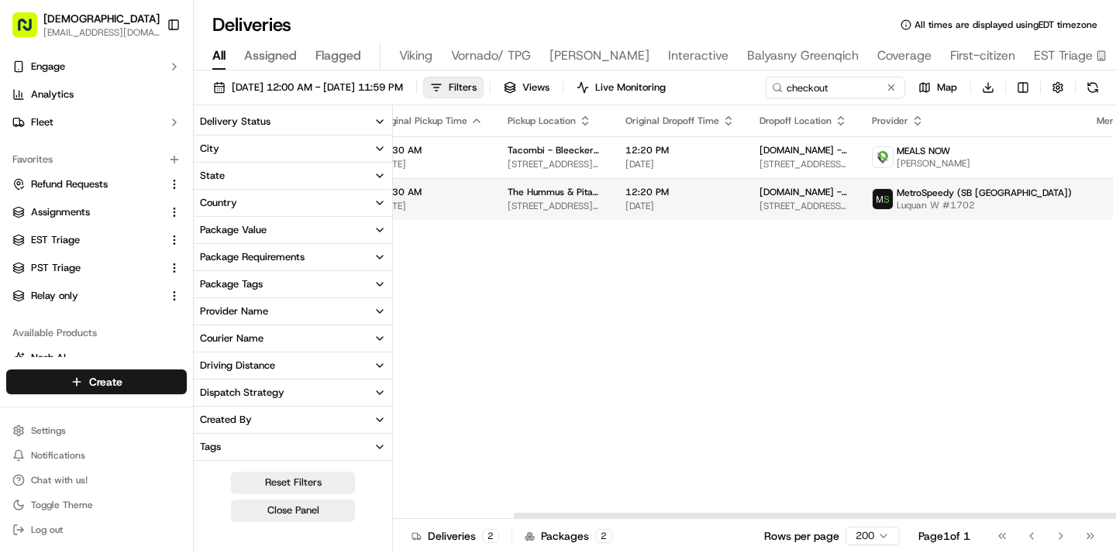
click at [1072, 201] on html "Sharebite kennique@sharebite.com Toggle Sidebar Orders Deliveries Control Orche…" at bounding box center [558, 276] width 1116 height 553
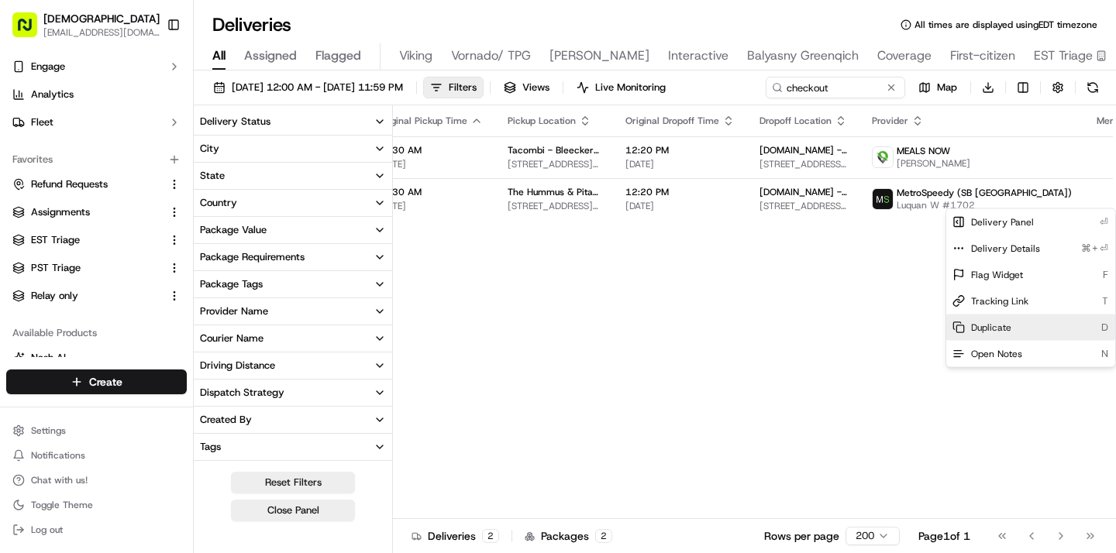
click at [1005, 325] on span "Duplicate" at bounding box center [991, 328] width 40 height 12
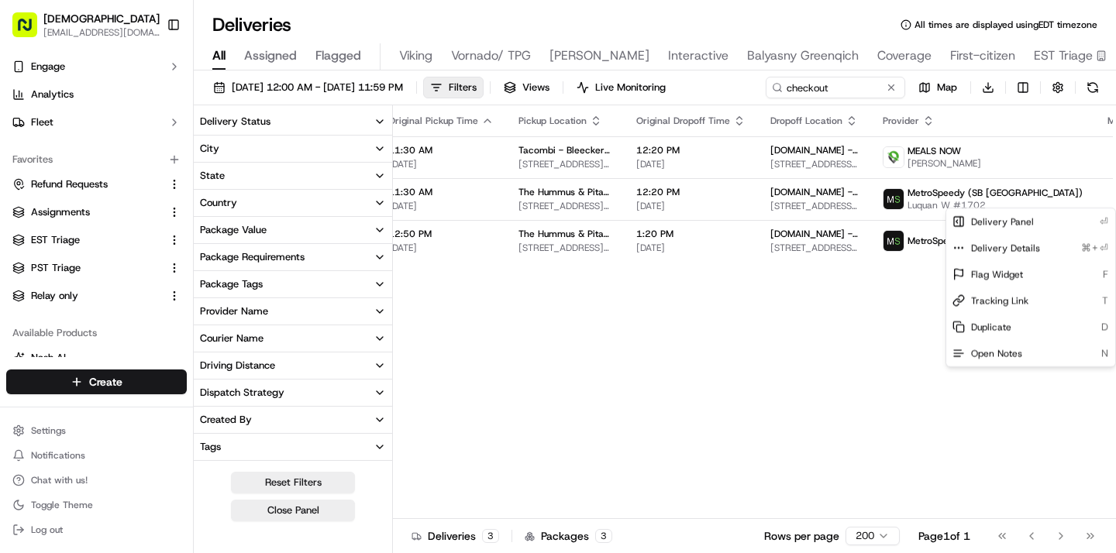
click at [724, 370] on html "Sharebite kennique@sharebite.com Toggle Sidebar Orders Deliveries Control Orche…" at bounding box center [558, 276] width 1116 height 553
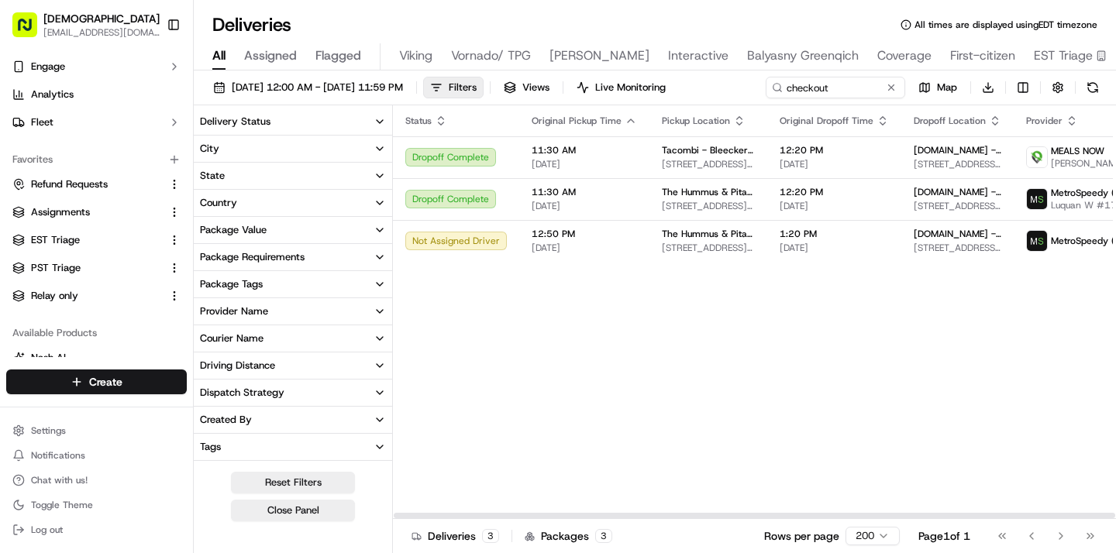
scroll to position [0, 9]
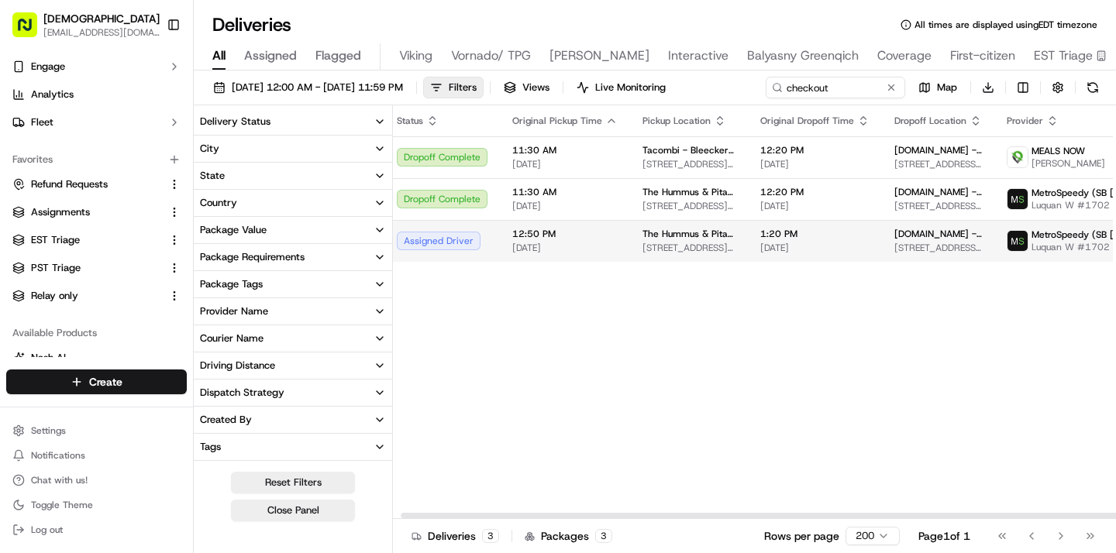
click at [670, 250] on span "585 6th Ave, New York, NY 10011, USA" at bounding box center [688, 248] width 93 height 12
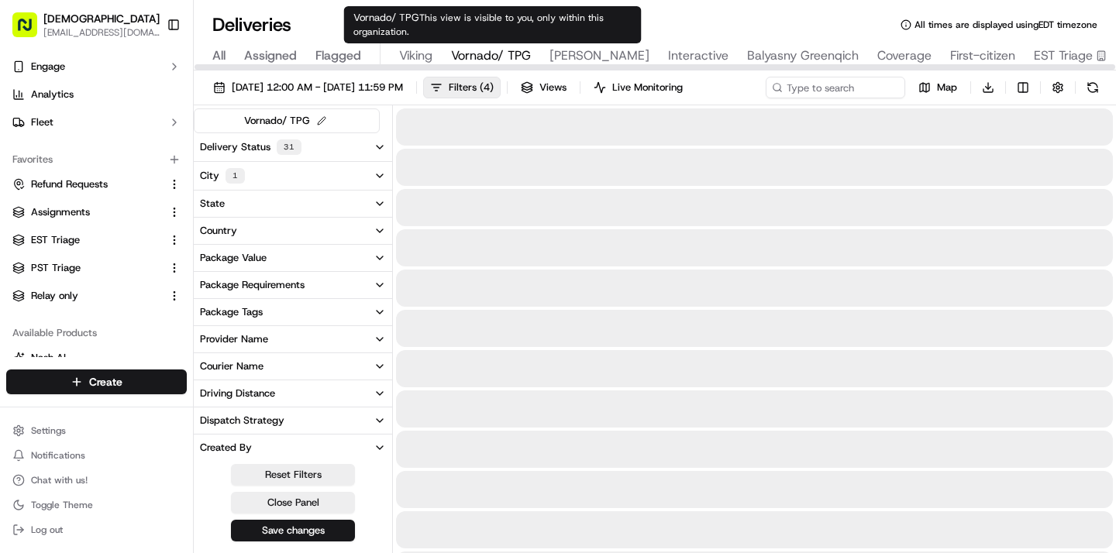
click at [520, 61] on span "Vornado/ TPG" at bounding box center [491, 55] width 80 height 19
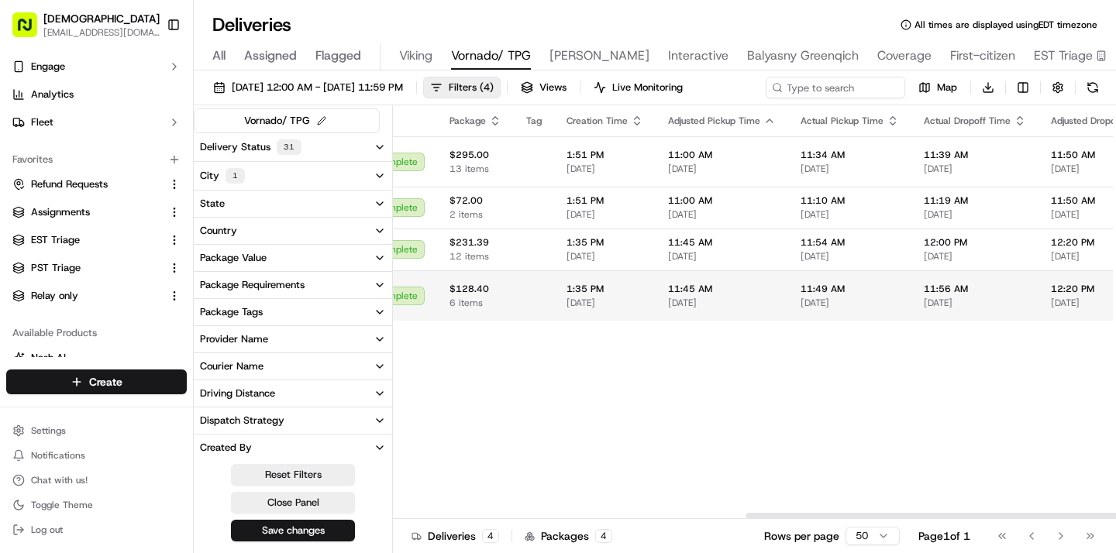
scroll to position [0, 976]
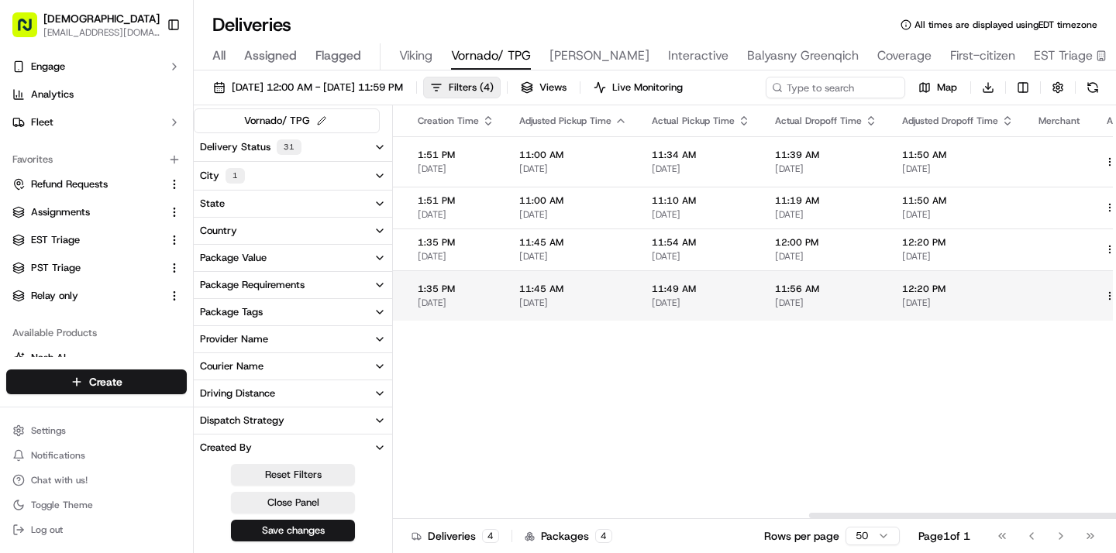
click at [1104, 287] on div at bounding box center [1120, 296] width 33 height 19
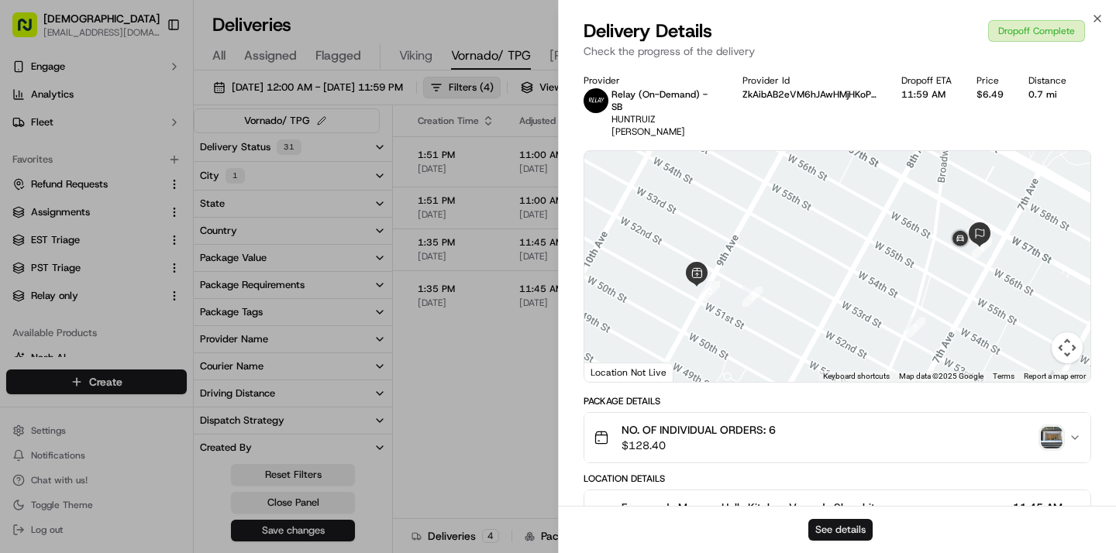
click at [837, 535] on button "See details" at bounding box center [840, 530] width 64 height 22
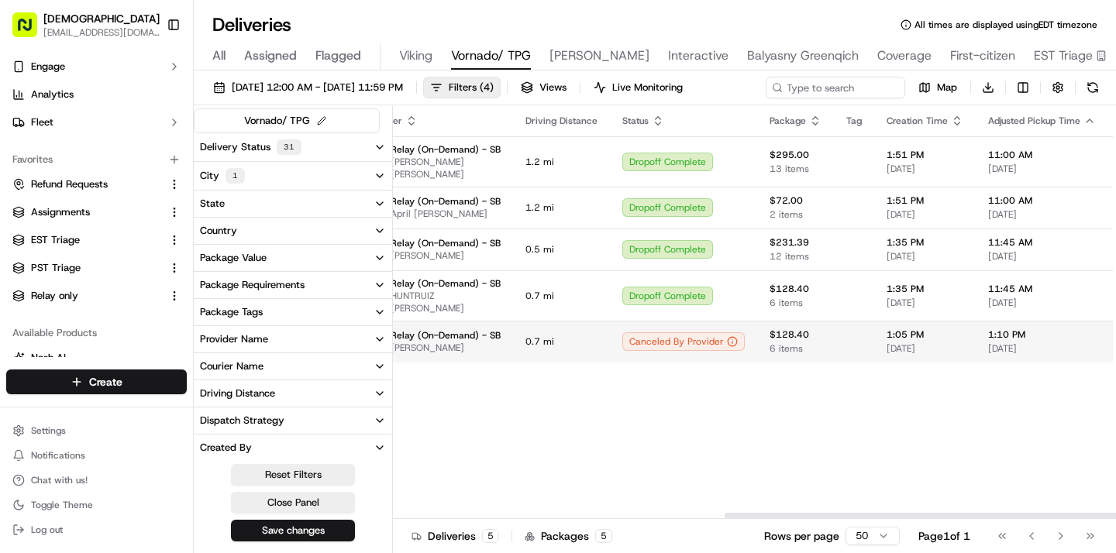
scroll to position [0, 1006]
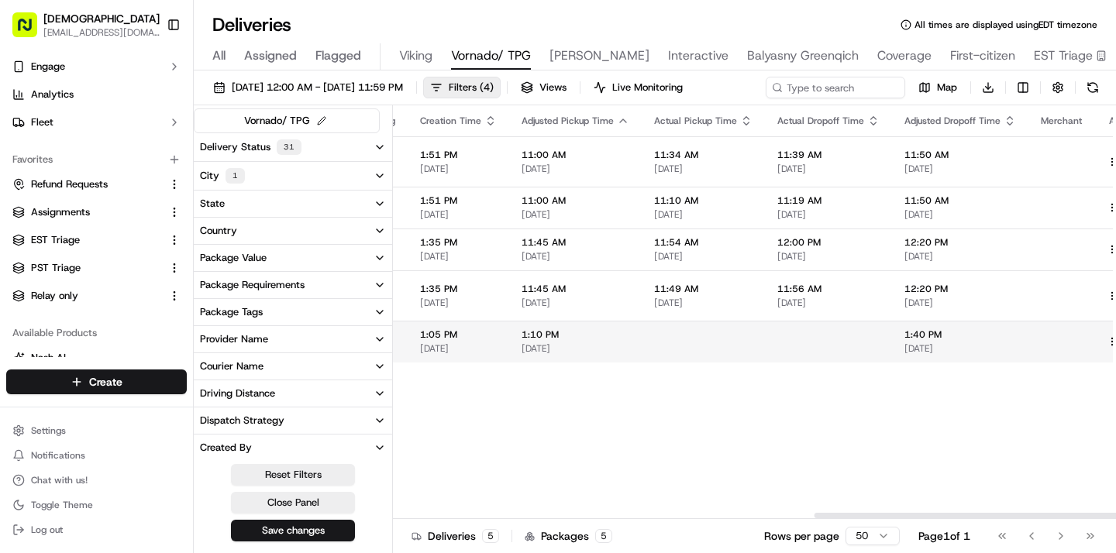
click at [1072, 325] on html "Sharebite kennique@sharebite.com Toggle Sidebar Orders Deliveries Control Orche…" at bounding box center [558, 276] width 1116 height 553
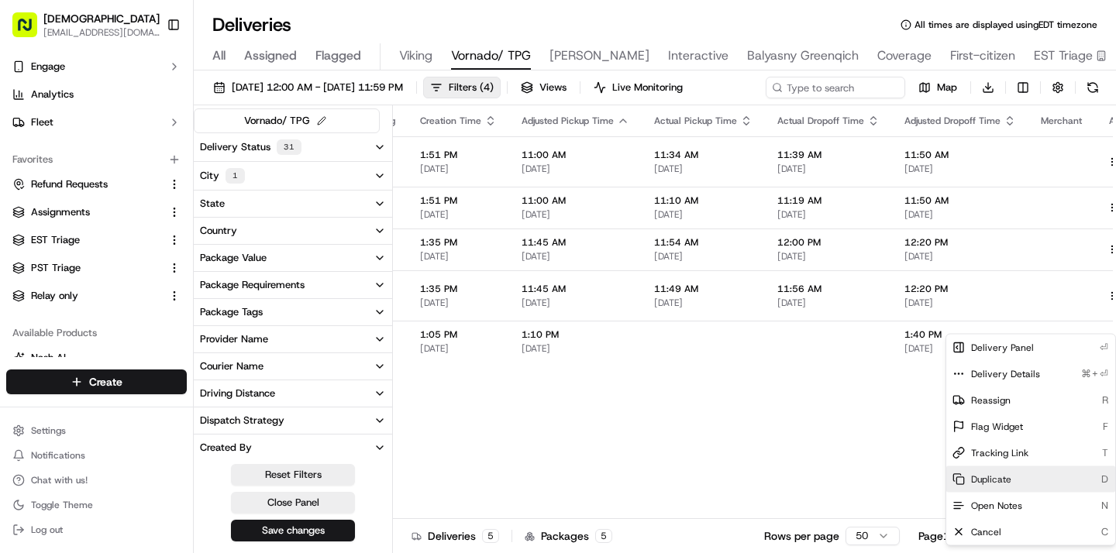
click at [998, 474] on span "Duplicate" at bounding box center [991, 479] width 40 height 12
click at [219, 52] on html "Sharebite kennique@sharebite.com Toggle Sidebar Orders Deliveries Control Orche…" at bounding box center [558, 276] width 1116 height 553
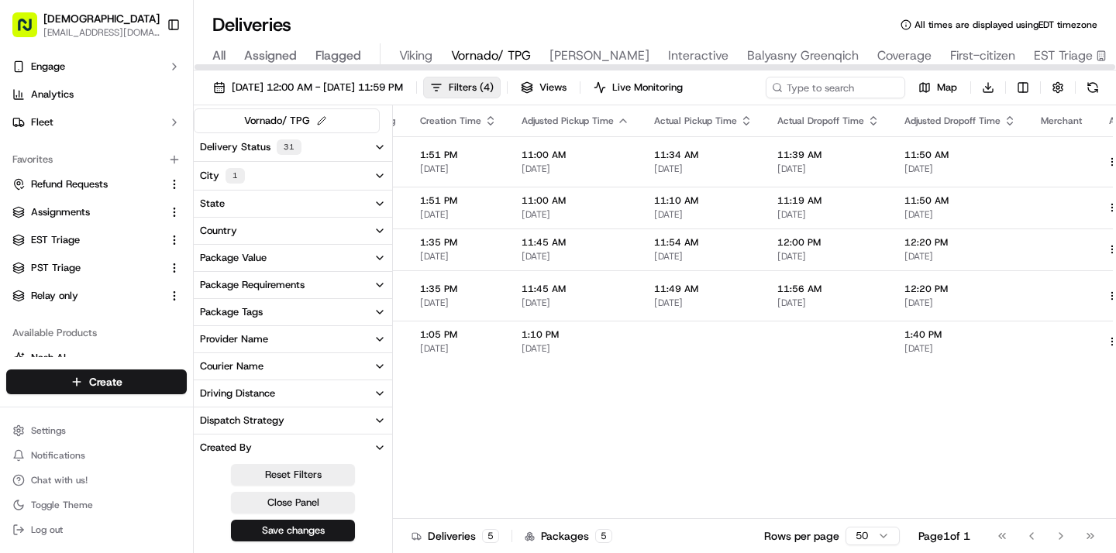
click at [221, 64] on div at bounding box center [654, 66] width 920 height 5
click at [221, 54] on span "All" at bounding box center [218, 55] width 13 height 19
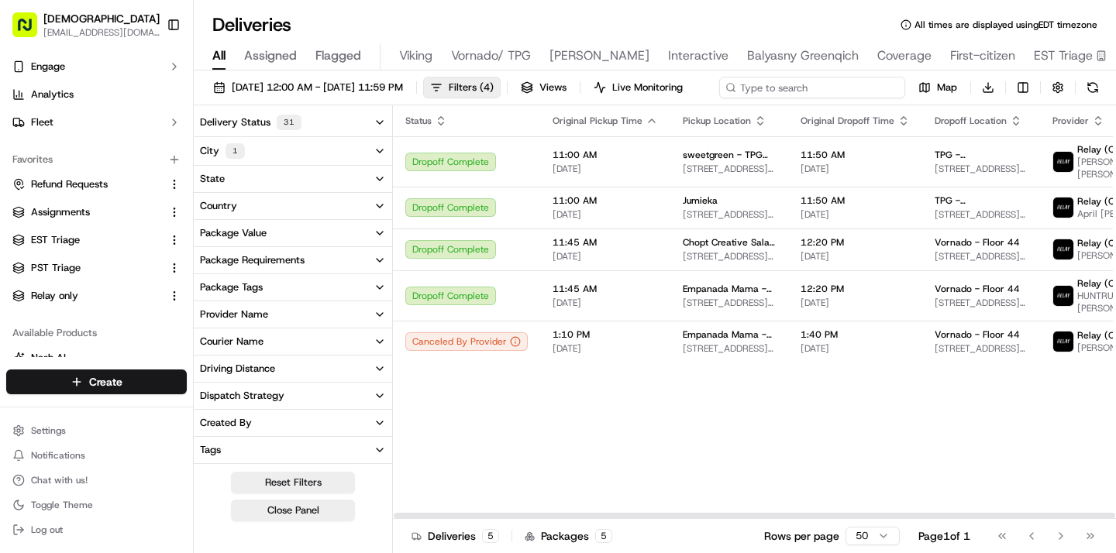
click at [869, 94] on input at bounding box center [812, 88] width 186 height 22
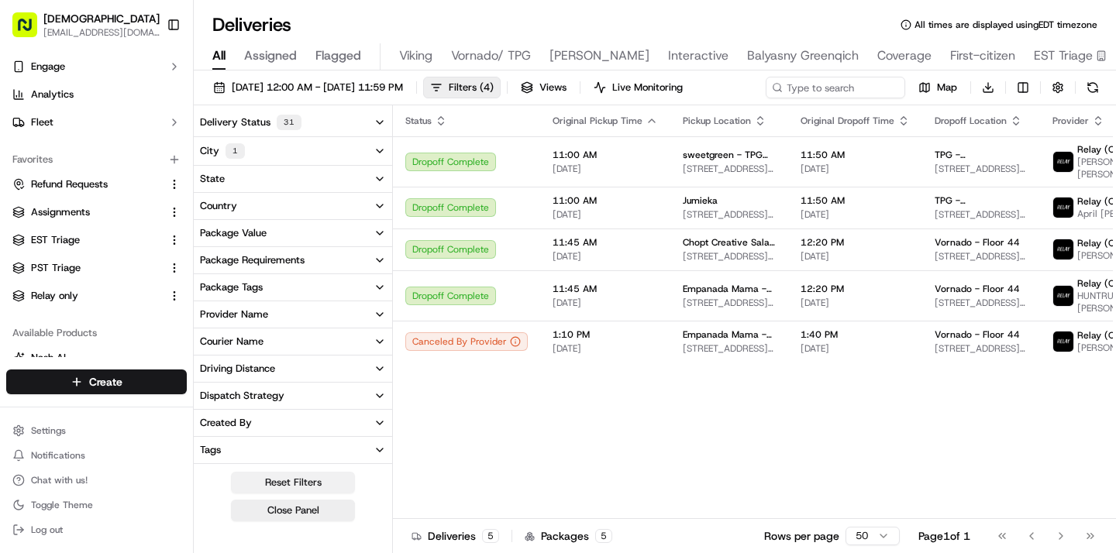
click at [295, 494] on button "Reset Filters" at bounding box center [293, 483] width 124 height 22
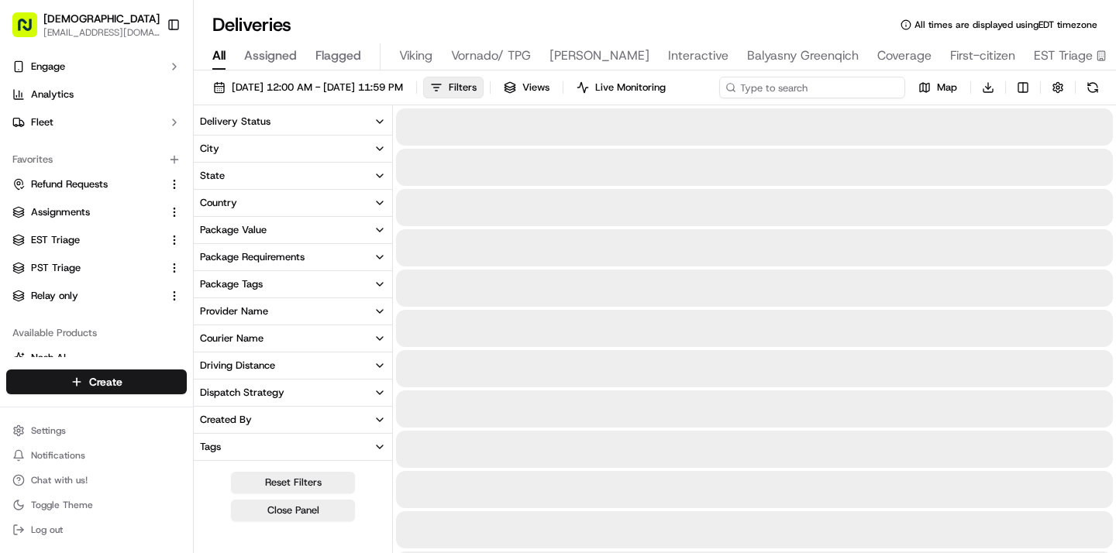
click at [814, 93] on input at bounding box center [812, 88] width 186 height 22
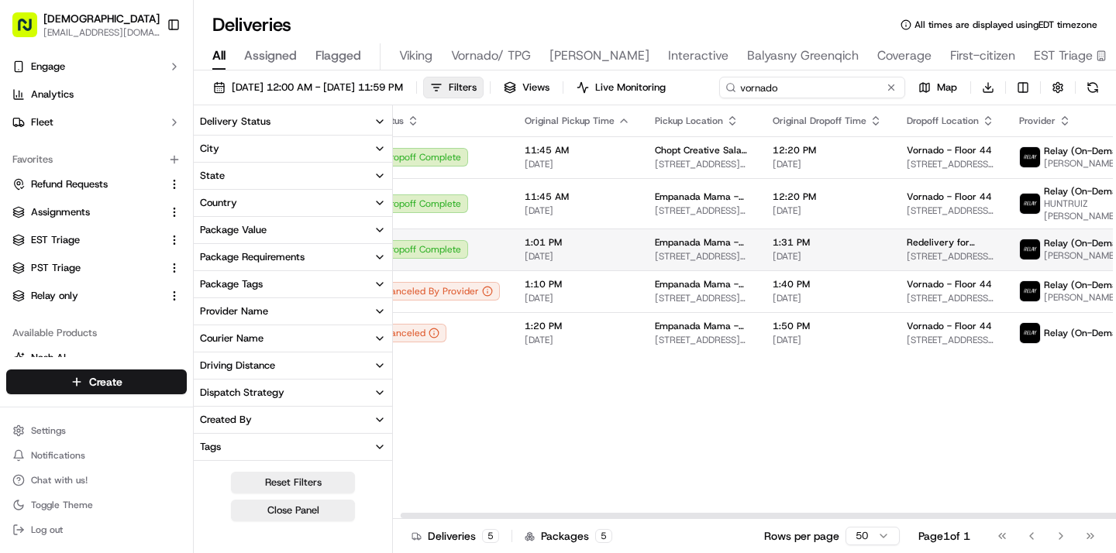
scroll to position [0, 9]
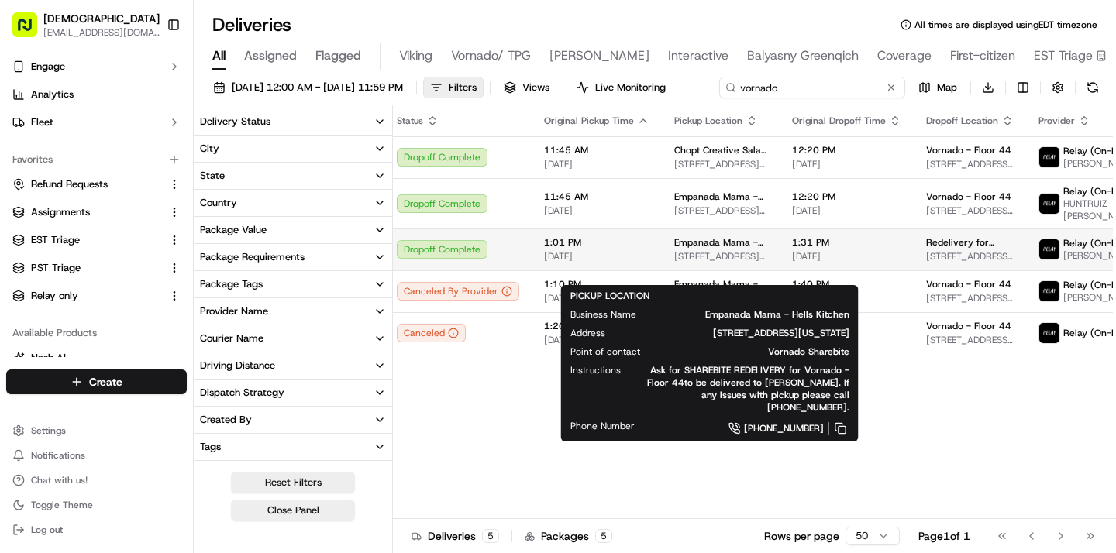
type input "vornado"
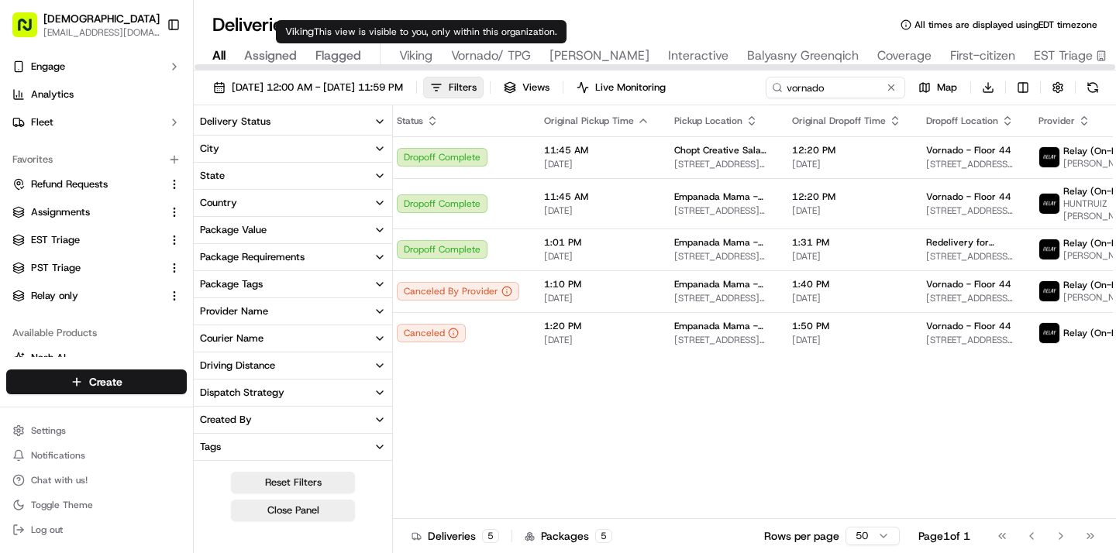
click at [411, 57] on span "Viking" at bounding box center [415, 55] width 33 height 19
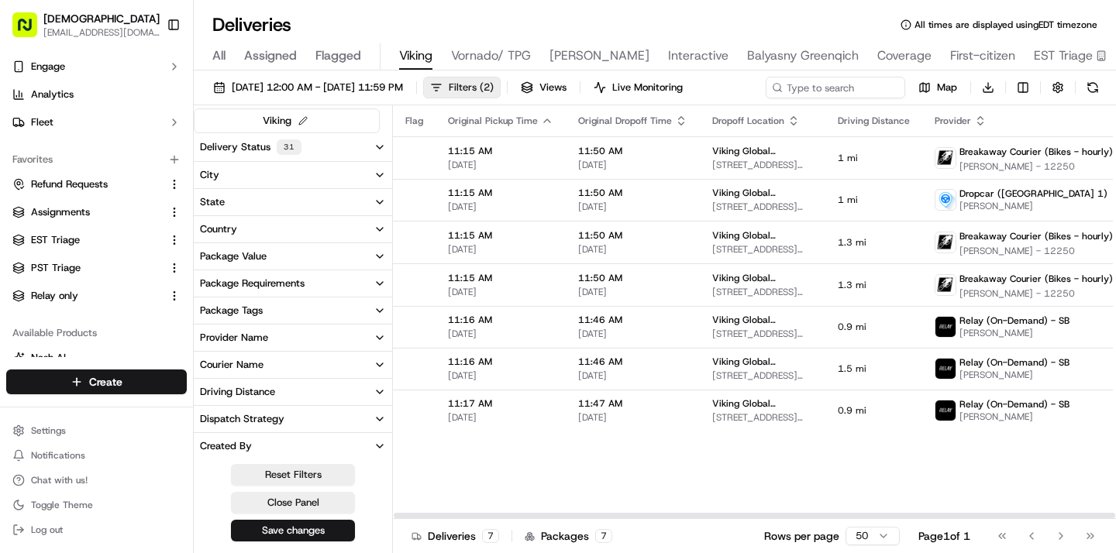
click at [494, 82] on span "Filters ( 2 )" at bounding box center [471, 88] width 45 height 14
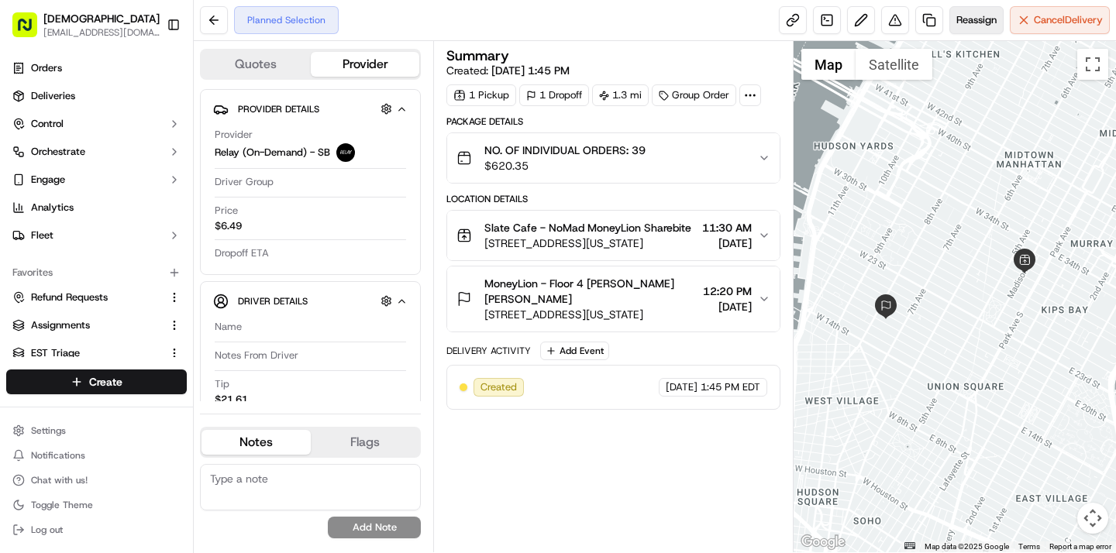
click at [992, 18] on span "Reassign" at bounding box center [976, 20] width 40 height 14
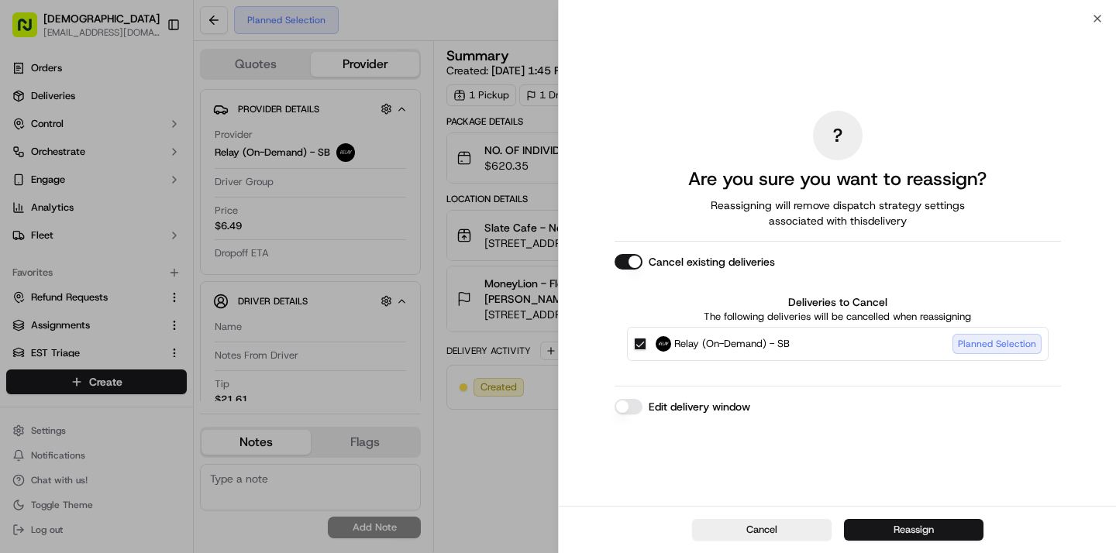
click at [862, 521] on button "Reassign" at bounding box center [913, 530] width 139 height 22
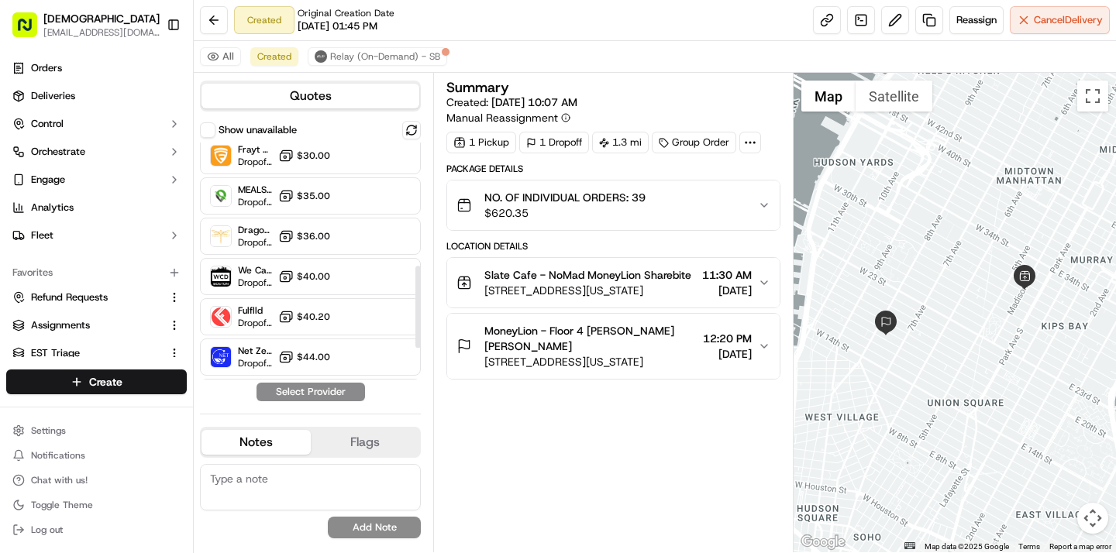
scroll to position [445, 0]
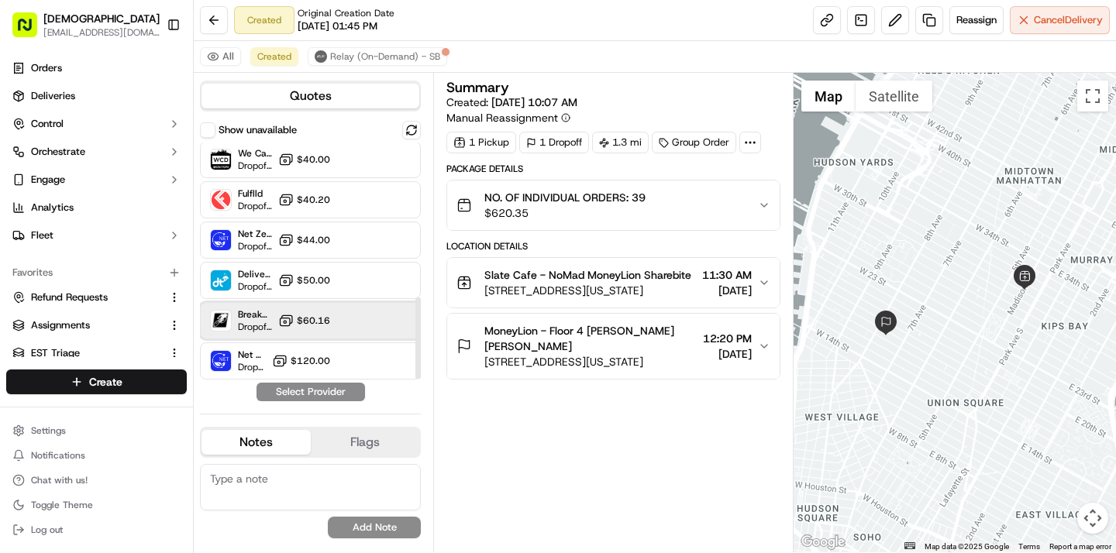
click at [366, 318] on div at bounding box center [373, 320] width 19 height 19
click at [342, 390] on button "Assign Provider" at bounding box center [311, 392] width 110 height 19
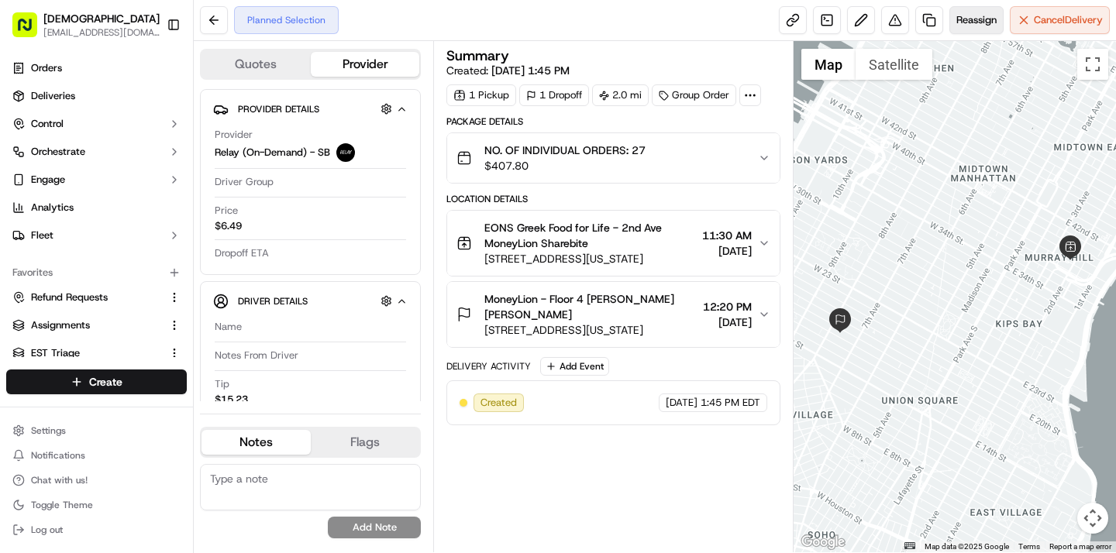
click at [970, 16] on span "Reassign" at bounding box center [976, 20] width 40 height 14
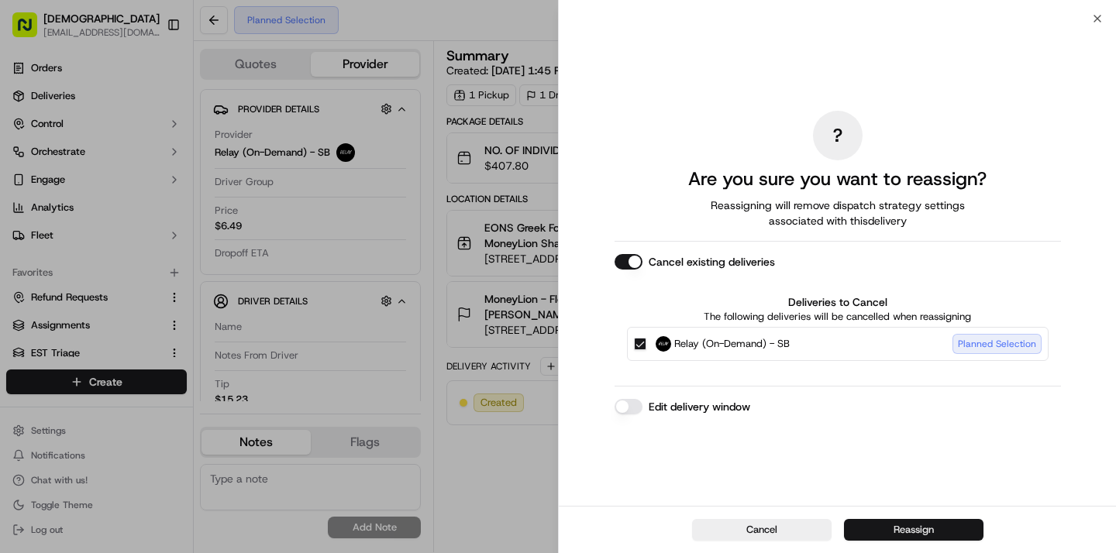
click at [878, 525] on button "Reassign" at bounding box center [913, 530] width 139 height 22
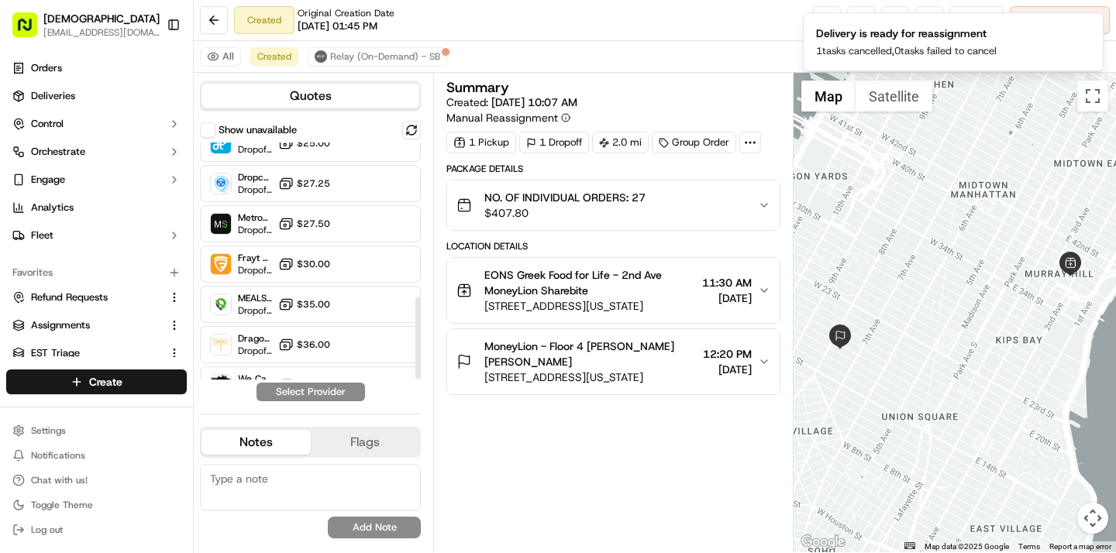
scroll to position [445, 0]
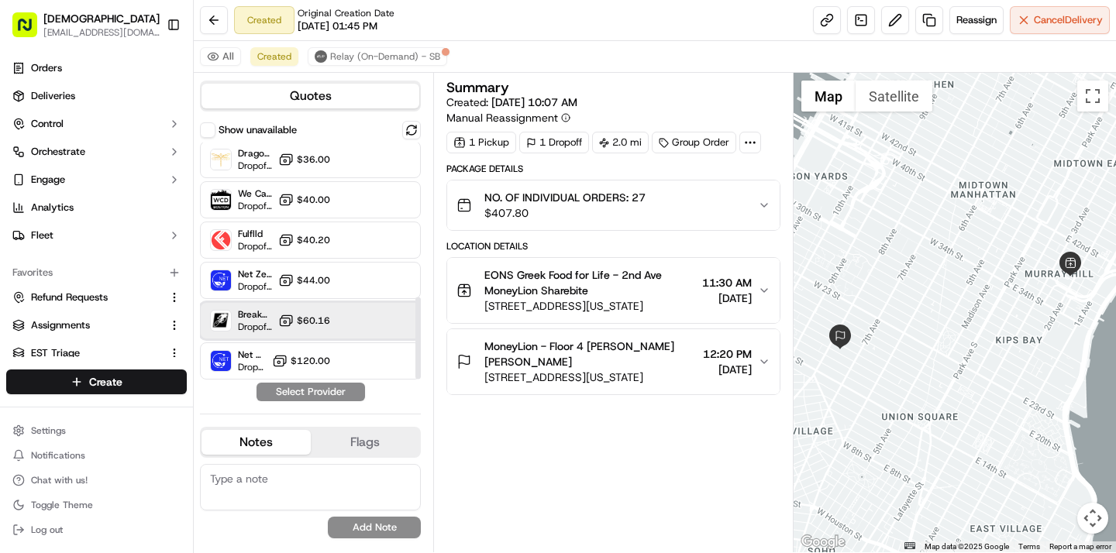
click at [330, 319] on div "Breakaway Courier (Bikes - hourly) Dropoff ETA - $60.16" at bounding box center [310, 320] width 221 height 37
click at [328, 400] on button "Assign Provider" at bounding box center [311, 392] width 110 height 19
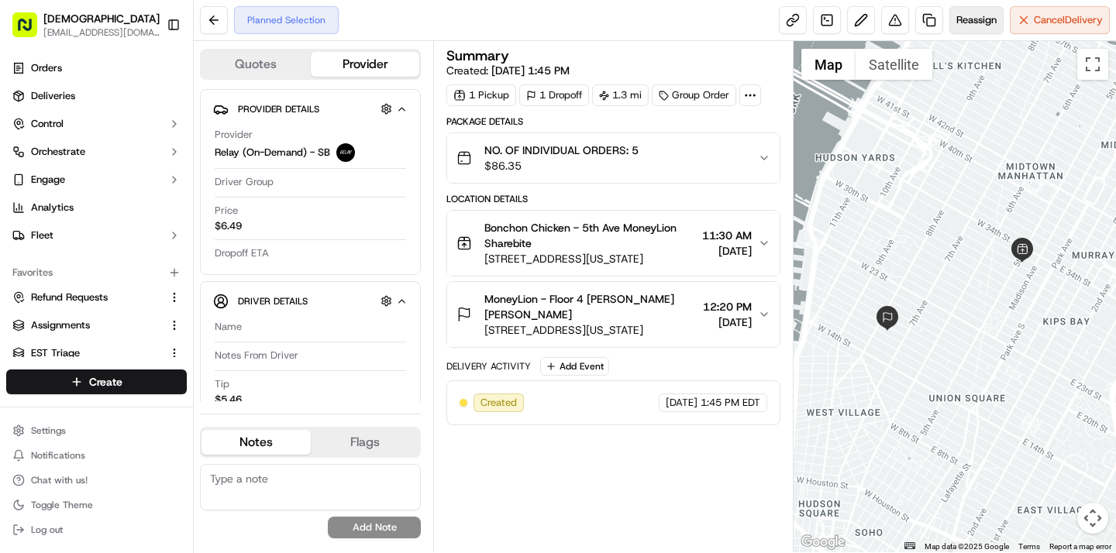
click at [982, 17] on span "Reassign" at bounding box center [976, 20] width 40 height 14
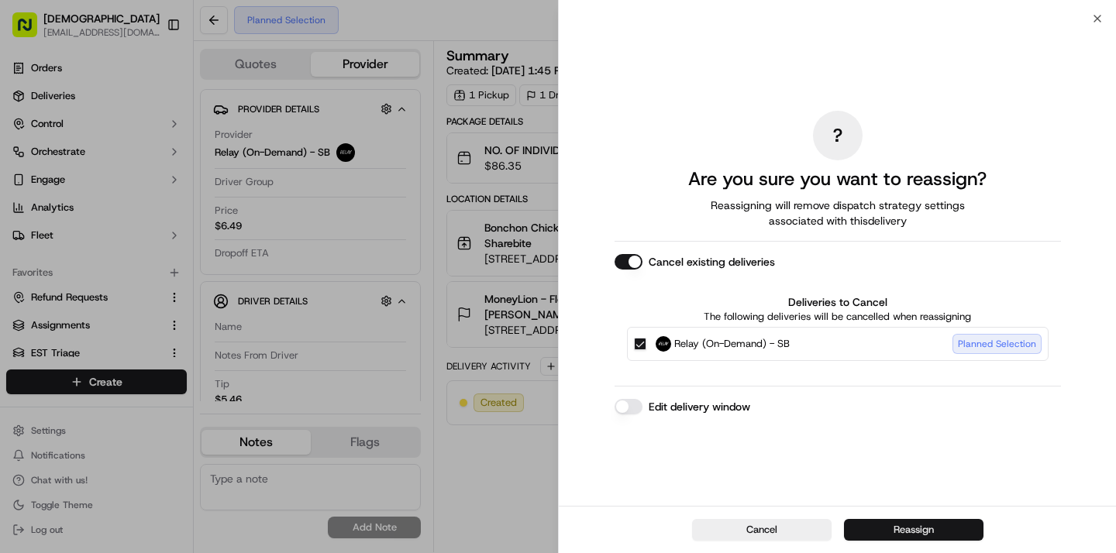
click at [900, 528] on button "Reassign" at bounding box center [913, 530] width 139 height 22
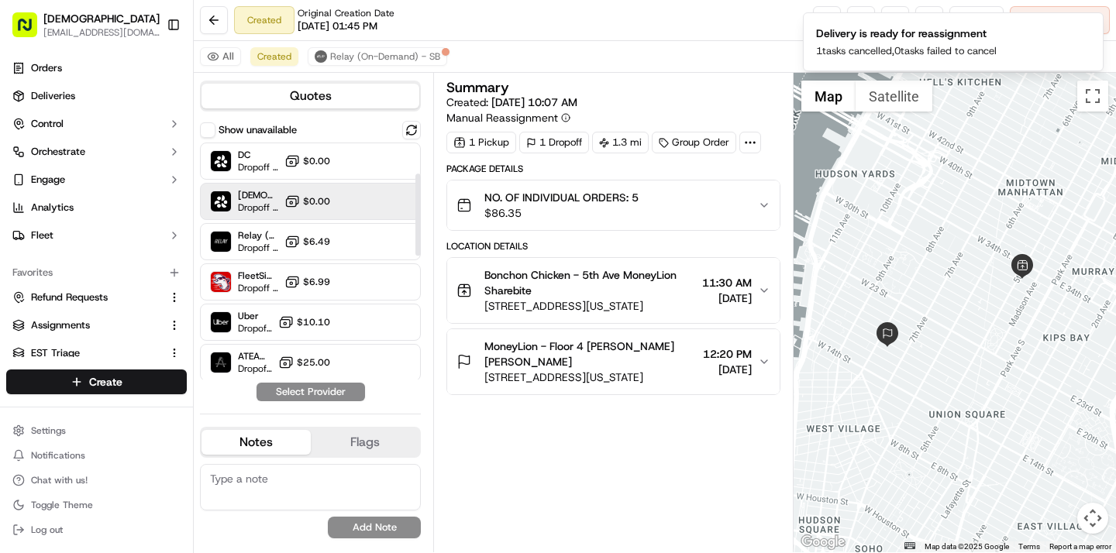
scroll to position [445, 0]
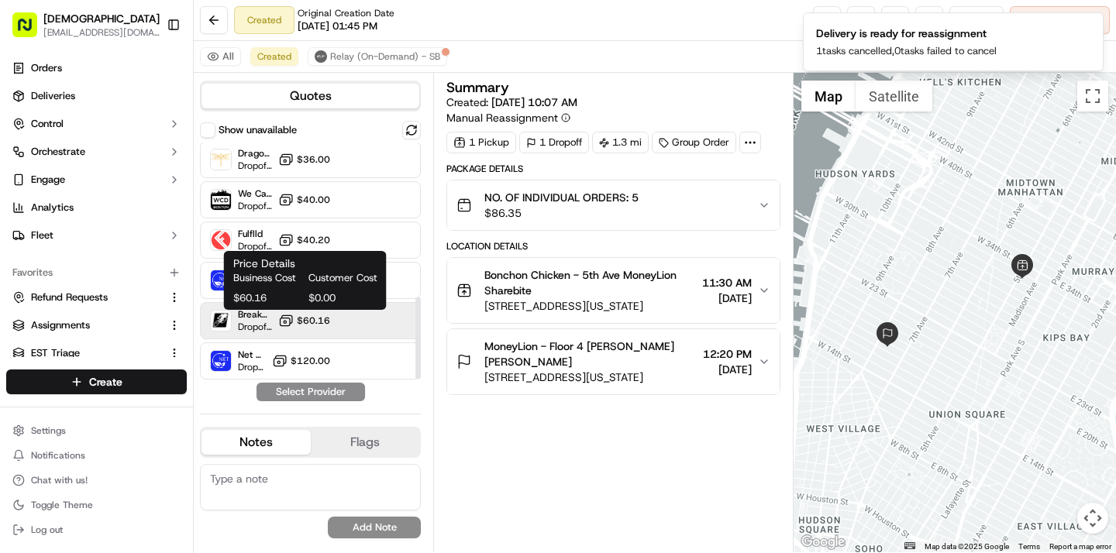
click at [315, 322] on span "$60.16" at bounding box center [313, 321] width 33 height 12
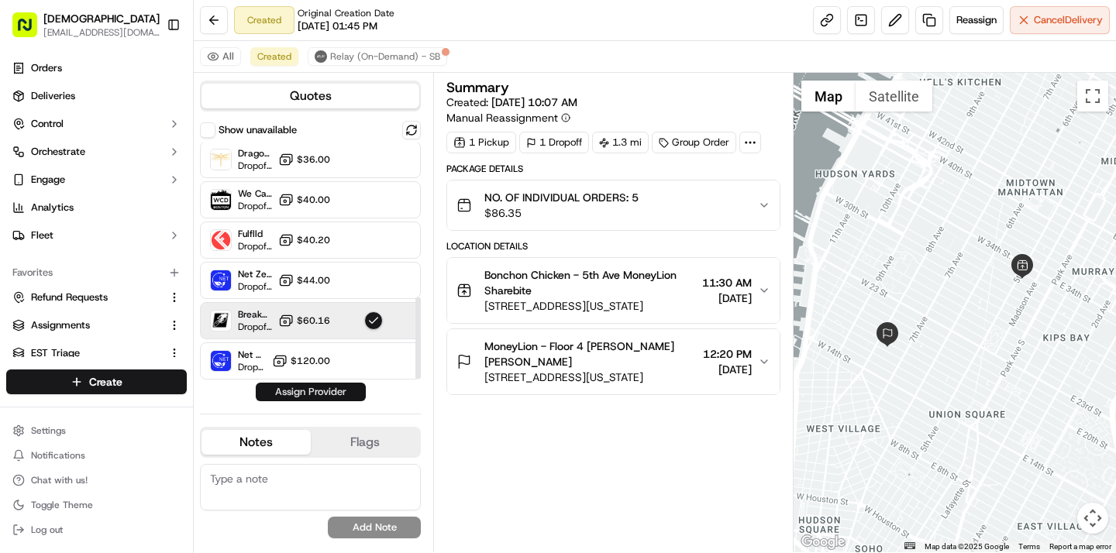
click at [311, 399] on button "Assign Provider" at bounding box center [311, 392] width 110 height 19
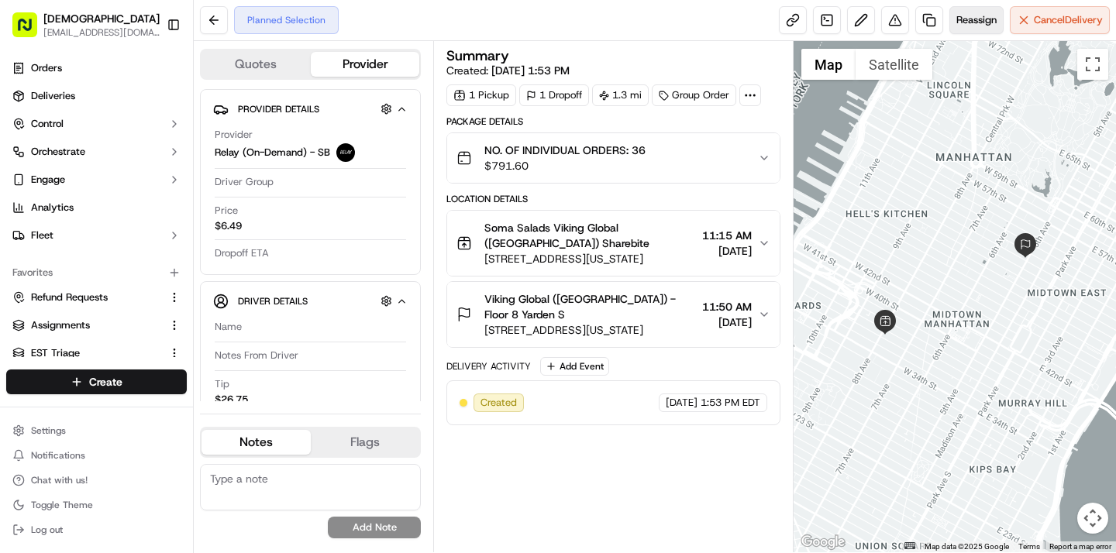
click at [984, 17] on span "Reassign" at bounding box center [976, 20] width 40 height 14
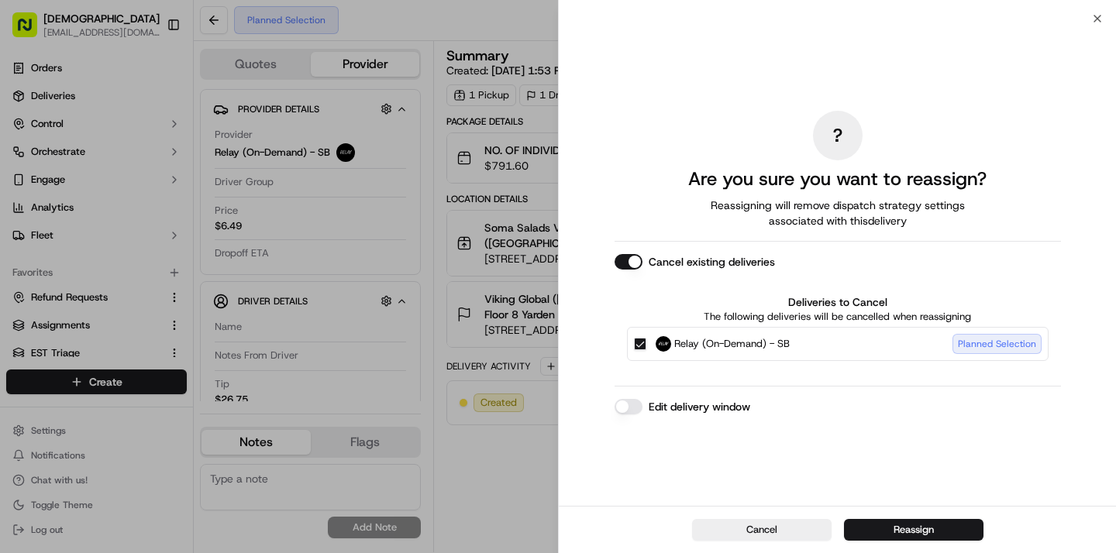
click at [937, 518] on div "Cancel Reassign" at bounding box center [837, 529] width 557 height 47
click at [933, 529] on button "Reassign" at bounding box center [913, 530] width 139 height 22
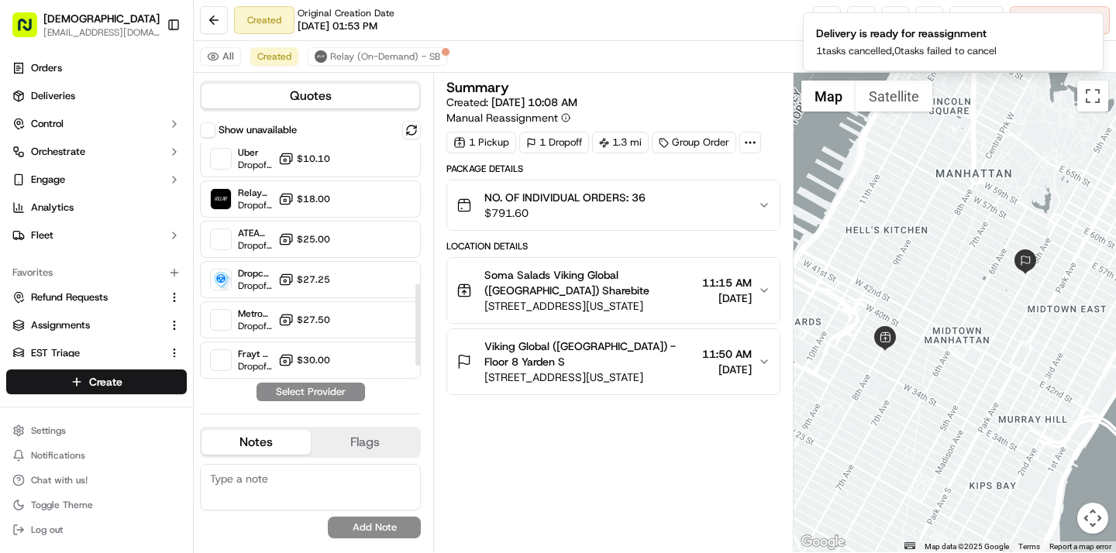
scroll to position [445, 0]
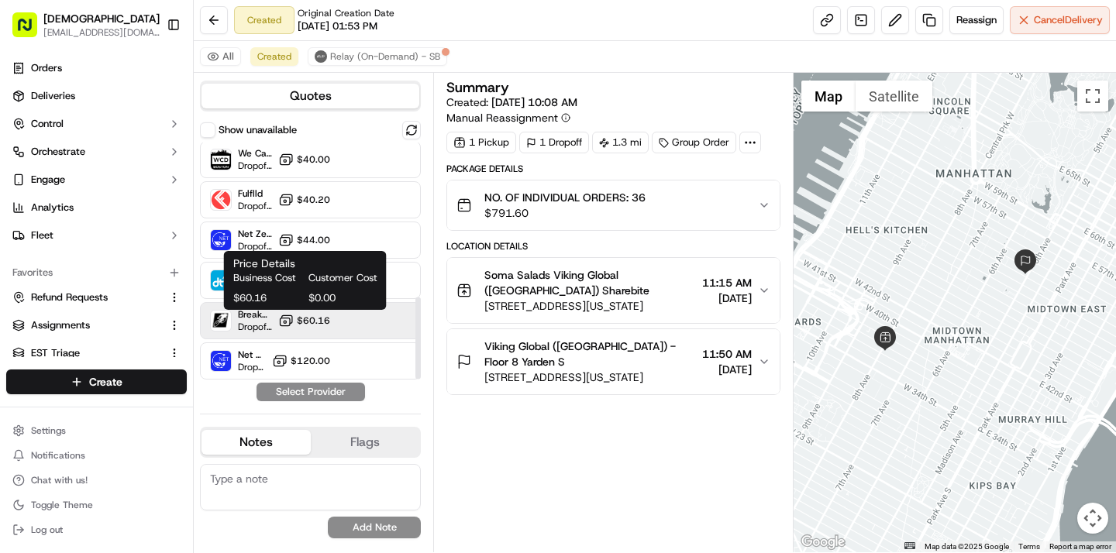
click at [296, 326] on button "$60.16" at bounding box center [304, 320] width 52 height 15
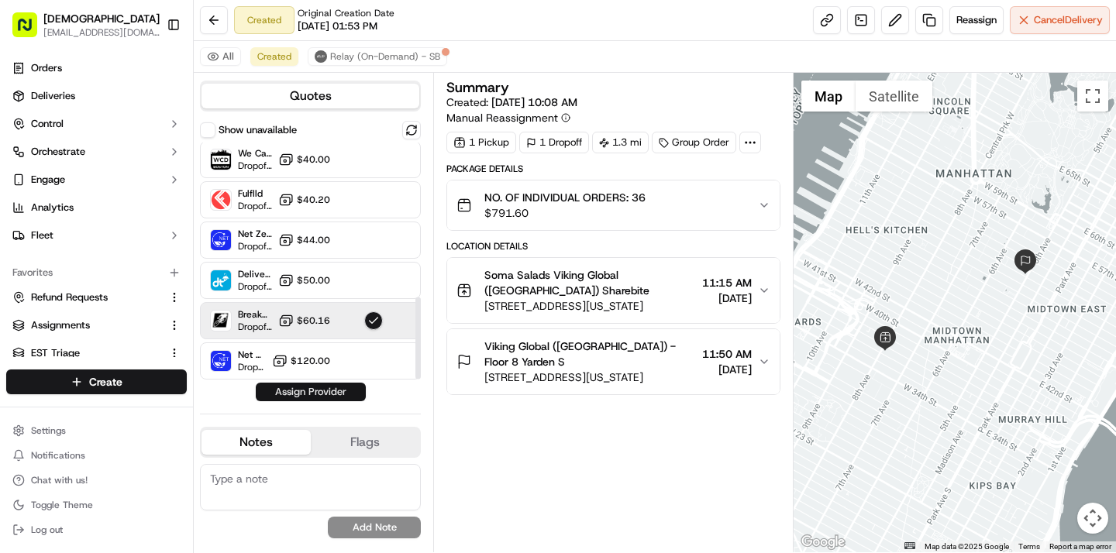
click at [297, 393] on button "Assign Provider" at bounding box center [311, 392] width 110 height 19
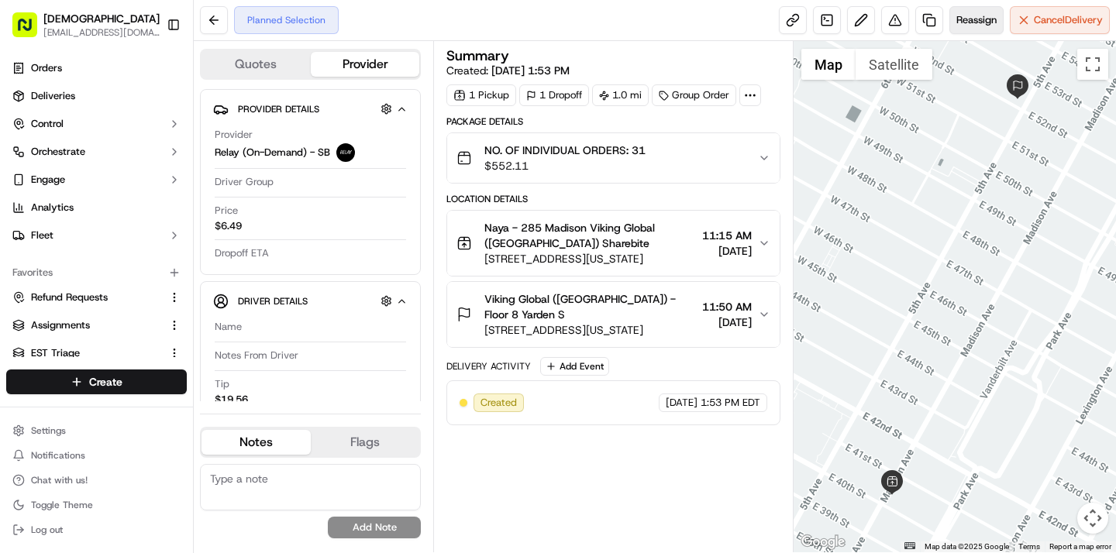
click at [962, 20] on span "Reassign" at bounding box center [976, 20] width 40 height 14
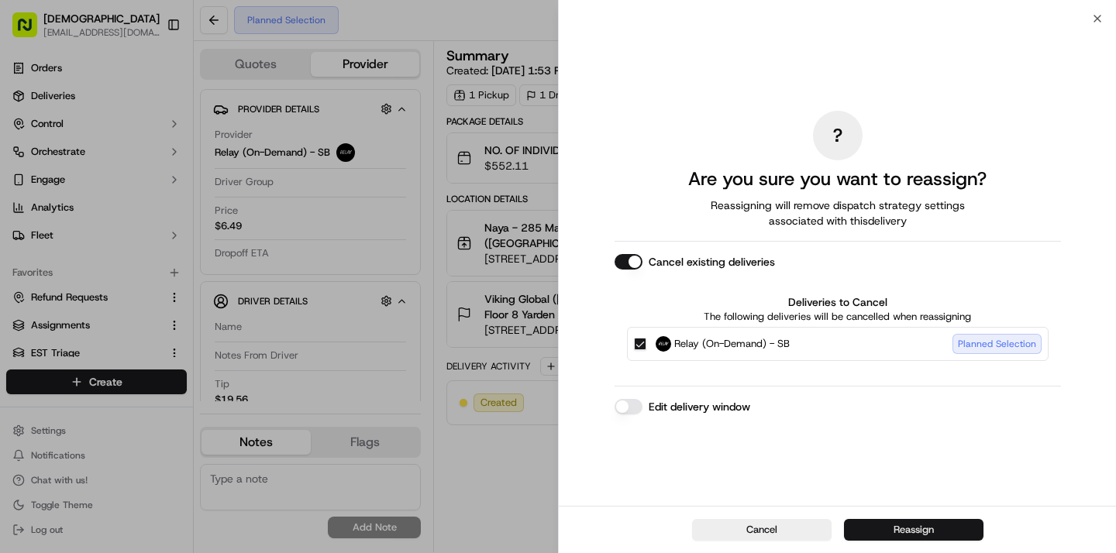
click at [895, 522] on button "Reassign" at bounding box center [913, 530] width 139 height 22
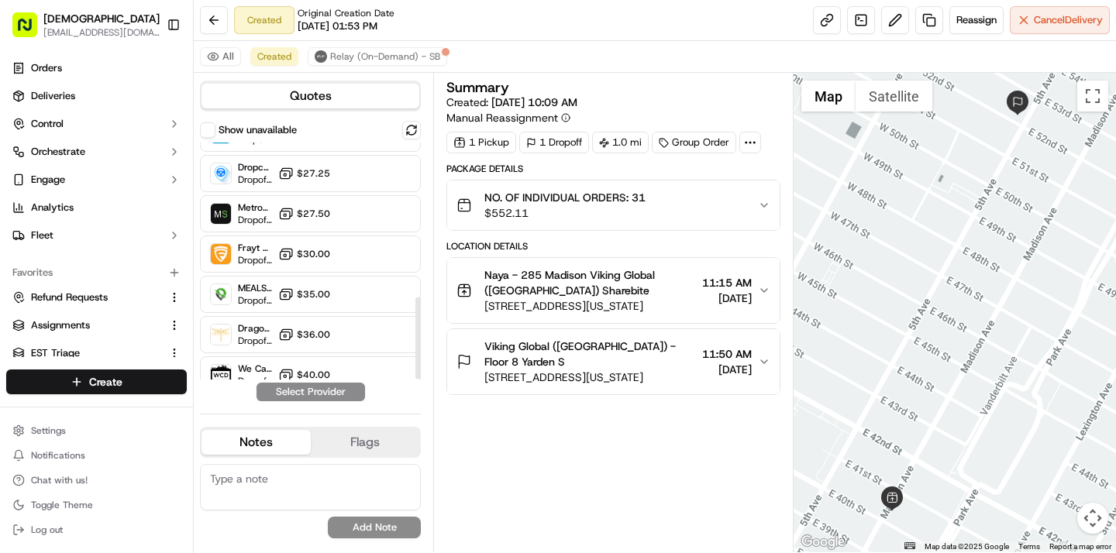
scroll to position [445, 0]
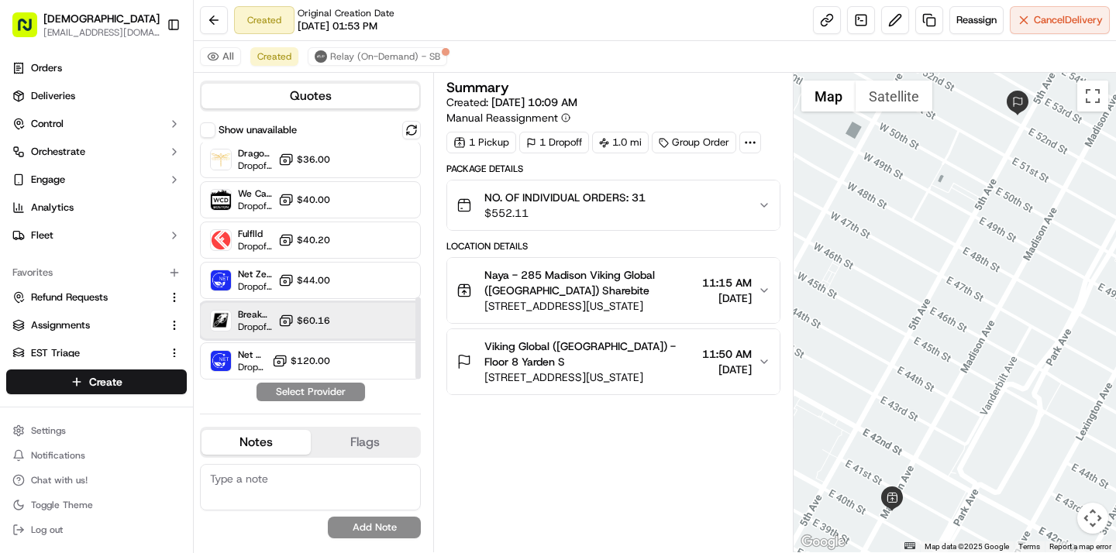
click at [274, 330] on div "Breakaway Courier (Bikes - hourly) Dropoff ETA - $60.16" at bounding box center [310, 320] width 221 height 37
click at [283, 387] on button "Assign Provider" at bounding box center [311, 392] width 110 height 19
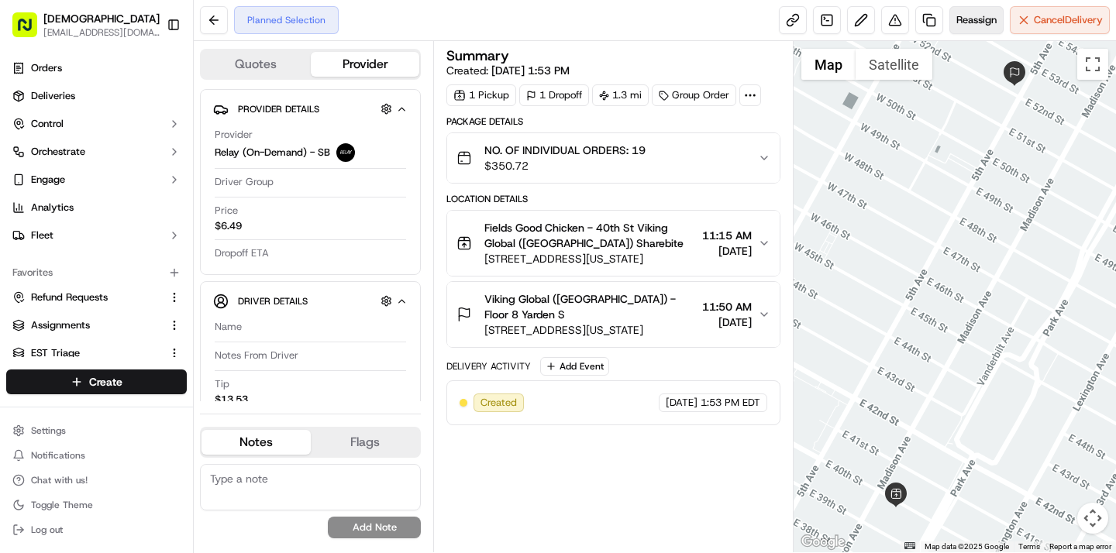
click at [969, 18] on span "Reassign" at bounding box center [976, 20] width 40 height 14
click at [986, 17] on span "Reassign" at bounding box center [976, 20] width 40 height 14
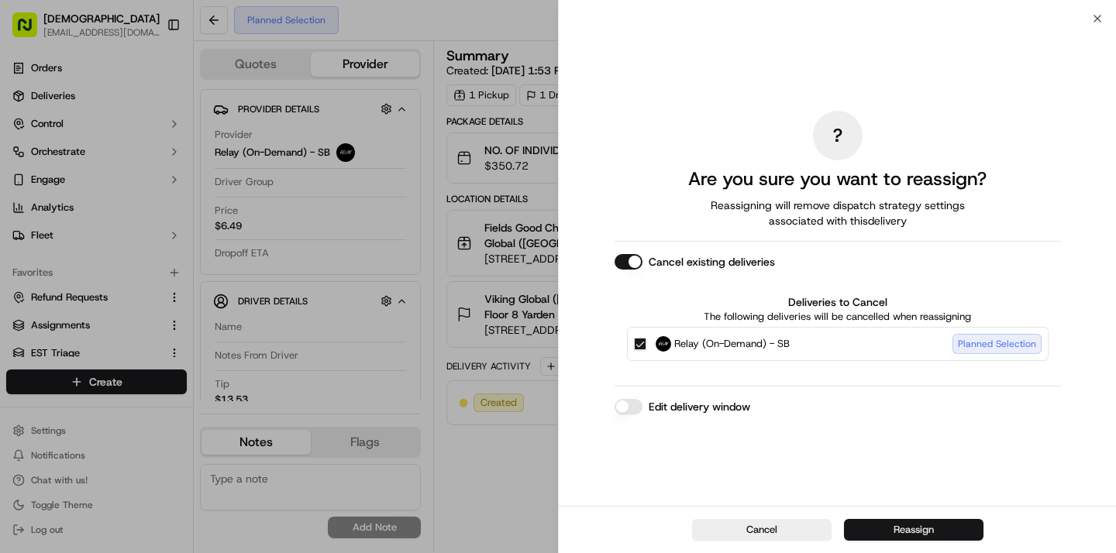
click at [893, 528] on button "Reassign" at bounding box center [913, 530] width 139 height 22
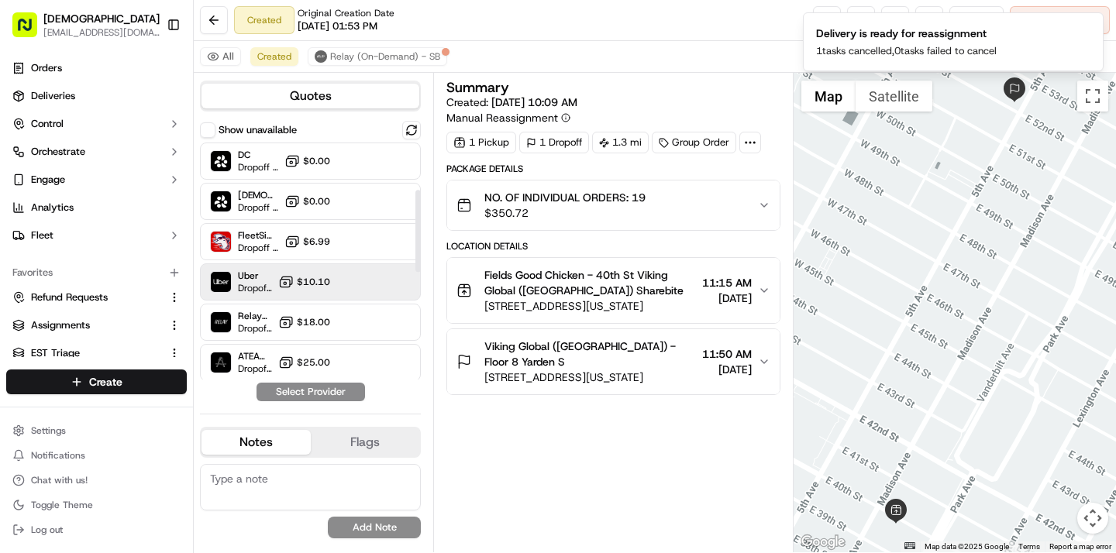
scroll to position [445, 0]
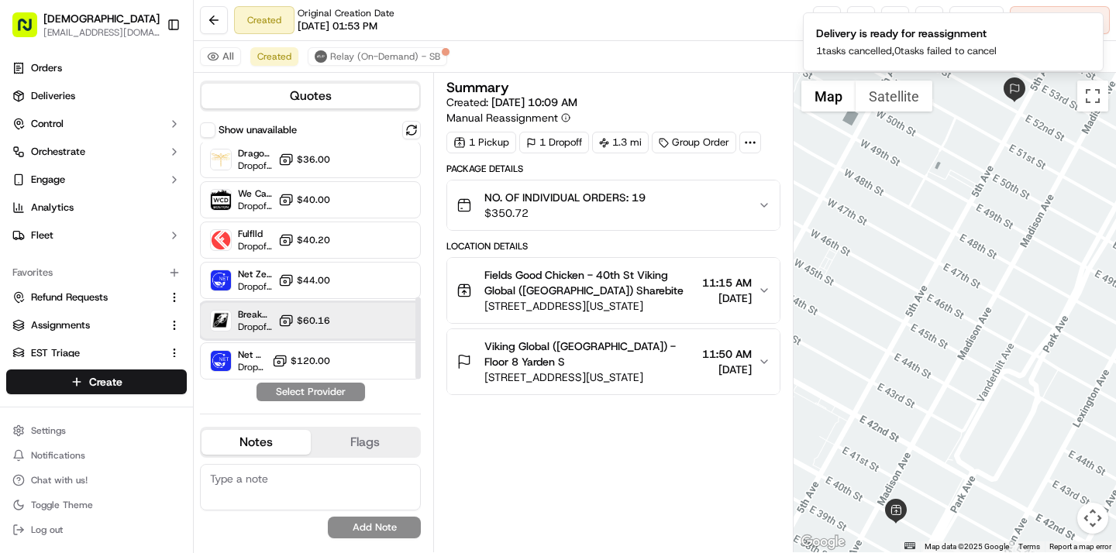
click at [319, 310] on div "Breakaway Courier (Bikes - hourly) Dropoff ETA - $60.16" at bounding box center [310, 320] width 221 height 37
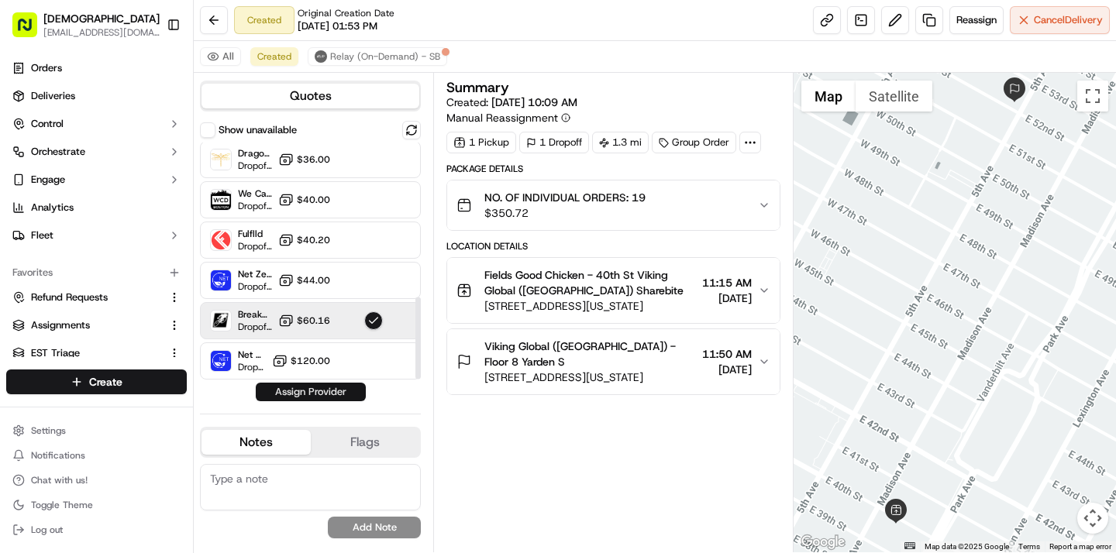
click at [310, 397] on button "Assign Provider" at bounding box center [311, 392] width 110 height 19
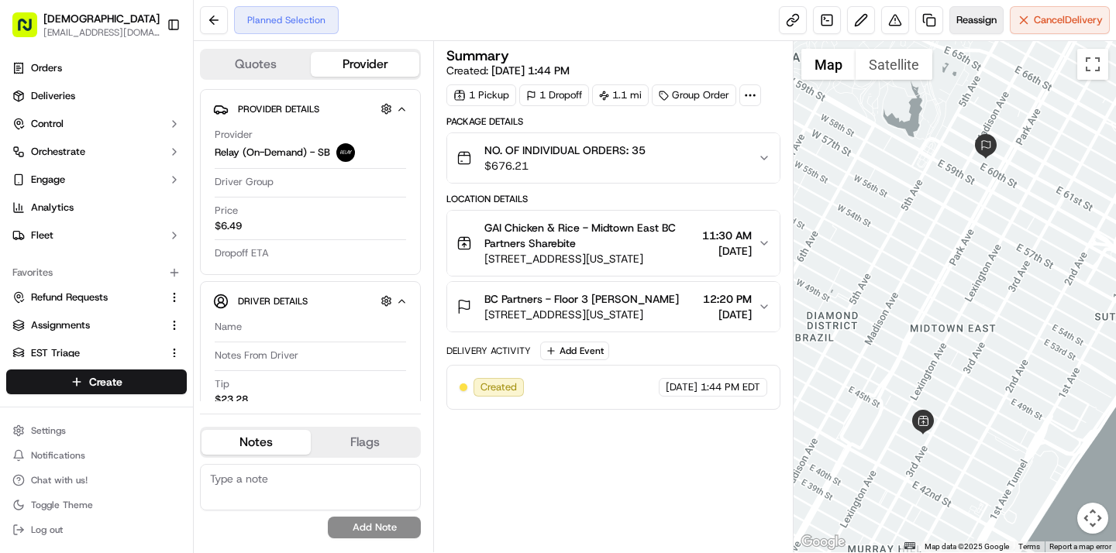
click at [981, 15] on span "Reassign" at bounding box center [976, 20] width 40 height 14
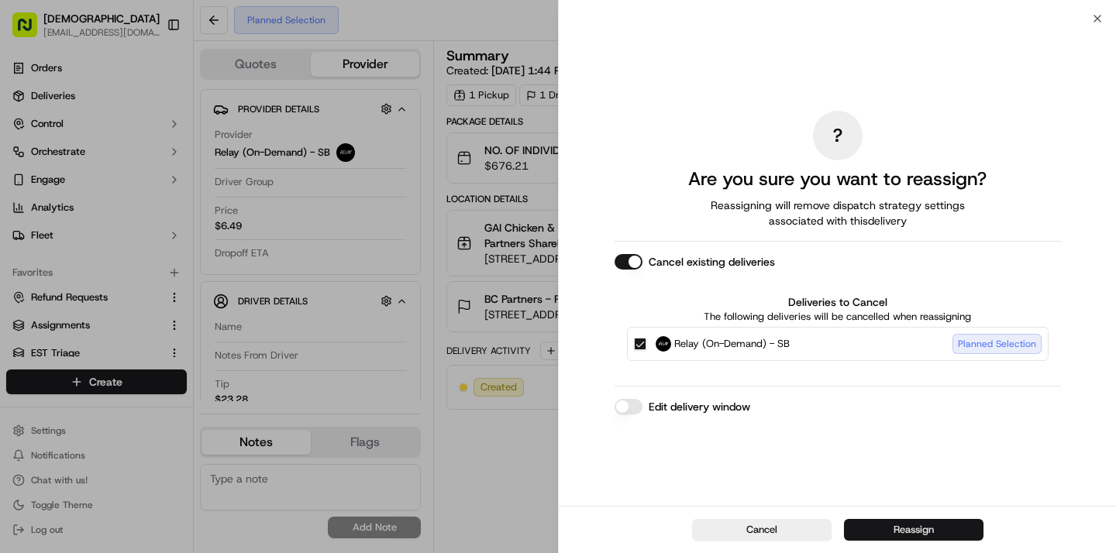
click at [911, 525] on button "Reassign" at bounding box center [913, 530] width 139 height 22
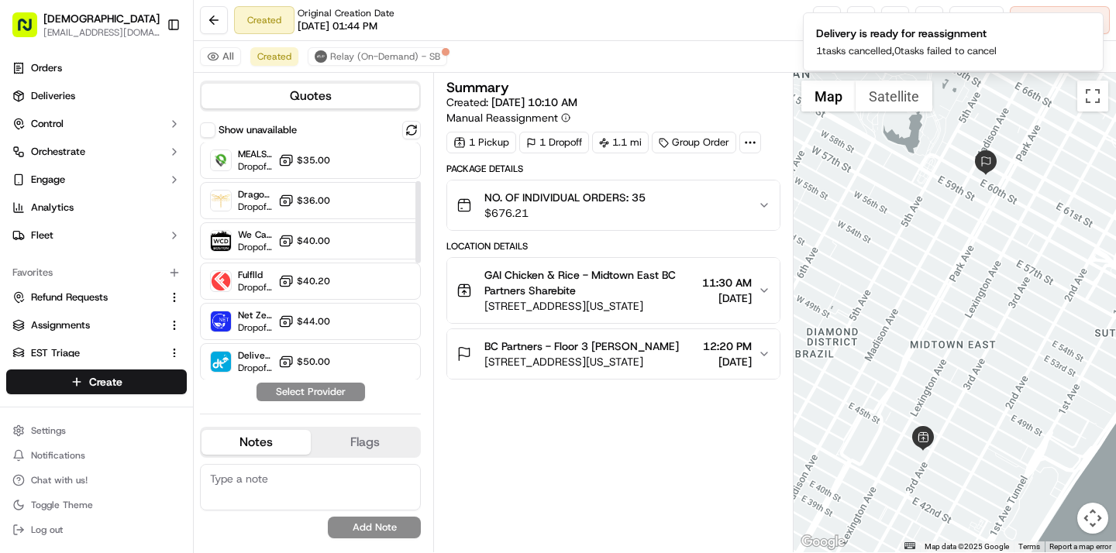
scroll to position [445, 0]
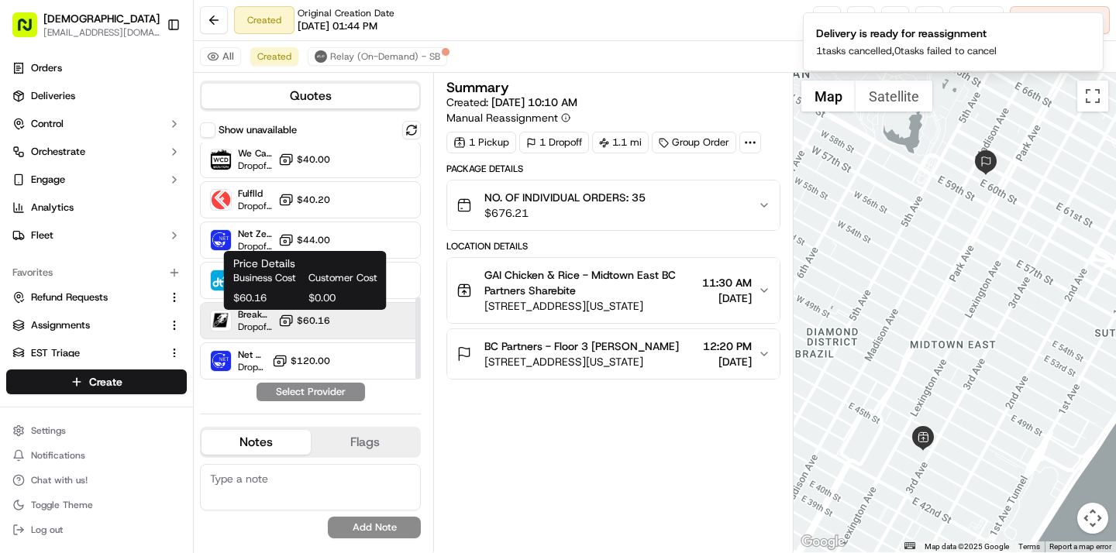
click at [301, 327] on button "$60.16" at bounding box center [304, 320] width 52 height 15
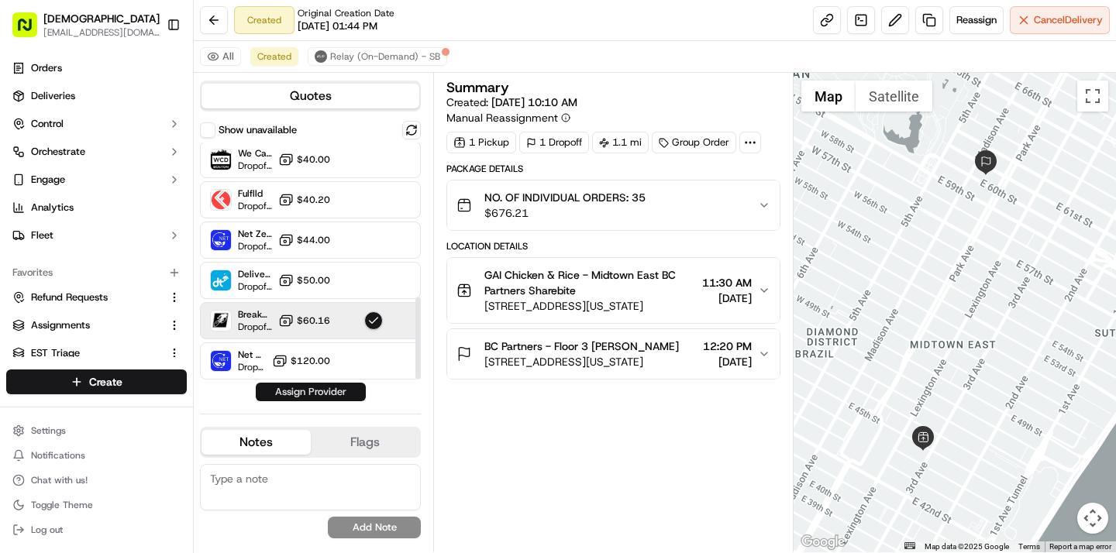
click at [308, 387] on button "Assign Provider" at bounding box center [311, 392] width 110 height 19
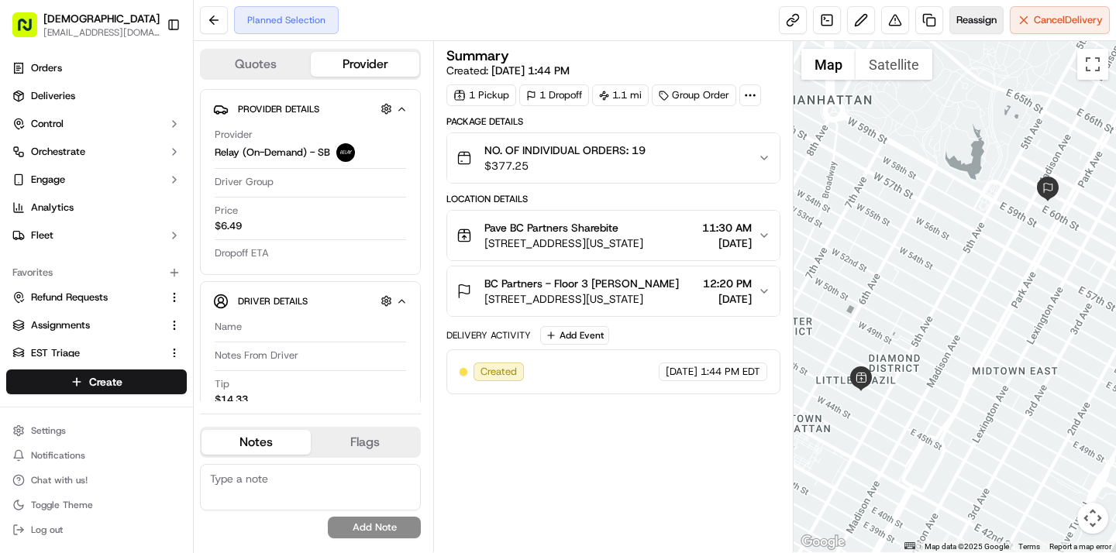
click at [968, 19] on span "Reassign" at bounding box center [976, 20] width 40 height 14
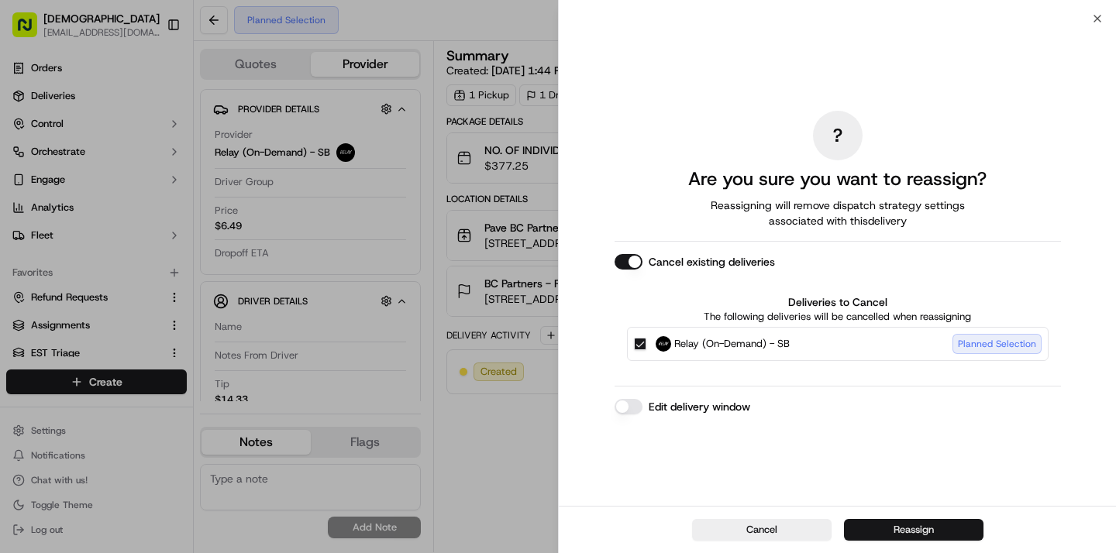
click at [870, 536] on button "Reassign" at bounding box center [913, 530] width 139 height 22
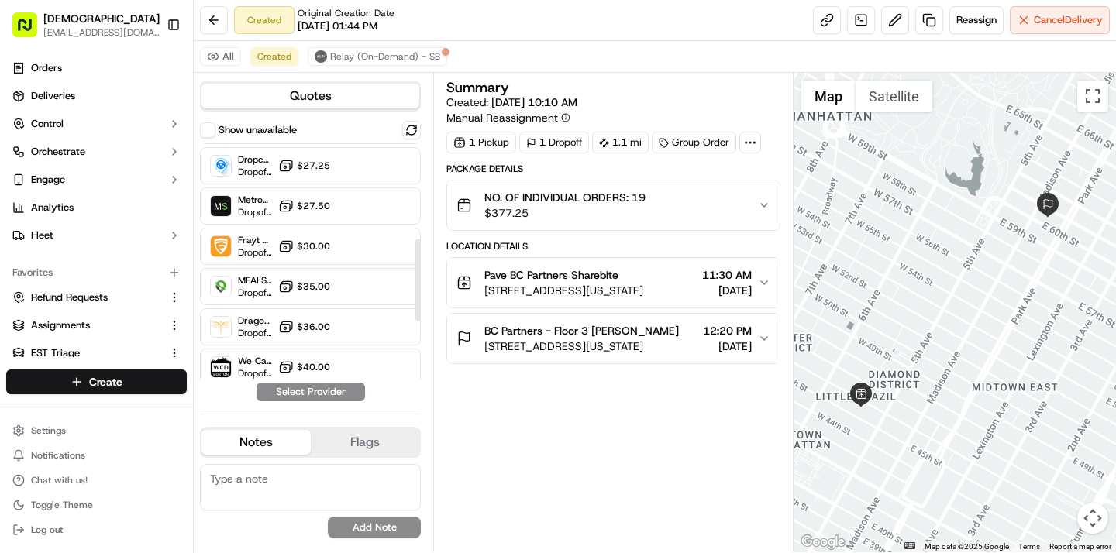
scroll to position [445, 0]
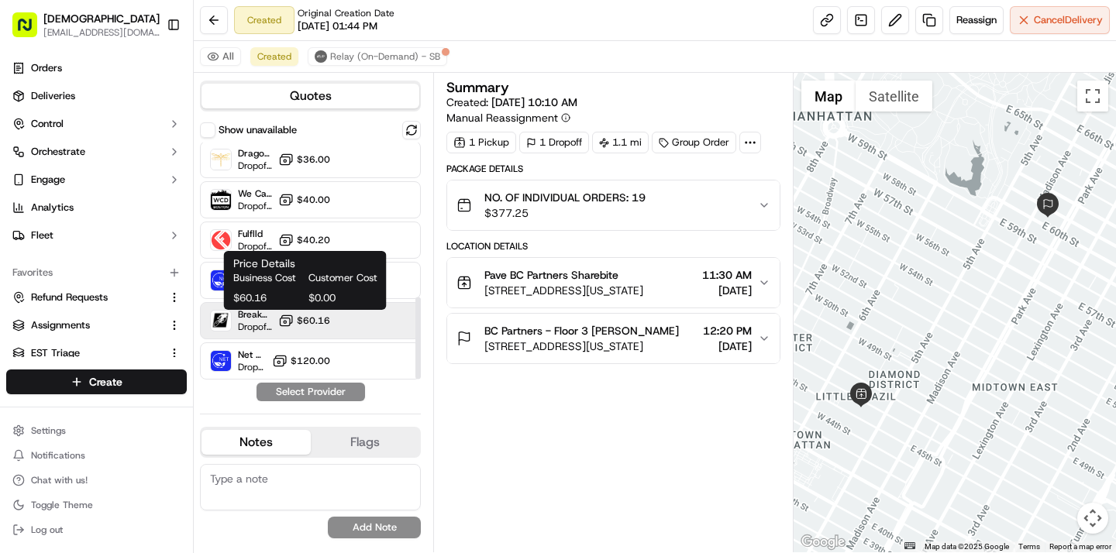
click at [311, 322] on span "$60.16" at bounding box center [313, 321] width 33 height 12
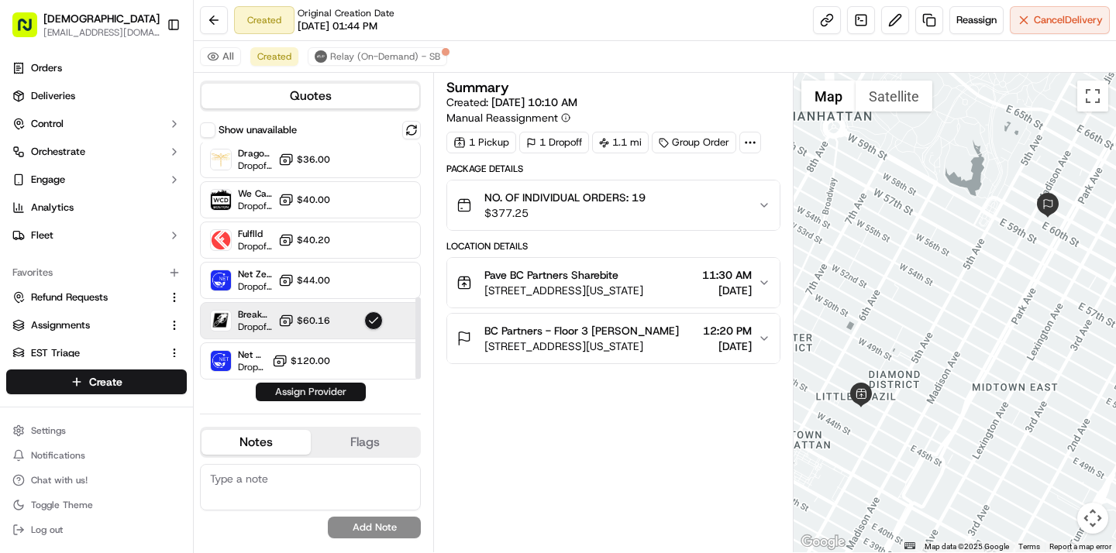
click at [312, 390] on button "Assign Provider" at bounding box center [311, 392] width 110 height 19
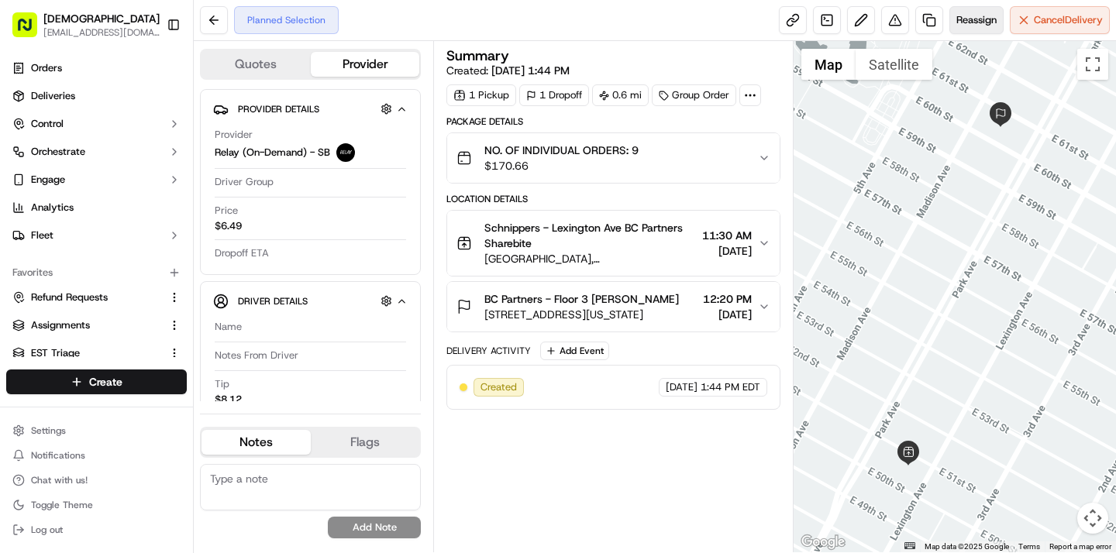
click at [966, 33] on button "Reassign" at bounding box center [976, 20] width 54 height 28
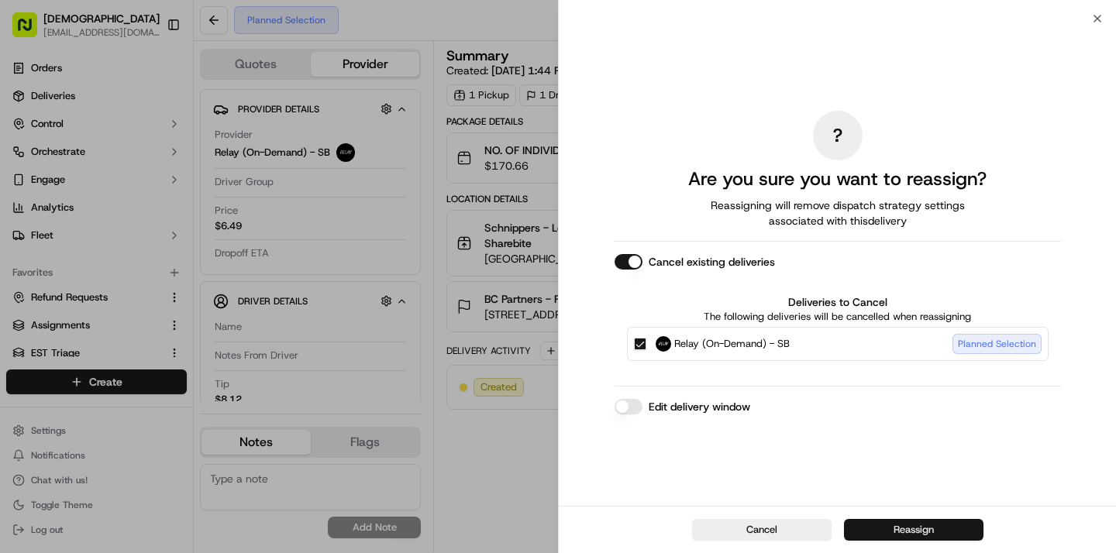
click at [913, 534] on button "Reassign" at bounding box center [913, 530] width 139 height 22
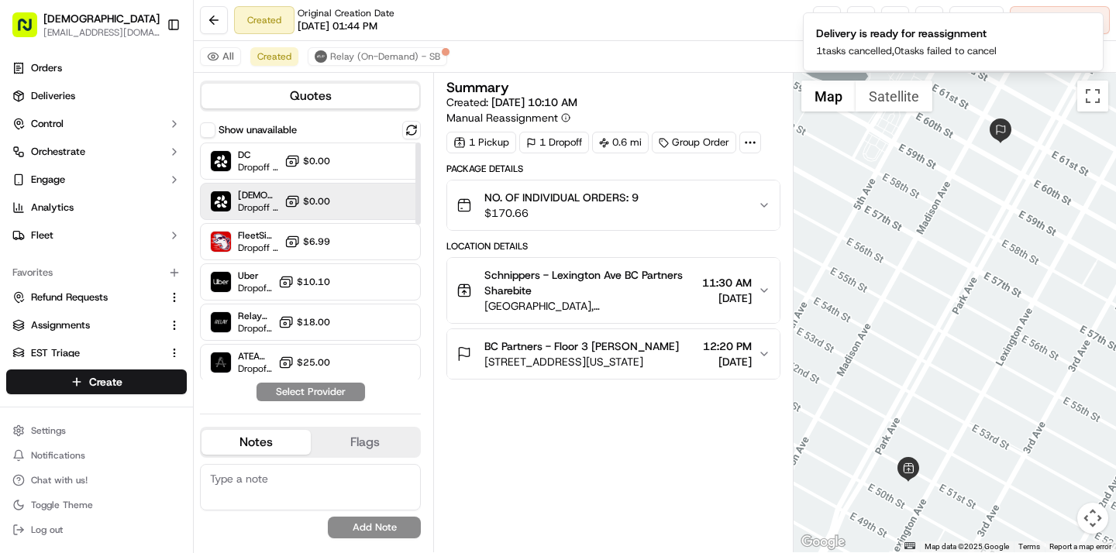
scroll to position [445, 0]
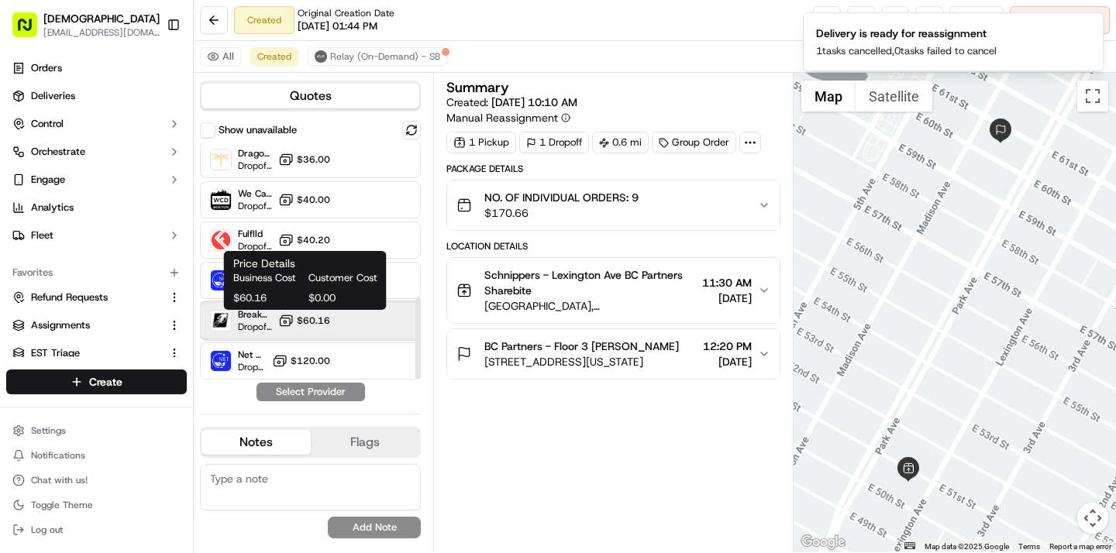
click at [308, 330] on div "Breakaway Courier (Bikes - hourly) Dropoff ETA - $60.16" at bounding box center [310, 320] width 221 height 37
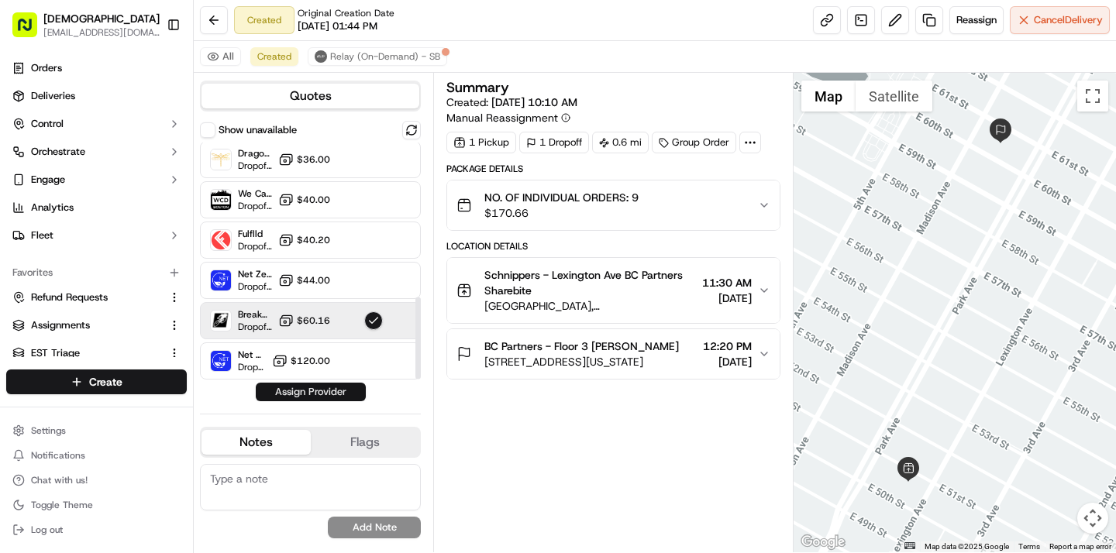
click at [304, 392] on button "Assign Provider" at bounding box center [311, 392] width 110 height 19
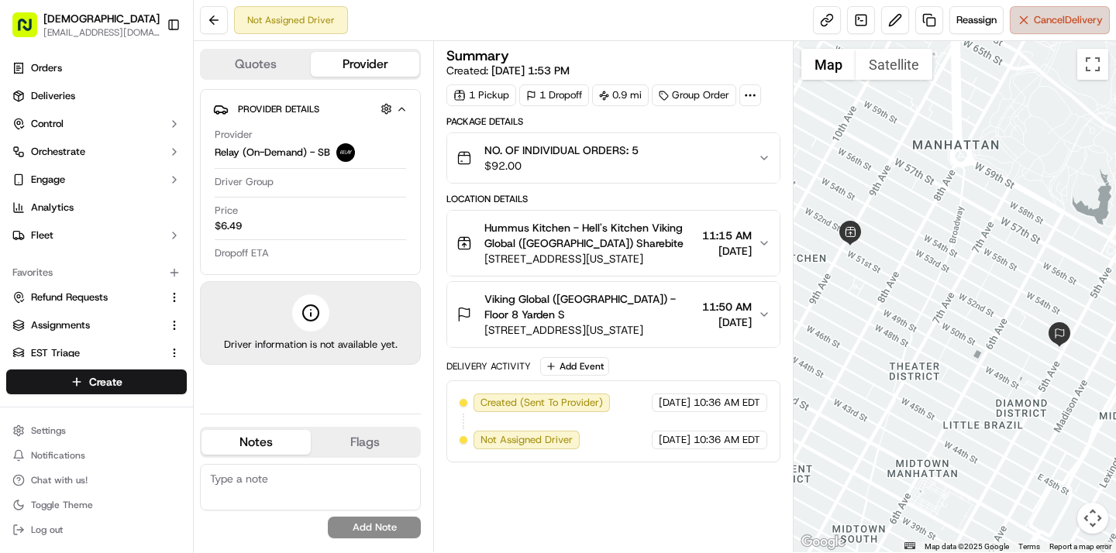
click at [1027, 15] on button "Cancel Delivery" at bounding box center [1060, 20] width 100 height 28
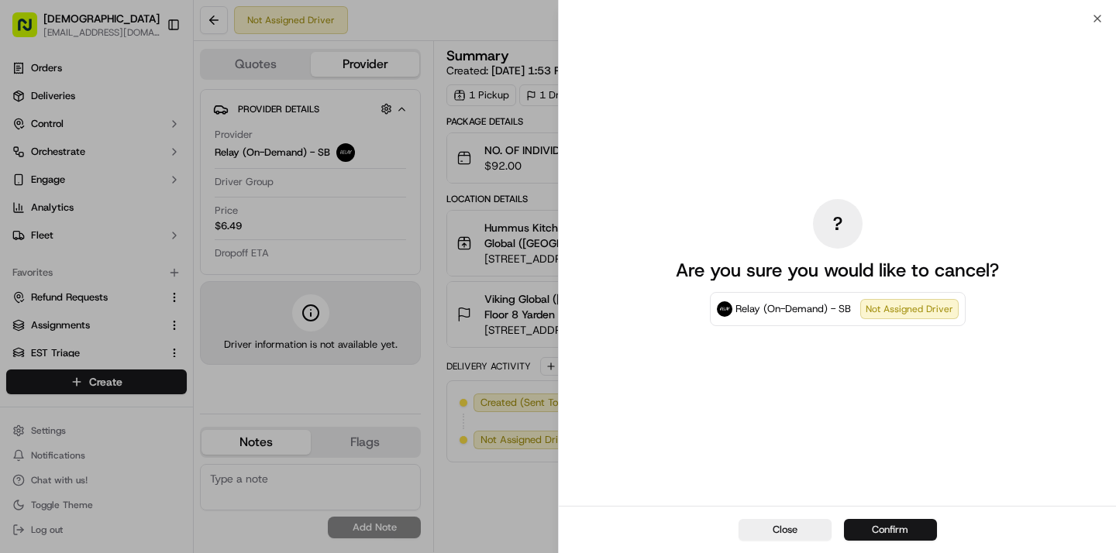
click at [871, 527] on button "Confirm" at bounding box center [890, 530] width 93 height 22
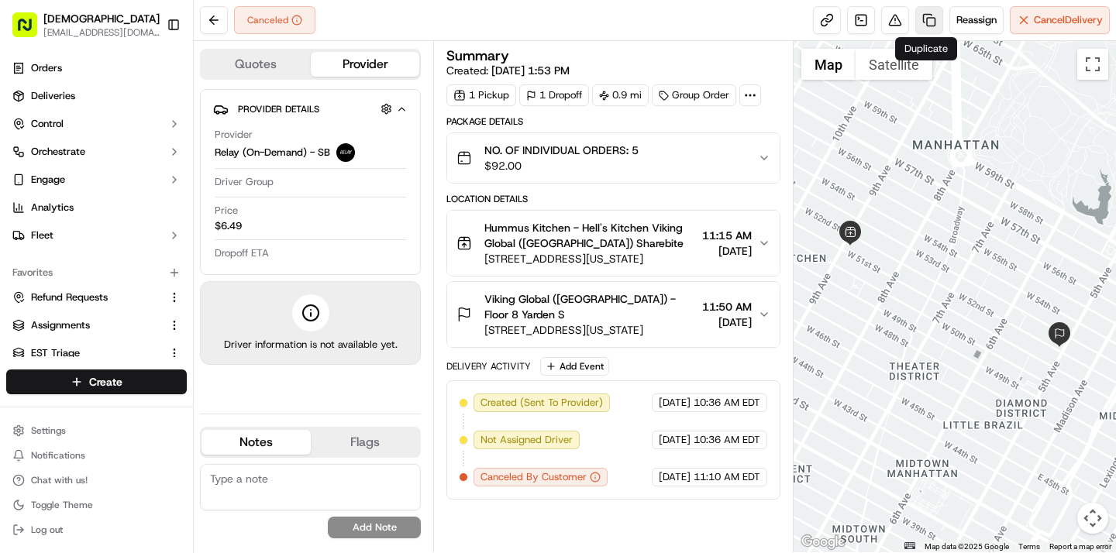
click at [923, 24] on link at bounding box center [929, 20] width 28 height 28
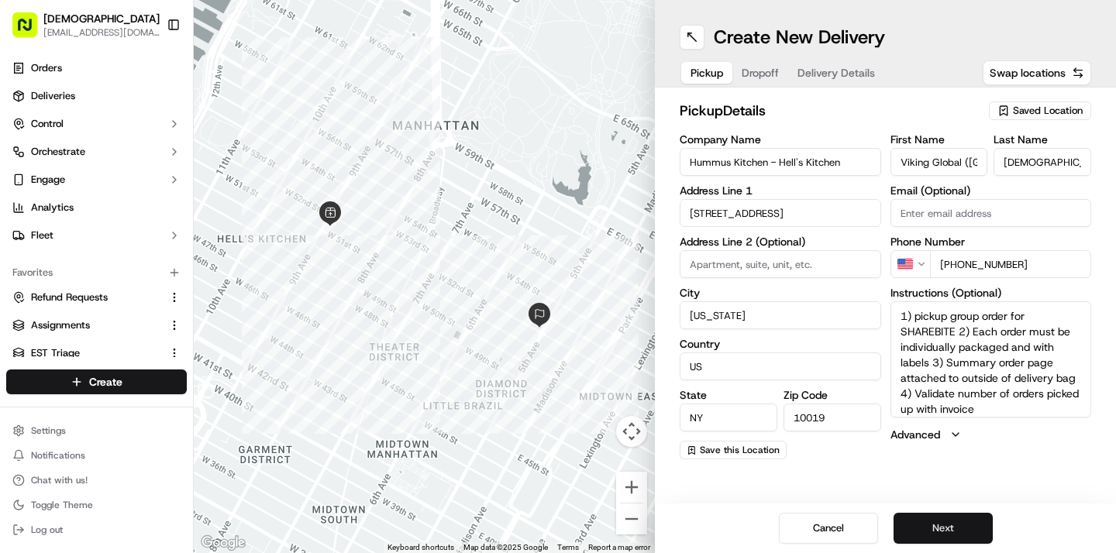
click at [947, 532] on button "Next" at bounding box center [942, 528] width 99 height 31
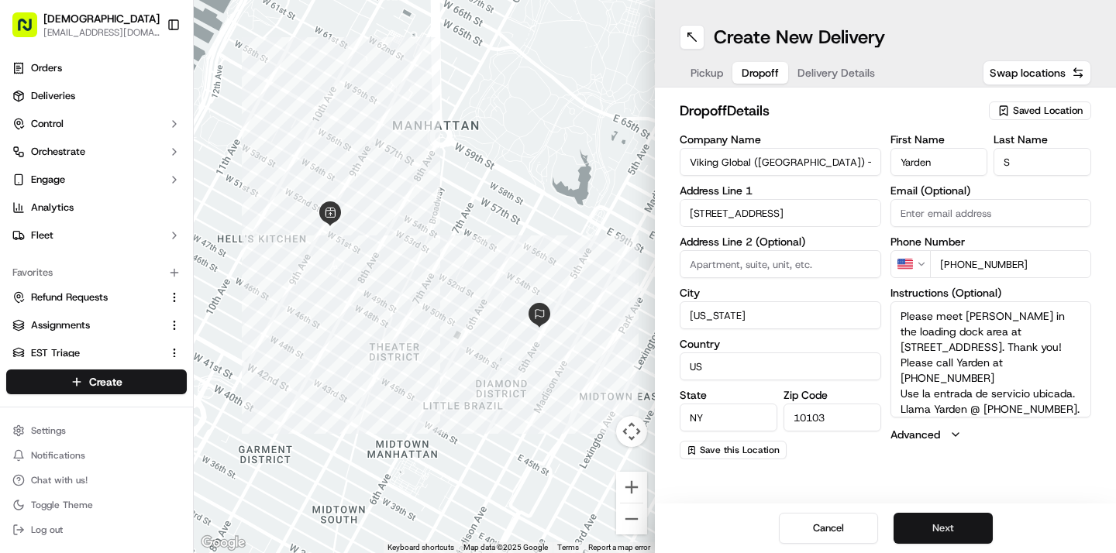
click at [941, 524] on button "Next" at bounding box center [942, 528] width 99 height 31
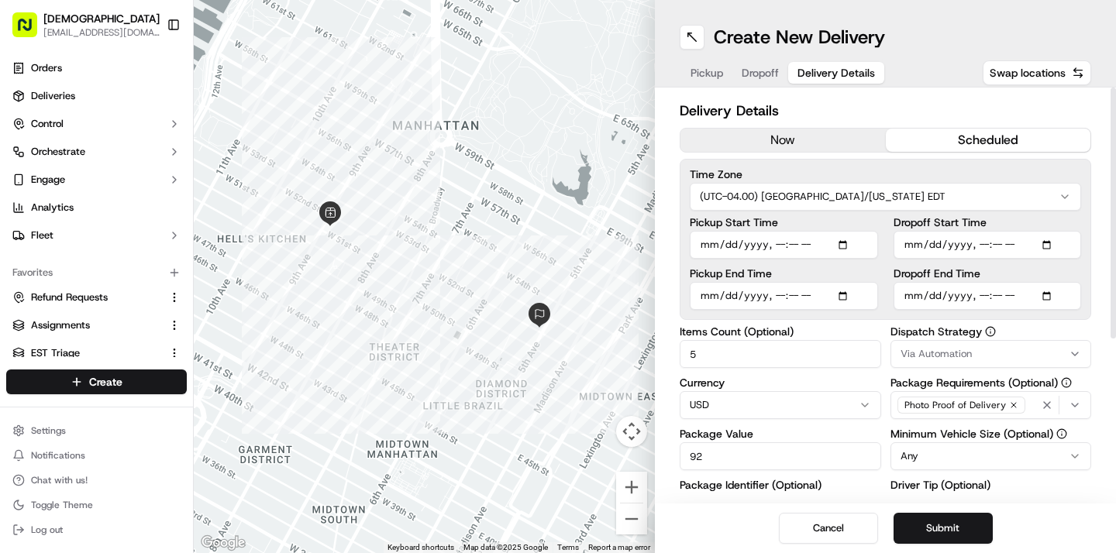
click at [814, 145] on button "now" at bounding box center [782, 140] width 205 height 23
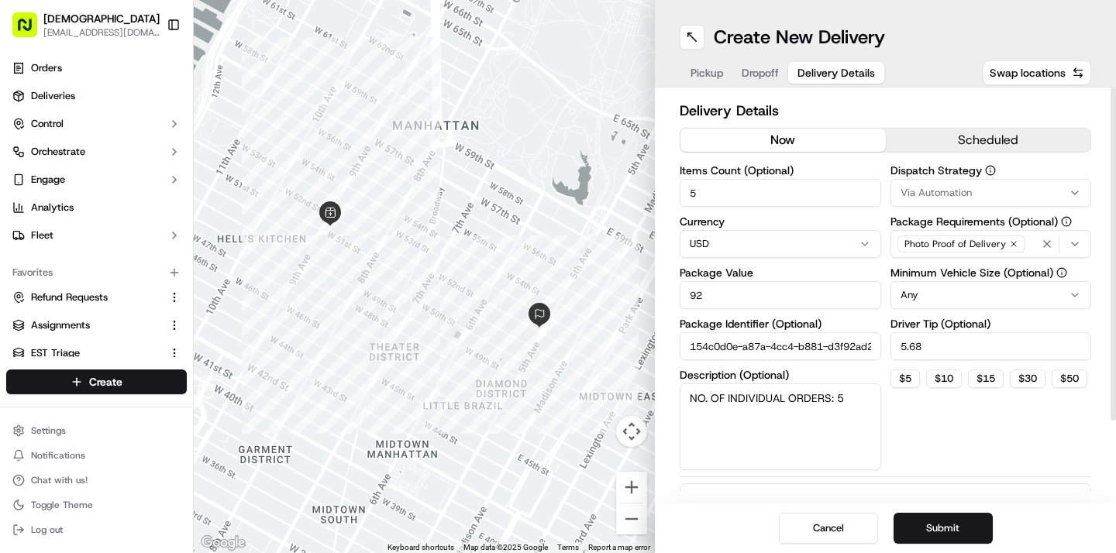
click at [756, 67] on span "Dropoff" at bounding box center [759, 72] width 37 height 15
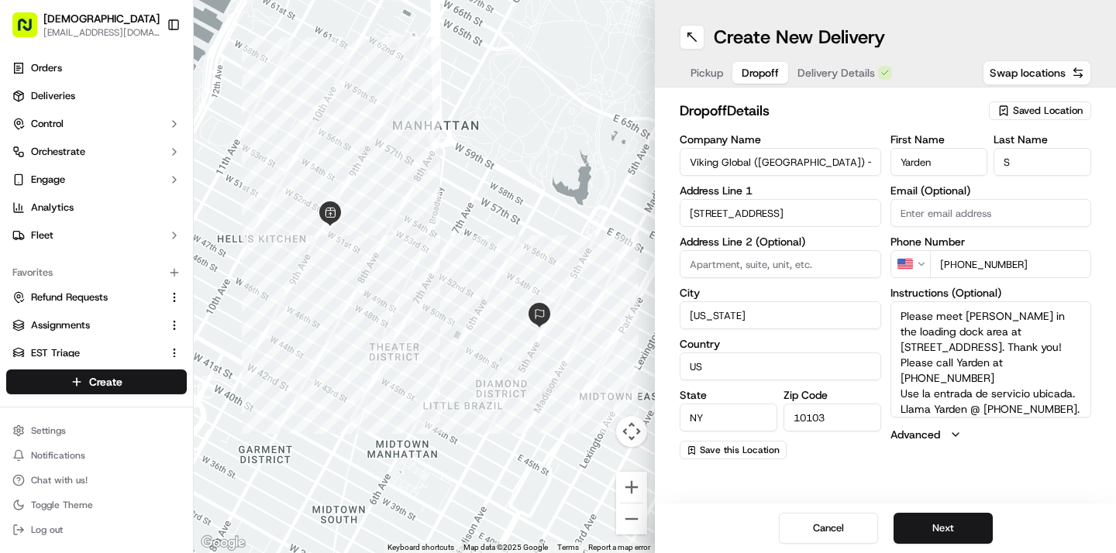
drag, startPoint x: 1037, startPoint y: 264, endPoint x: 954, endPoint y: 263, distance: 82.9
click at [954, 263] on input "[PHONE_NUMBER]" at bounding box center [1011, 264] width 162 height 28
paste input "[PHONE_NUMBER]"
type input "[PHONE_NUMBER]"
drag, startPoint x: 901, startPoint y: 360, endPoint x: 981, endPoint y: 368, distance: 80.2
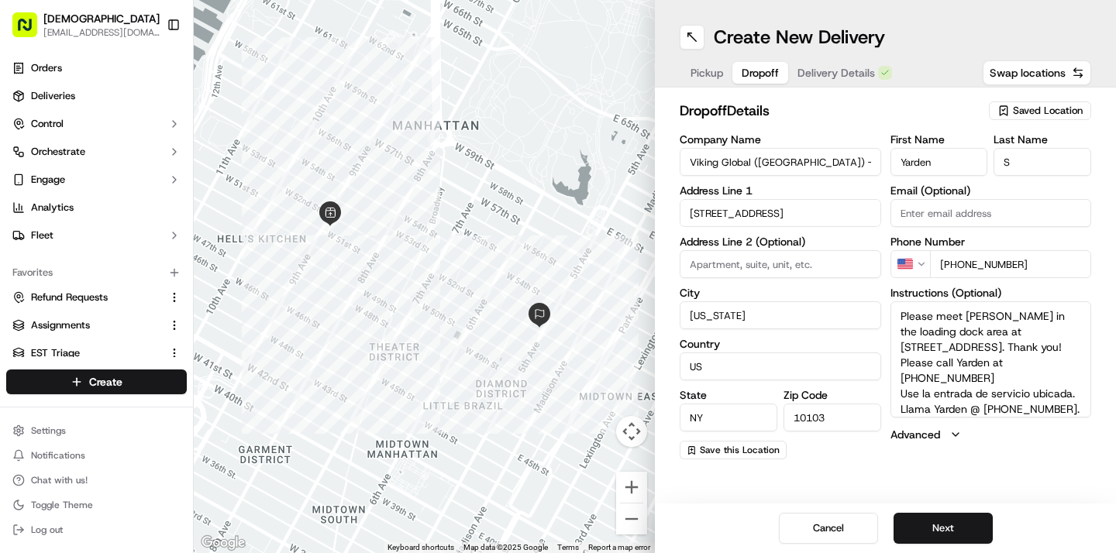
click at [981, 368] on textarea "Please meet [PERSON_NAME] in the loading dock area at [STREET_ADDRESS]. Thank y…" at bounding box center [990, 359] width 201 height 116
paste textarea "[PHONE_NUMBER]"
drag, startPoint x: 984, startPoint y: 396, endPoint x: 1047, endPoint y: 404, distance: 63.3
click at [1047, 404] on textarea "Please meet [PERSON_NAME] in the loading dock area at [STREET_ADDRESS]. Thank y…" at bounding box center [990, 359] width 201 height 116
click at [1019, 394] on textarea "Please meet [PERSON_NAME] in the loading dock area at [STREET_ADDRESS]. Thank y…" at bounding box center [990, 359] width 201 height 116
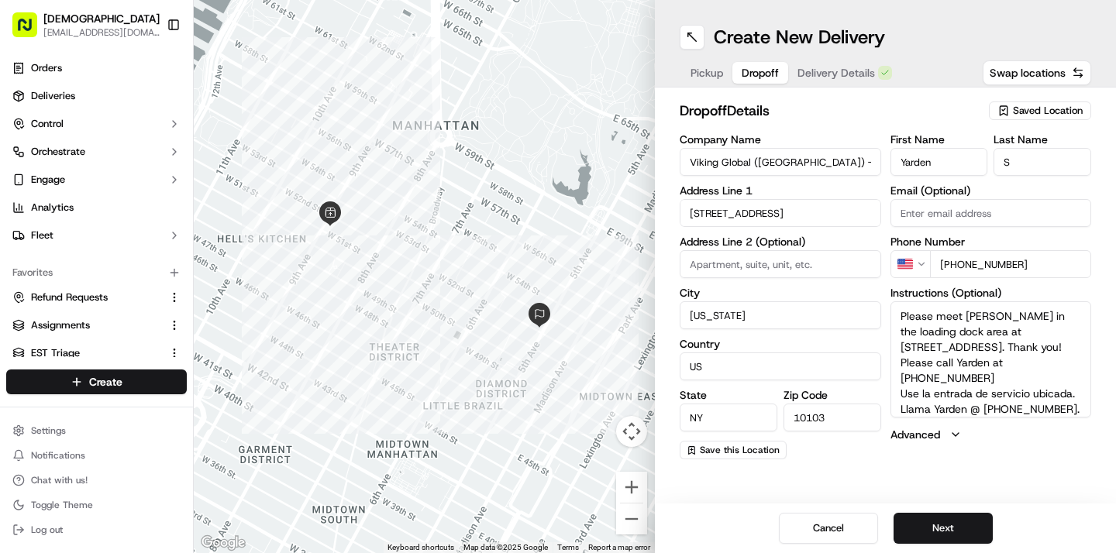
drag, startPoint x: 981, startPoint y: 390, endPoint x: 1061, endPoint y: 392, distance: 79.8
click at [1061, 392] on textarea "Please meet [PERSON_NAME] in the loading dock area at [STREET_ADDRESS]. Thank y…" at bounding box center [990, 359] width 201 height 116
paste textarea "[PHONE_NUMBER]"
type textarea "Please meet Yarden in the loading dock area at 12 West 53rd Street. Thank you! …"
click at [948, 528] on button "Next" at bounding box center [942, 528] width 99 height 31
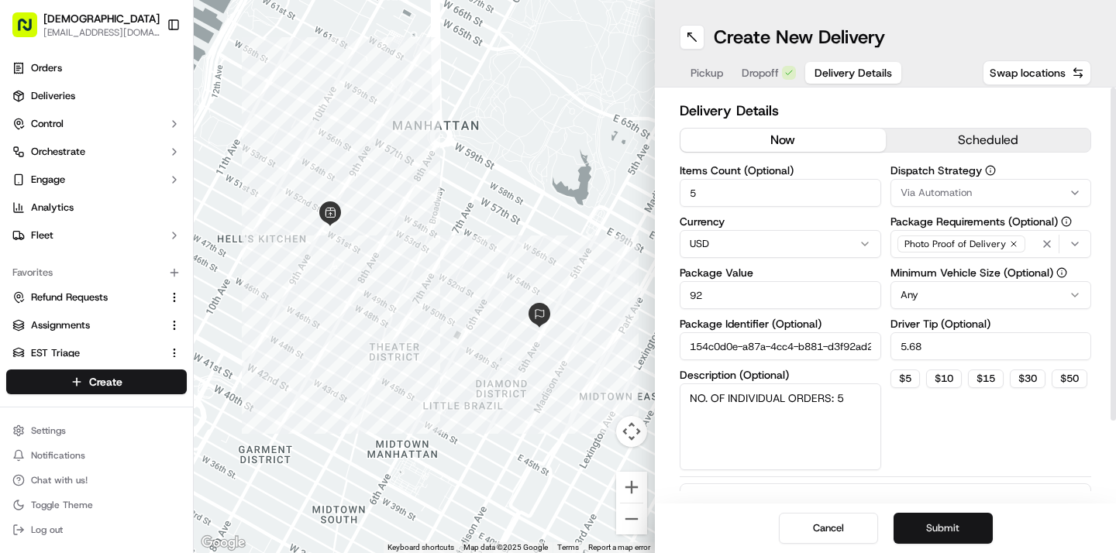
click at [932, 525] on button "Submit" at bounding box center [942, 528] width 99 height 31
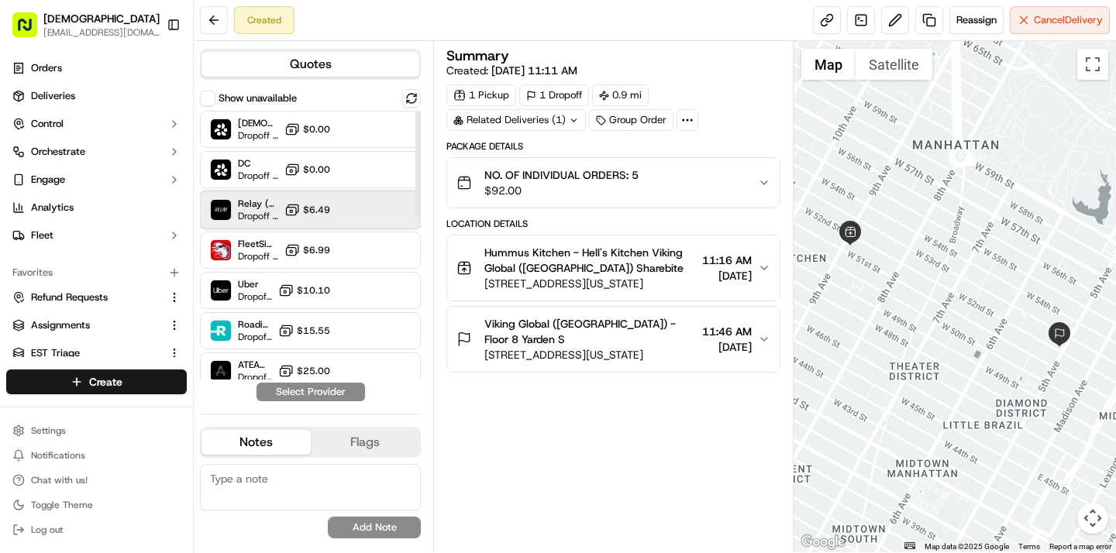
click at [277, 207] on span "Relay (On-Demand) - SB" at bounding box center [258, 204] width 40 height 12
click at [294, 394] on button "Assign Provider" at bounding box center [311, 392] width 110 height 19
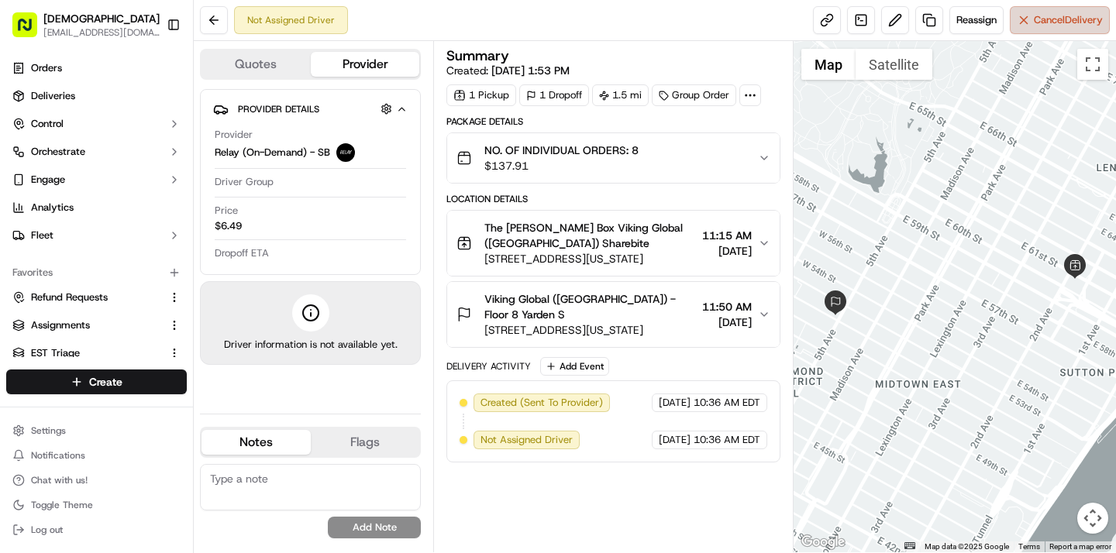
click at [1082, 26] on span "Cancel Delivery" at bounding box center [1068, 20] width 69 height 14
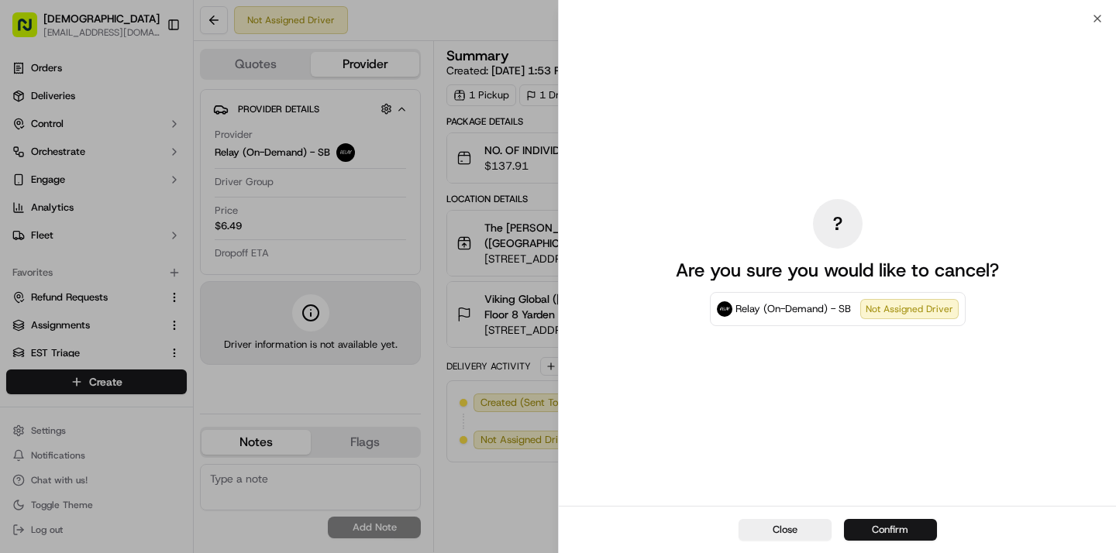
click at [900, 532] on button "Confirm" at bounding box center [890, 530] width 93 height 22
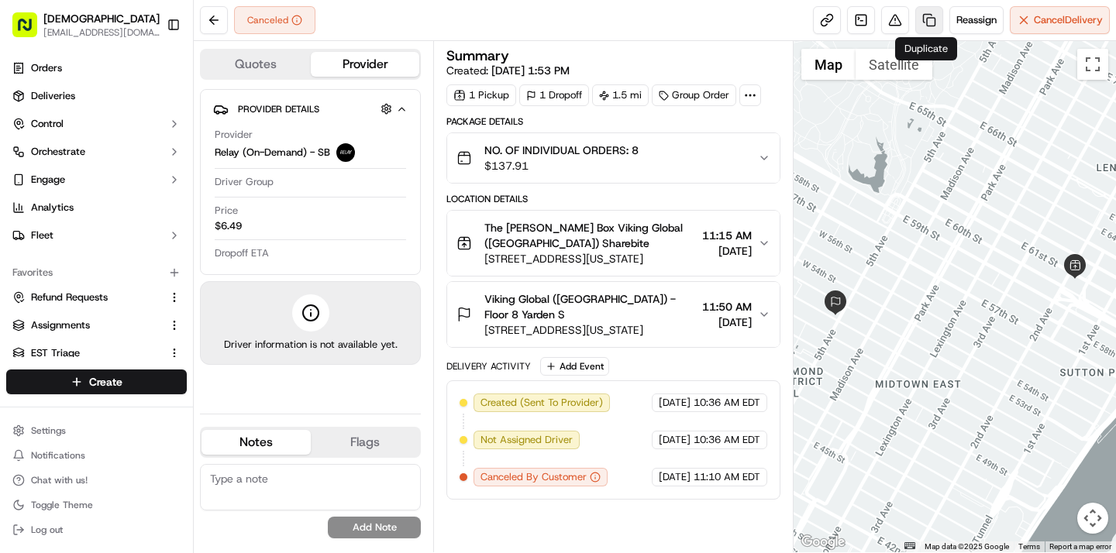
click at [917, 23] on link at bounding box center [929, 20] width 28 height 28
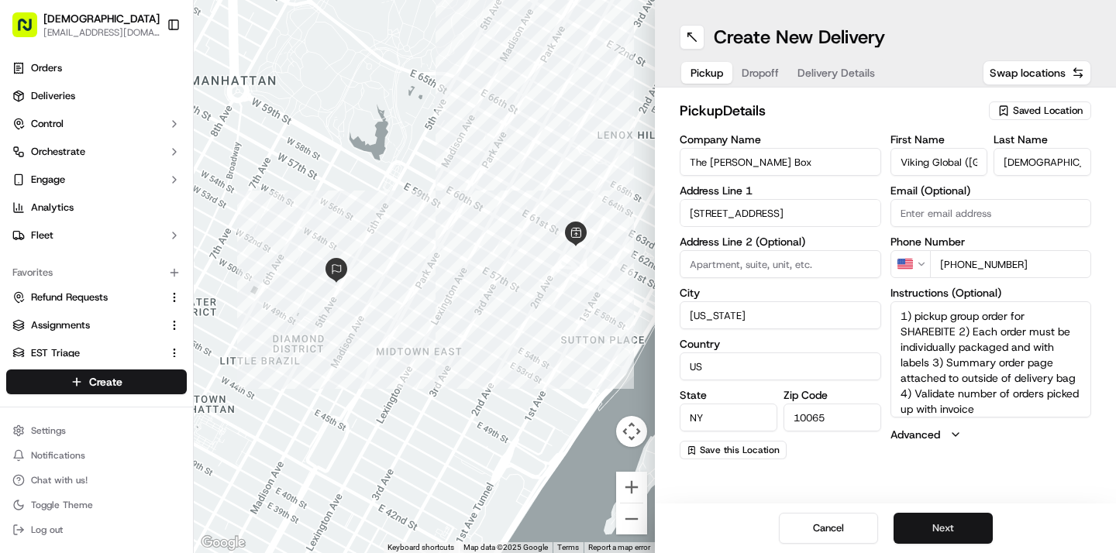
click at [938, 522] on button "Next" at bounding box center [942, 528] width 99 height 31
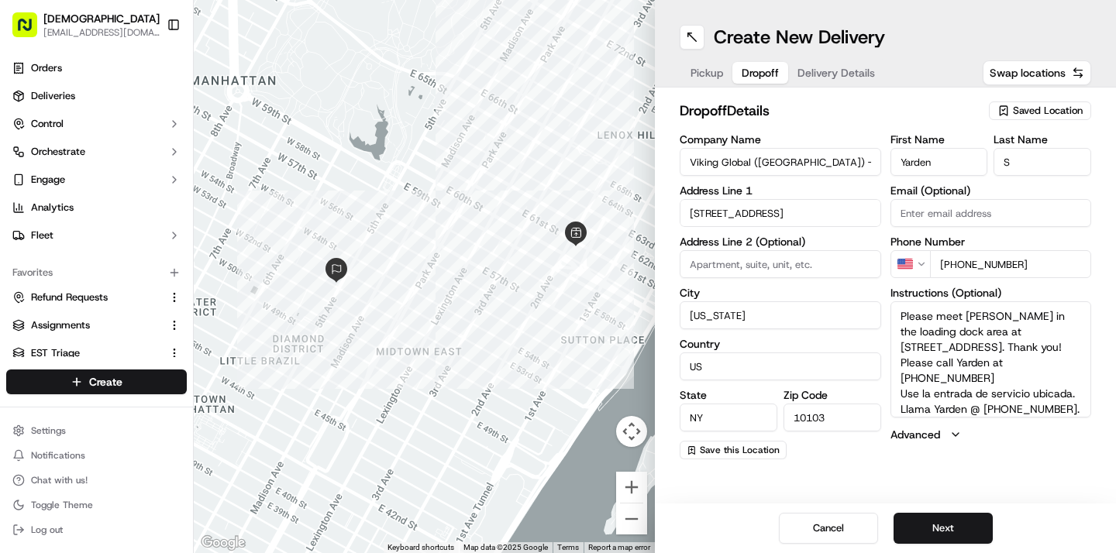
drag, startPoint x: 954, startPoint y: 265, endPoint x: 1031, endPoint y: 269, distance: 77.6
click at [1031, 269] on input "+1 929 631 0002" at bounding box center [1011, 264] width 162 height 28
paste input "347 730 3608"
type input "+1 347 730 3608"
drag, startPoint x: 900, startPoint y: 361, endPoint x: 990, endPoint y: 358, distance: 90.7
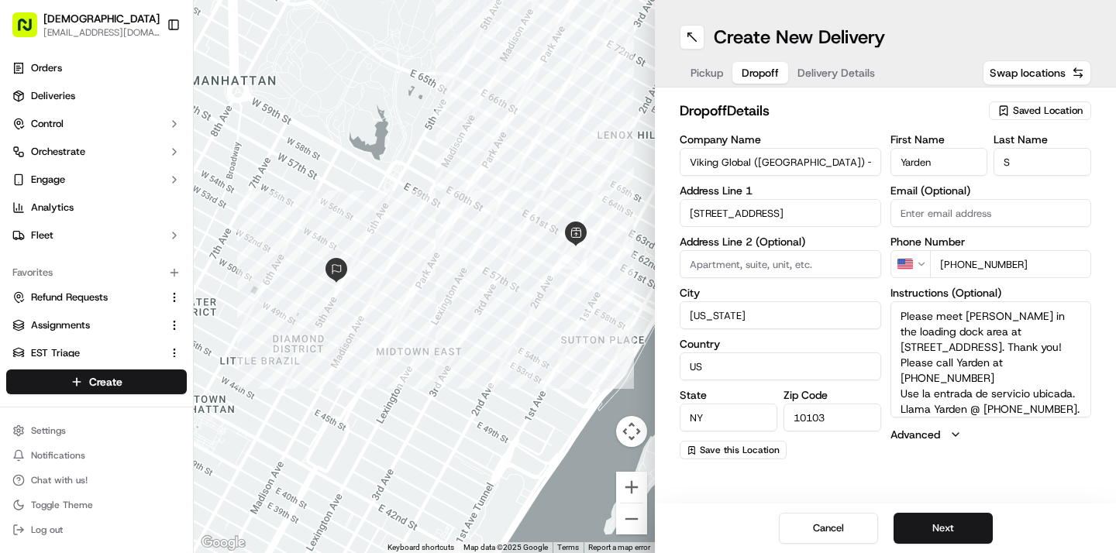
click at [990, 358] on textarea "Please meet Yarden in the loading dock area at 12 West 53rd Street. Thank you! …" at bounding box center [990, 359] width 201 height 116
paste textarea "347-730-3608"
drag, startPoint x: 982, startPoint y: 391, endPoint x: 1061, endPoint y: 396, distance: 78.4
click at [1061, 396] on textarea "Please meet Yarden in the loading dock area at 12 West 53rd Street. Thank you! …" at bounding box center [990, 359] width 201 height 116
paste textarea "347-730-3608"
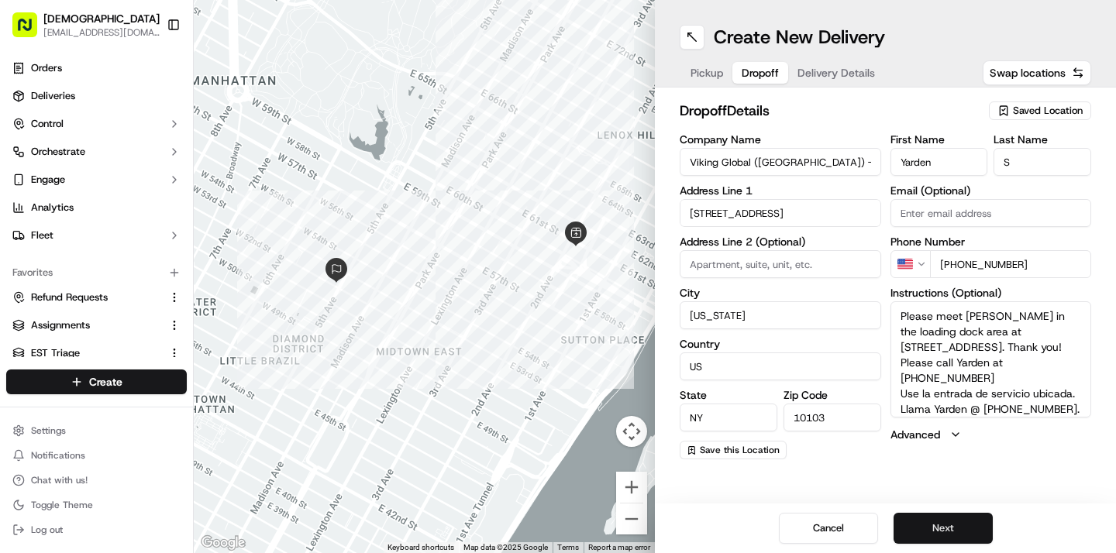
type textarea "Please meet Yarden in the loading dock area at 12 West 53rd Street. Thank you! …"
click at [934, 529] on button "Next" at bounding box center [942, 528] width 99 height 31
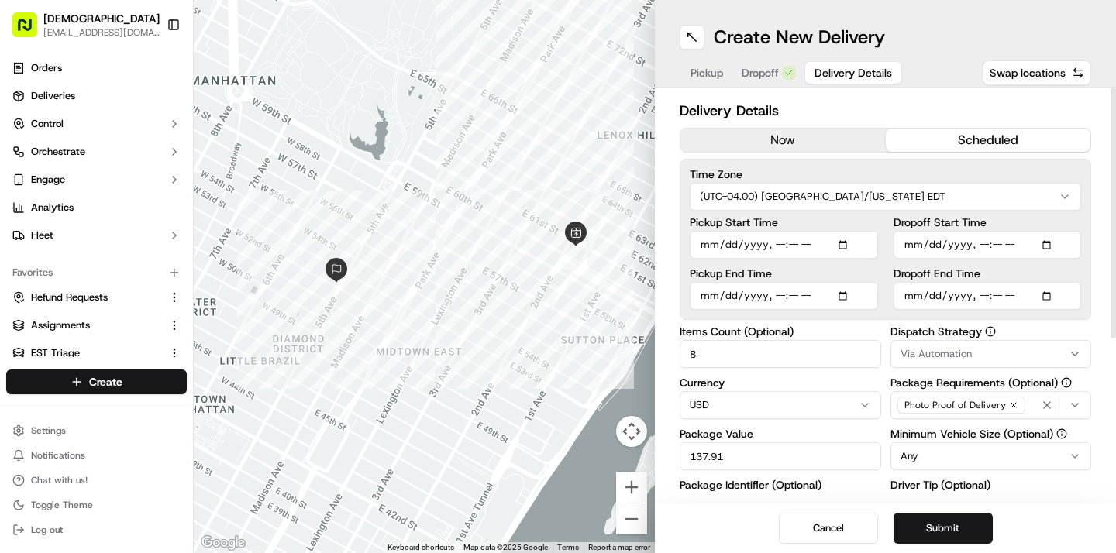
click at [808, 136] on button "now" at bounding box center [782, 140] width 205 height 23
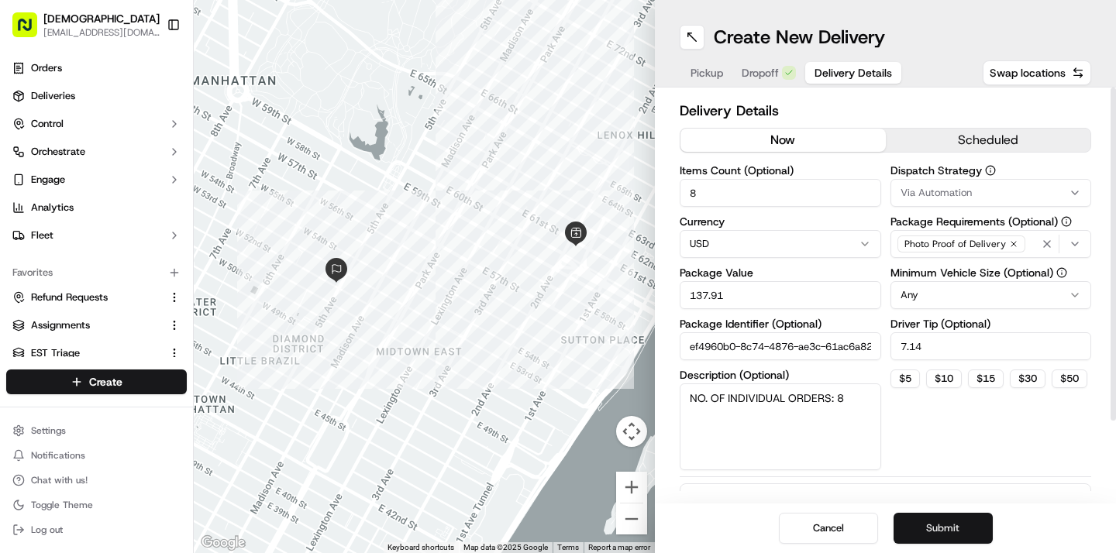
click at [933, 527] on button "Submit" at bounding box center [942, 528] width 99 height 31
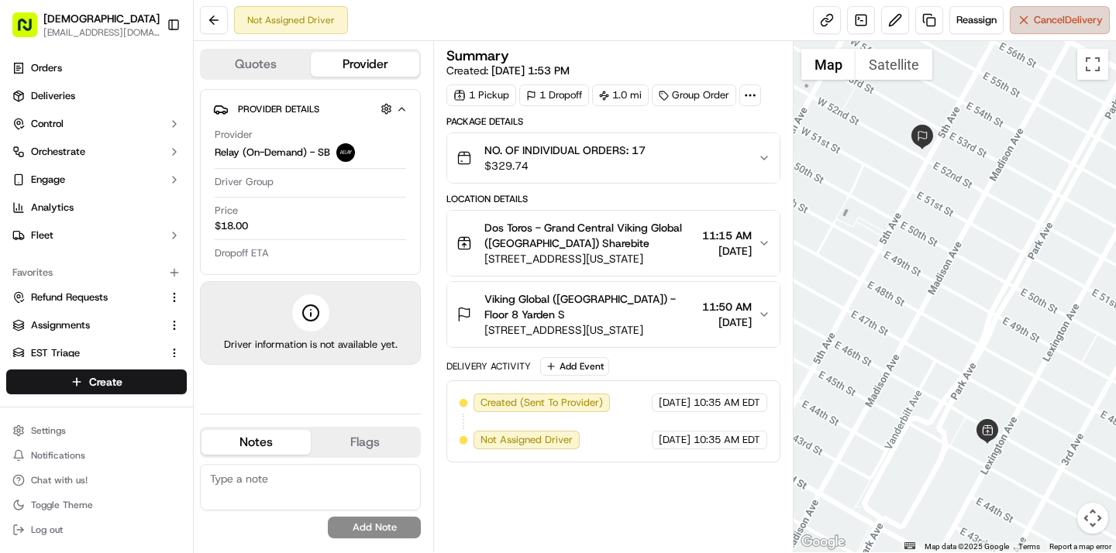
click at [1067, 26] on span "Cancel Delivery" at bounding box center [1068, 20] width 69 height 14
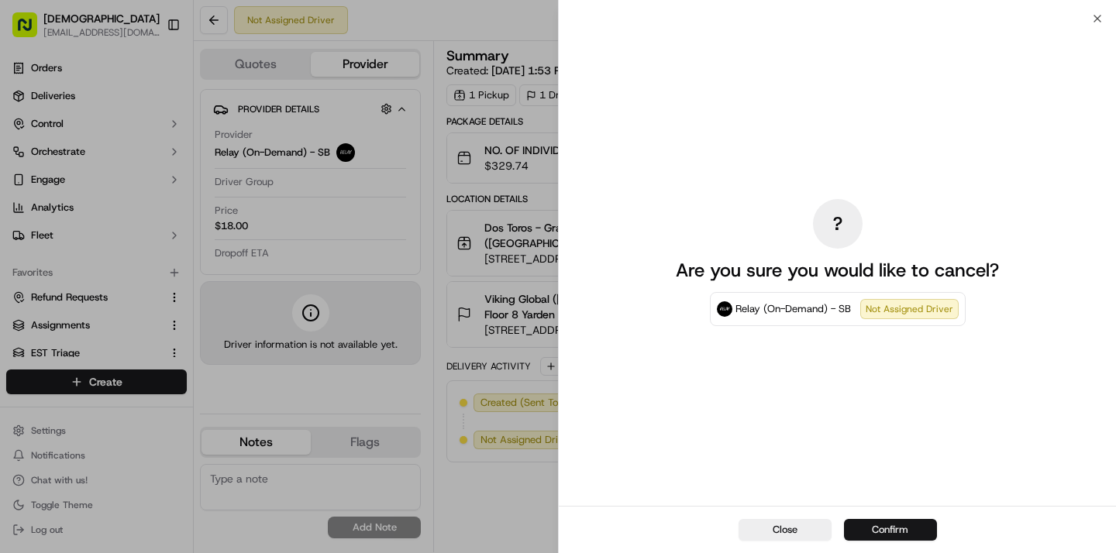
click at [903, 523] on button "Confirm" at bounding box center [890, 530] width 93 height 22
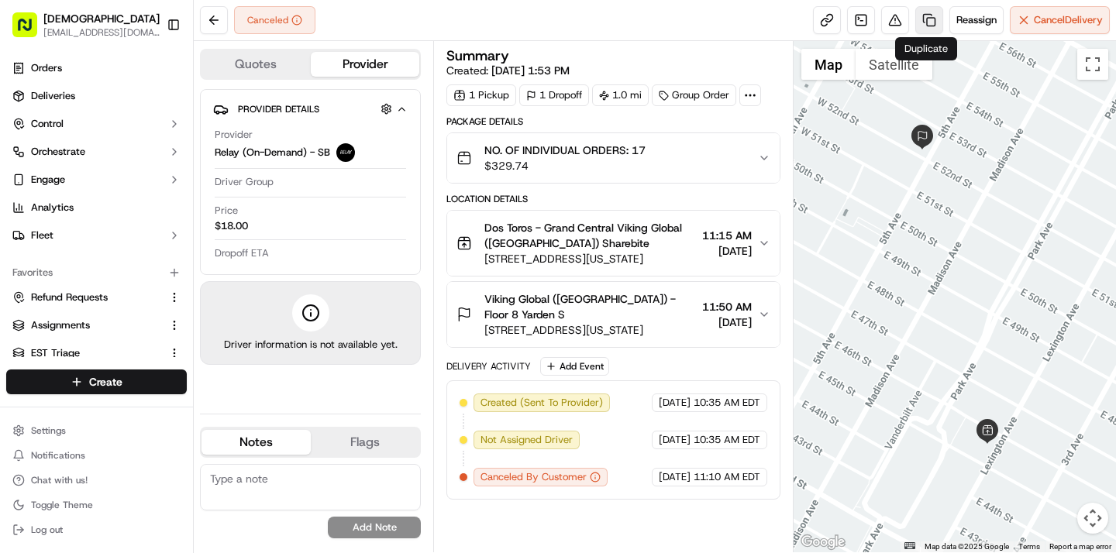
click at [920, 24] on link at bounding box center [929, 20] width 28 height 28
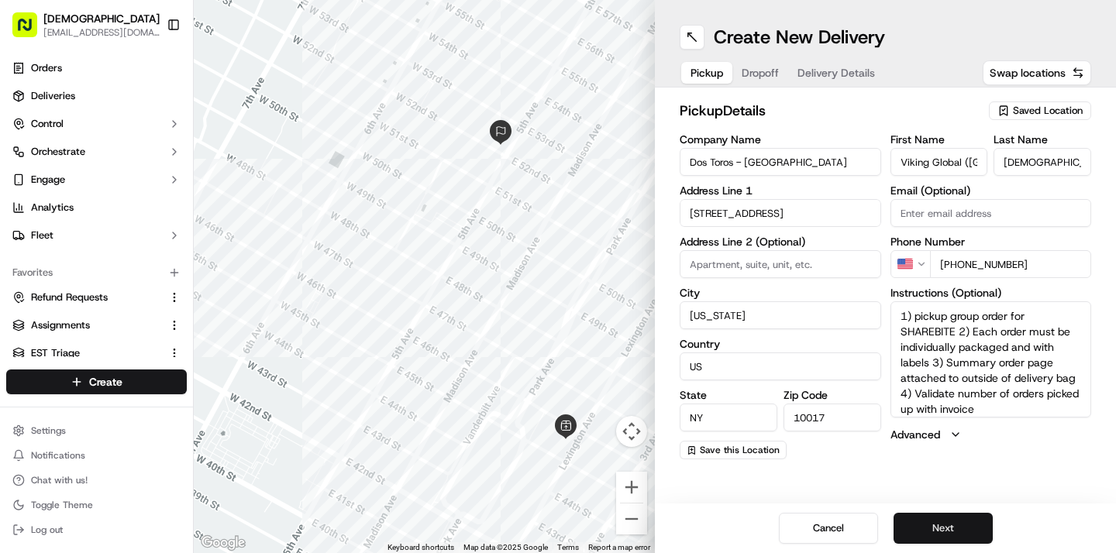
click at [966, 526] on button "Next" at bounding box center [942, 528] width 99 height 31
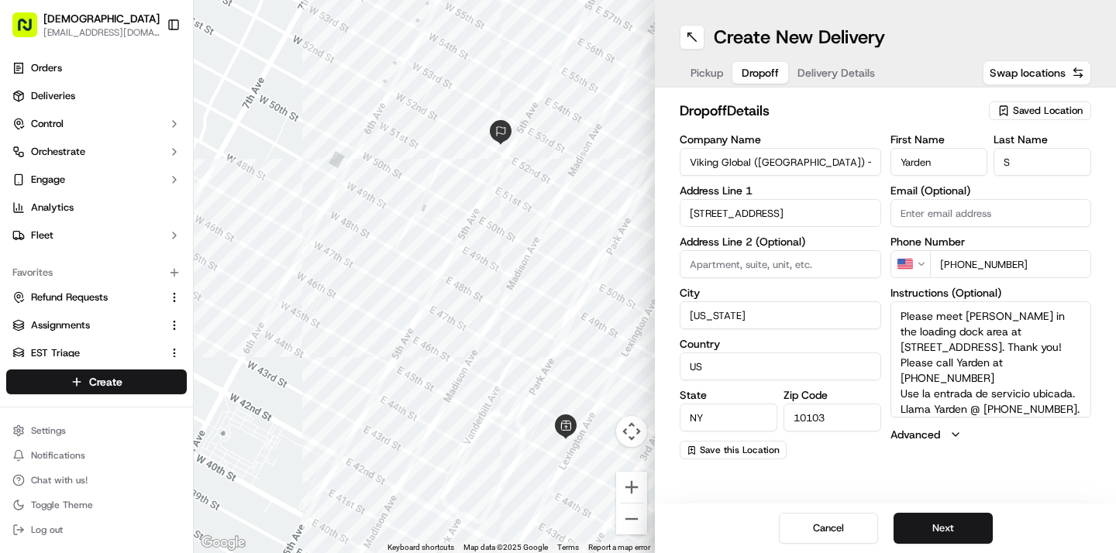
drag, startPoint x: 958, startPoint y: 263, endPoint x: 1019, endPoint y: 262, distance: 60.5
click at [1019, 262] on input "+1 929 631 0002" at bounding box center [1011, 264] width 162 height 28
drag, startPoint x: 958, startPoint y: 262, endPoint x: 1033, endPoint y: 263, distance: 75.2
click at [1033, 263] on input "+1 929 631 0002" at bounding box center [1011, 264] width 162 height 28
paste input "347 730 3608"
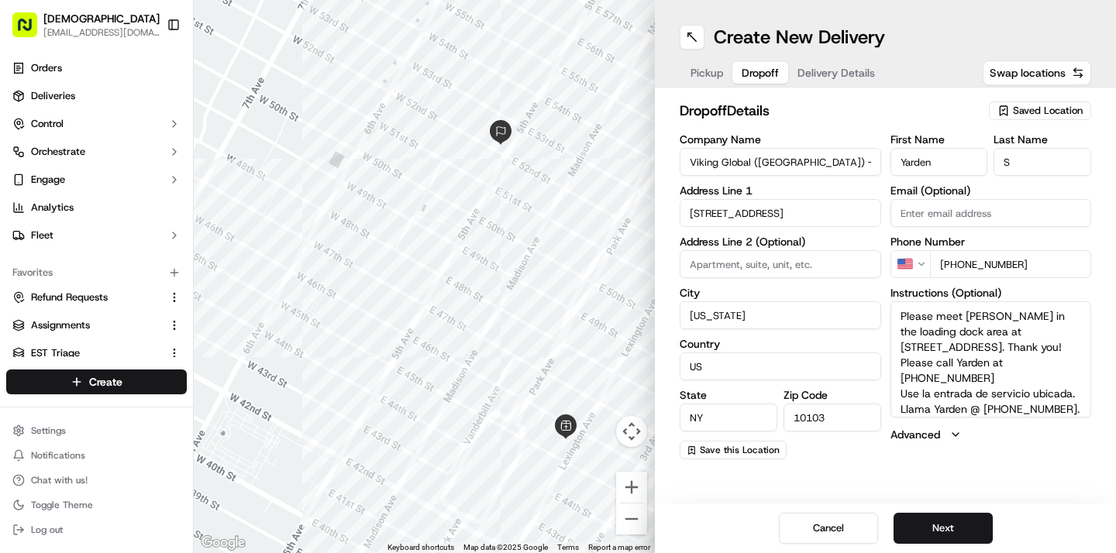
type input "+1 347 730 3608"
drag, startPoint x: 900, startPoint y: 362, endPoint x: 986, endPoint y: 361, distance: 86.0
click at [986, 361] on textarea "Please meet Yarden in the loading dock area at 12 West 53rd Street. Thank you! …" at bounding box center [990, 359] width 201 height 116
paste textarea "347-730-3608"
drag, startPoint x: 985, startPoint y: 394, endPoint x: 1062, endPoint y: 401, distance: 77.7
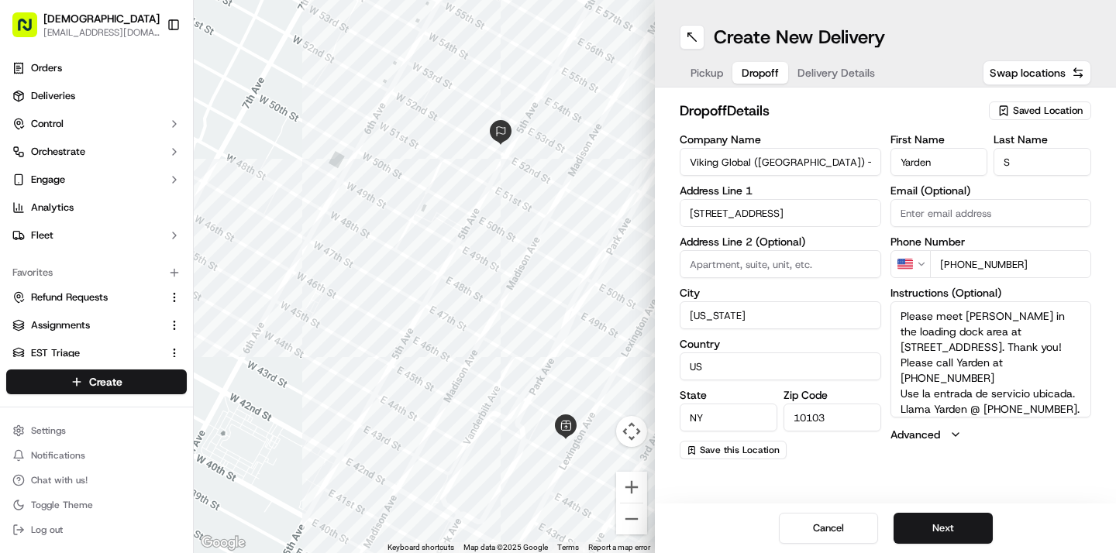
click at [1062, 401] on textarea "Please meet Yarden in the loading dock area at 12 West 53rd Street. Thank you! …" at bounding box center [990, 359] width 201 height 116
paste textarea "347-730-3608"
type textarea "Please meet Yarden in the loading dock area at 12 West 53rd Street. Thank you! …"
click at [936, 532] on button "Next" at bounding box center [942, 528] width 99 height 31
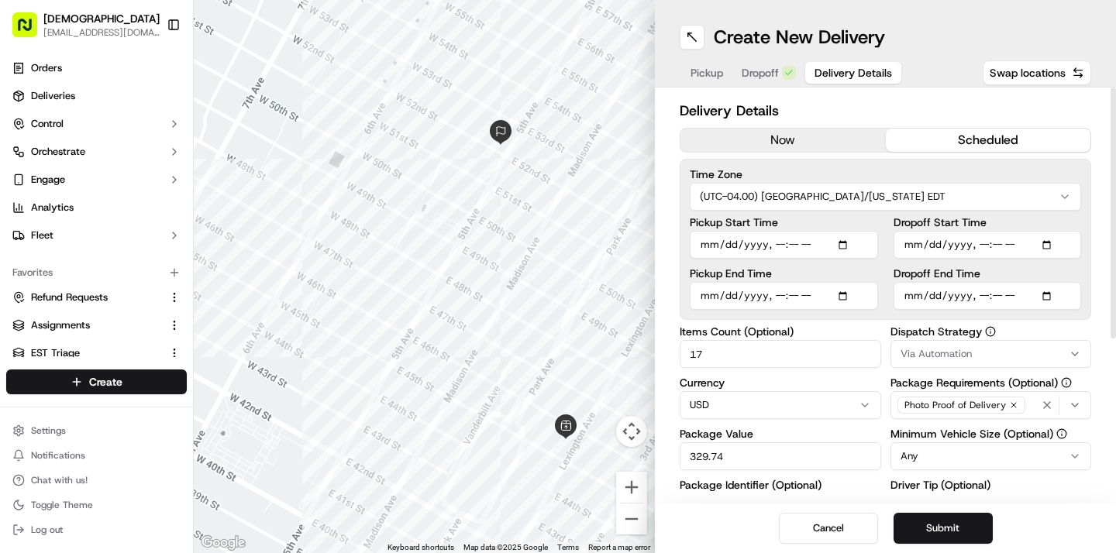
click at [842, 136] on button "now" at bounding box center [782, 140] width 205 height 23
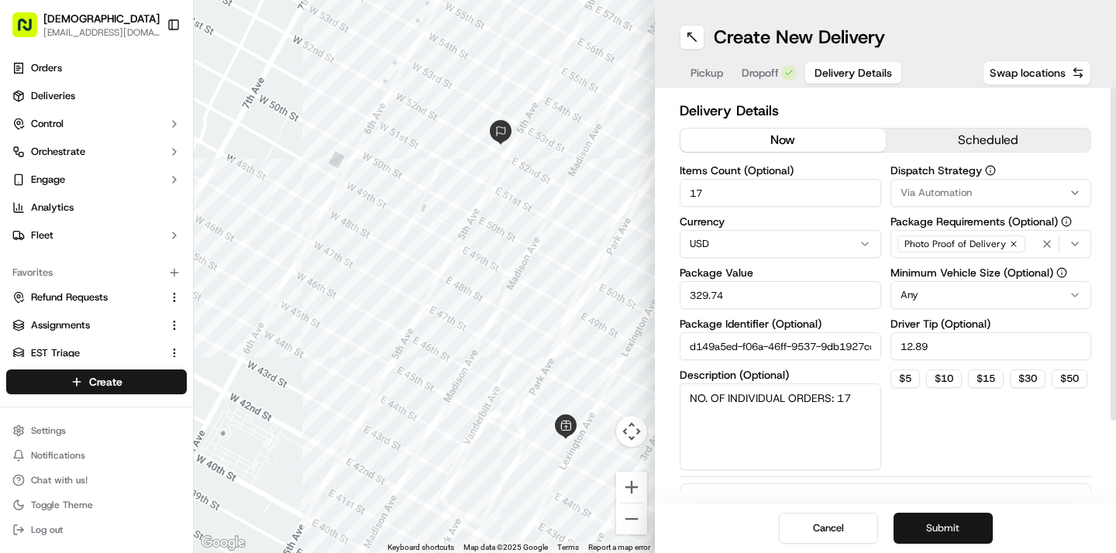
click at [934, 521] on button "Submit" at bounding box center [942, 528] width 99 height 31
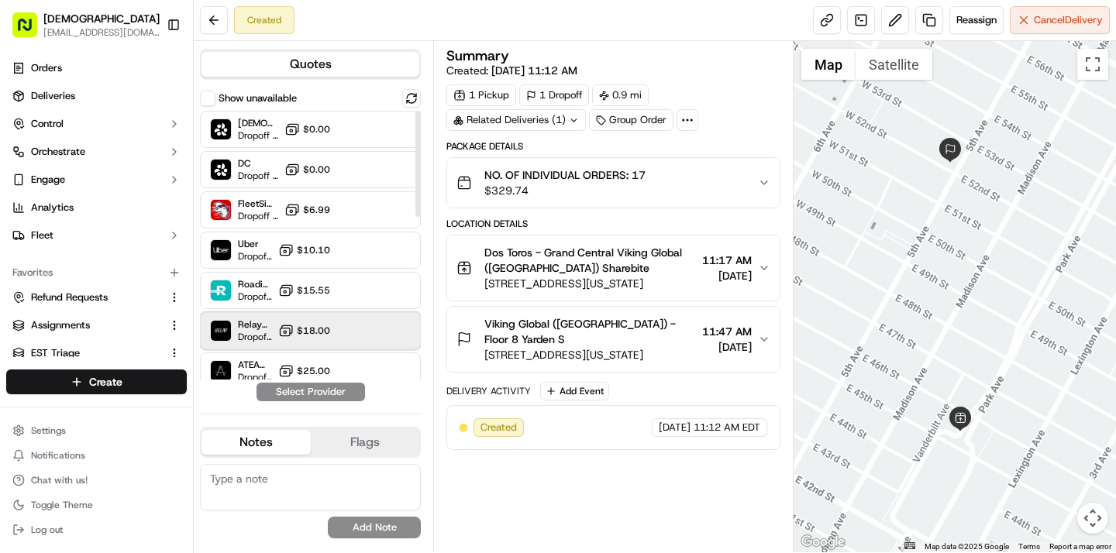
click at [353, 331] on div "Relay (On-Demand) - SB Dropoff ETA - $18.00" at bounding box center [310, 330] width 221 height 37
click at [329, 395] on button "Assign Provider" at bounding box center [311, 392] width 110 height 19
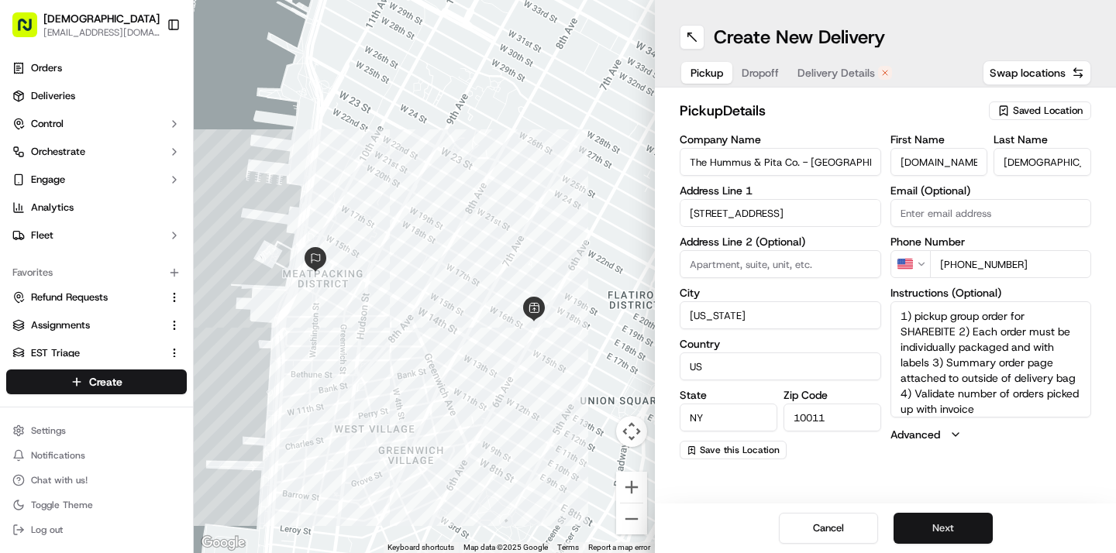
click at [932, 526] on button "Next" at bounding box center [942, 528] width 99 height 31
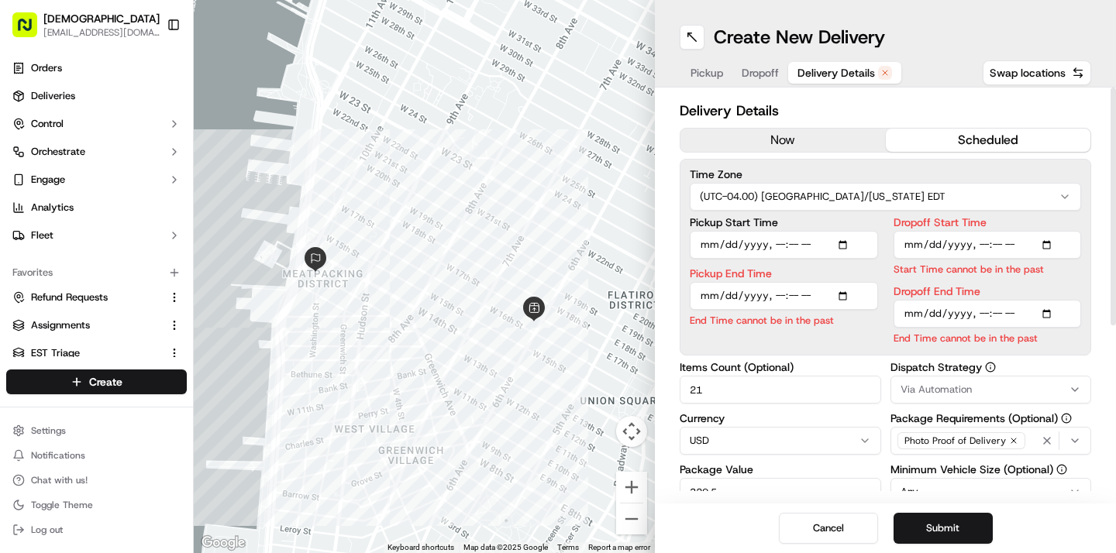
click at [794, 138] on button "now" at bounding box center [782, 140] width 205 height 23
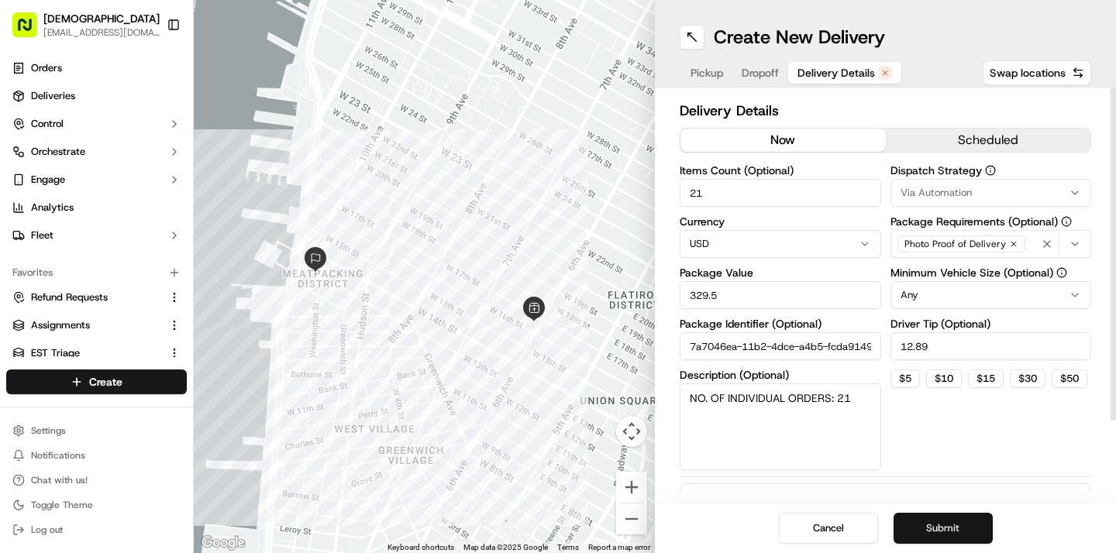
click at [948, 529] on button "Submit" at bounding box center [942, 528] width 99 height 31
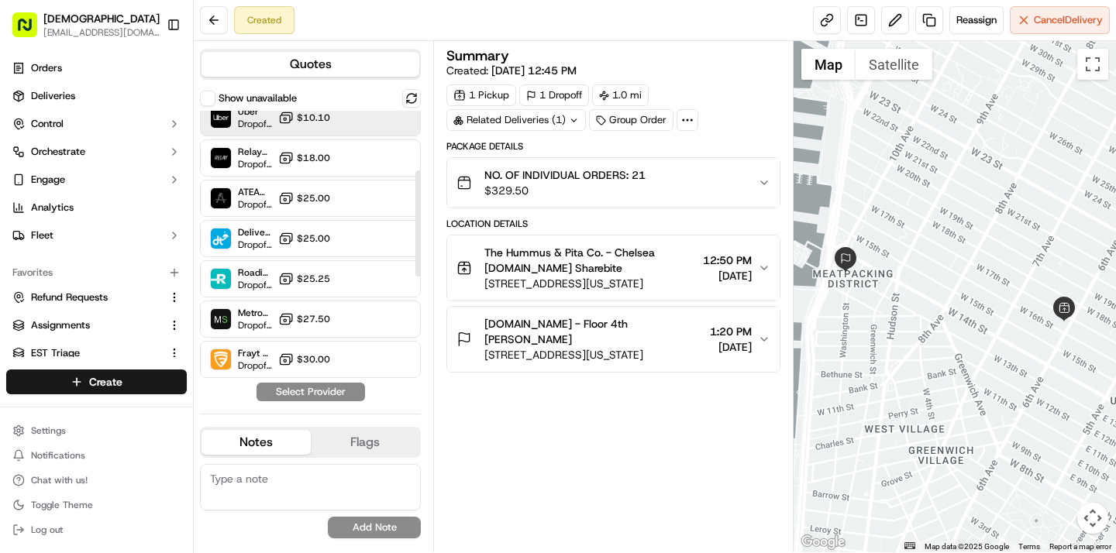
scroll to position [160, 0]
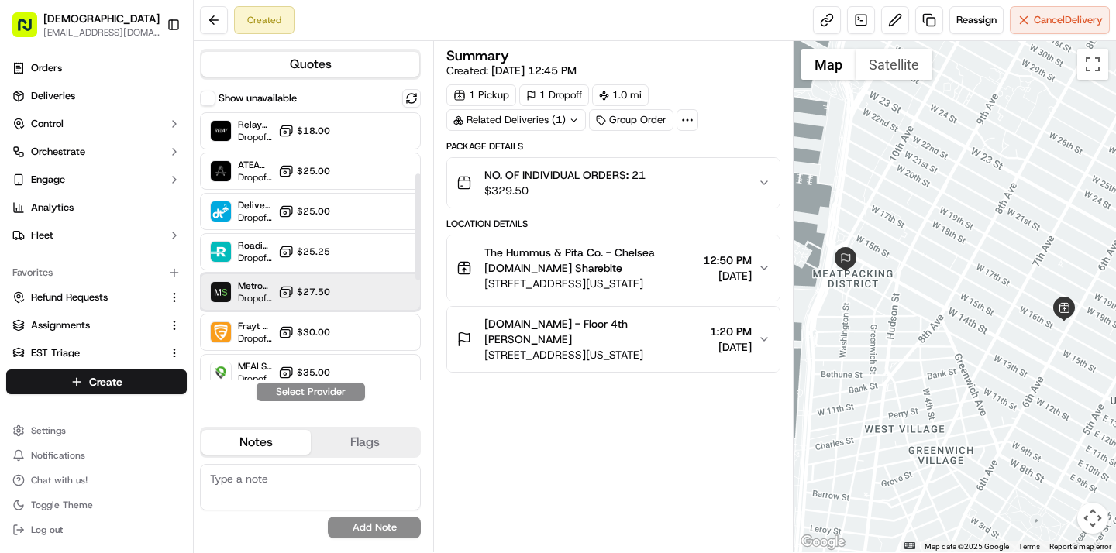
click at [342, 284] on div "MetroSpeedy (SB [GEOGRAPHIC_DATA]) Dropoff ETA - $27.50" at bounding box center [310, 292] width 221 height 37
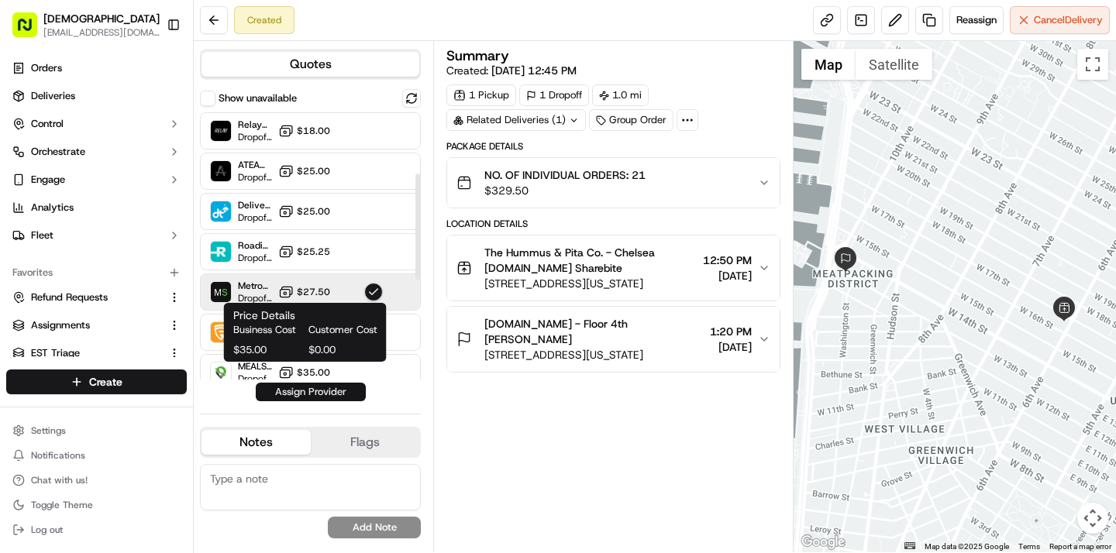
click at [315, 394] on button "Assign Provider" at bounding box center [311, 392] width 110 height 19
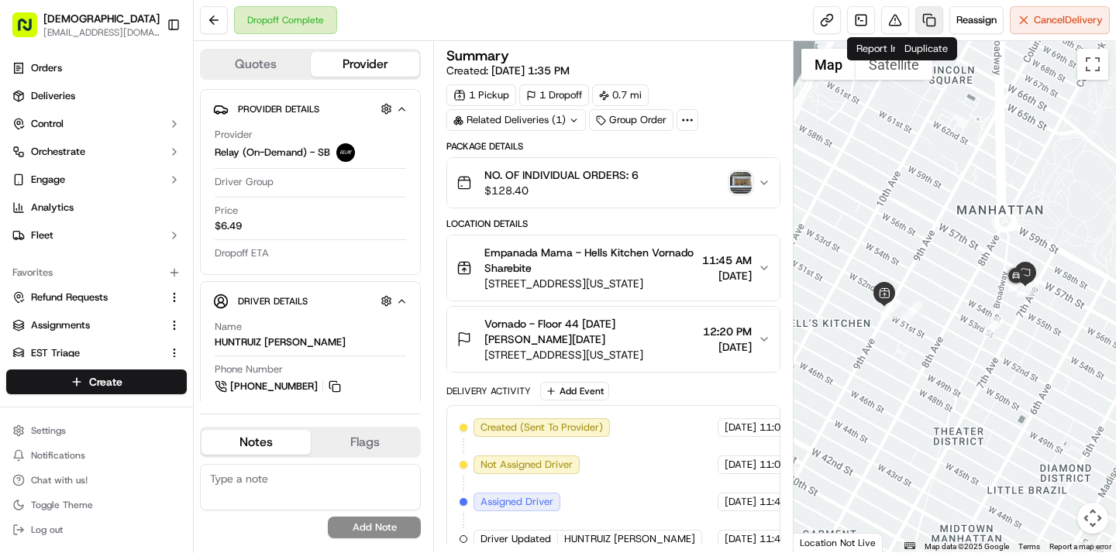
click at [921, 19] on link at bounding box center [929, 20] width 28 height 28
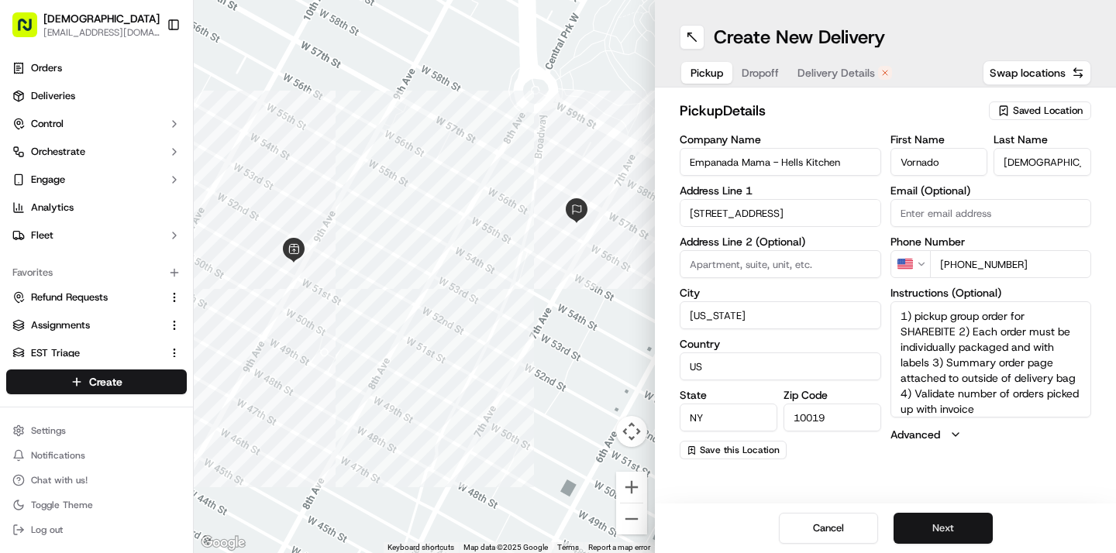
click at [943, 525] on button "Next" at bounding box center [942, 528] width 99 height 31
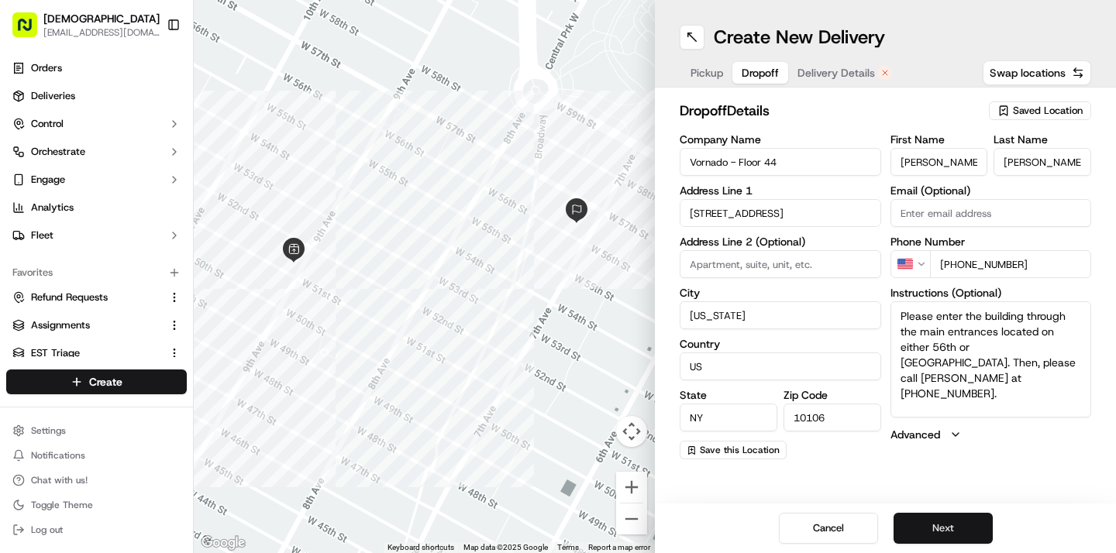
click at [942, 528] on button "Next" at bounding box center [942, 528] width 99 height 31
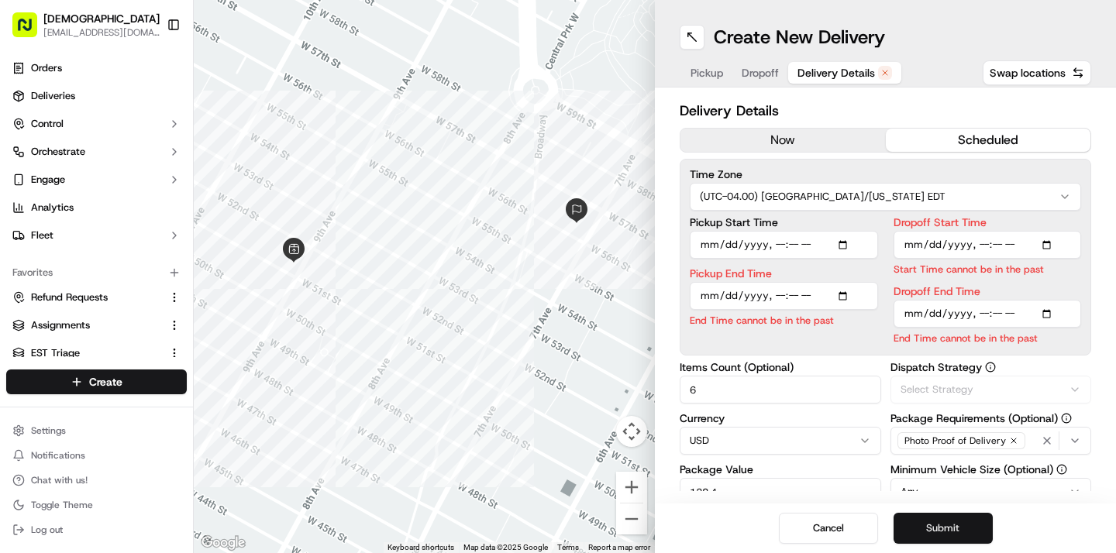
click at [942, 528] on button "Submit" at bounding box center [942, 528] width 99 height 31
click at [769, 138] on button "now" at bounding box center [782, 140] width 205 height 23
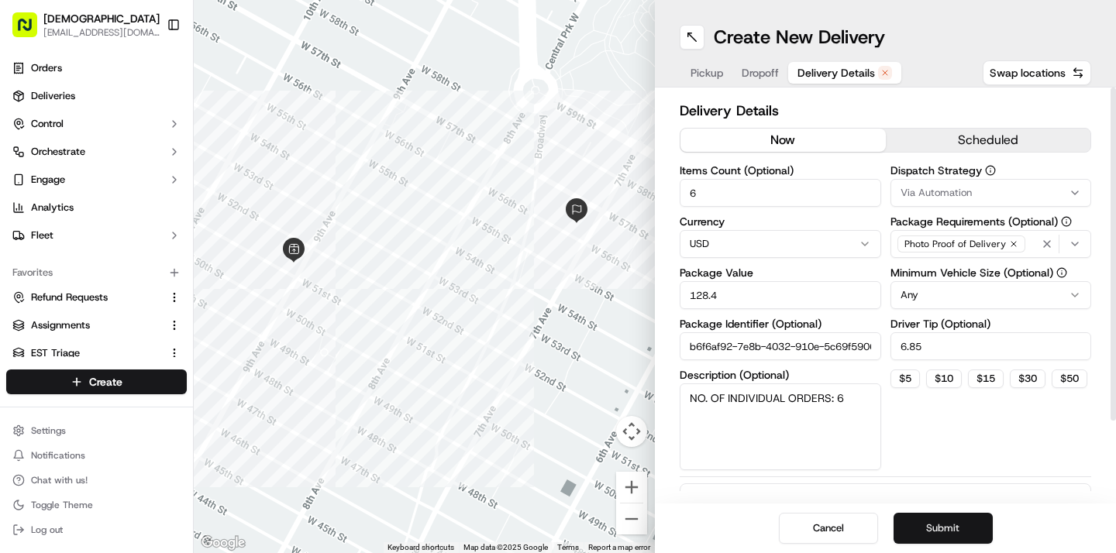
click at [951, 532] on button "Submit" at bounding box center [942, 528] width 99 height 31
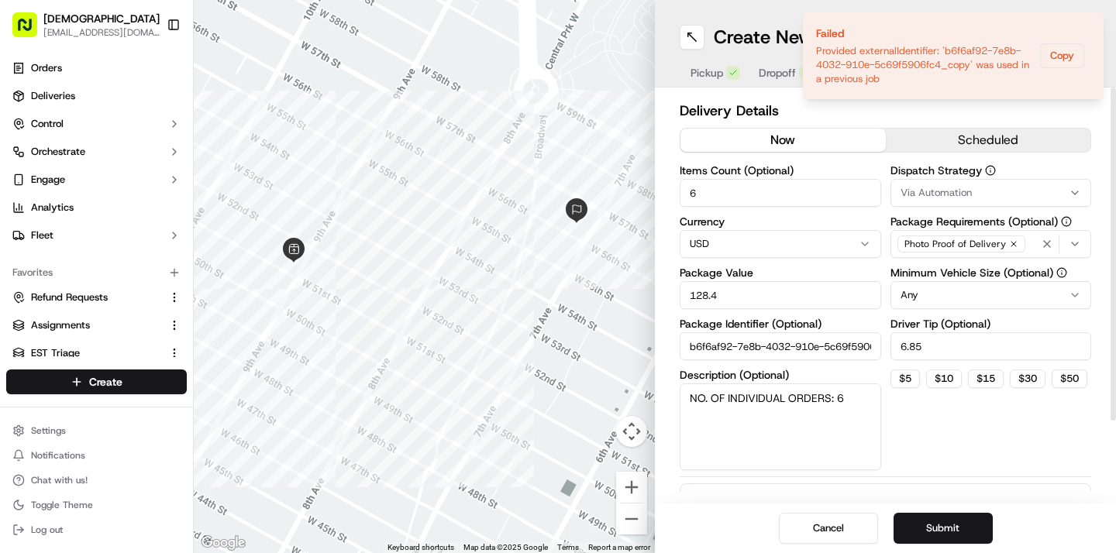
click at [871, 344] on input "b6f6af92-7e8b-4032-910e-5c69f5906fc4_copy" at bounding box center [779, 346] width 201 height 28
type input "b6f6af92-7e8b-4032-910e-5c69f5906fc4_copy1"
click at [956, 535] on button "Submit" at bounding box center [942, 528] width 99 height 31
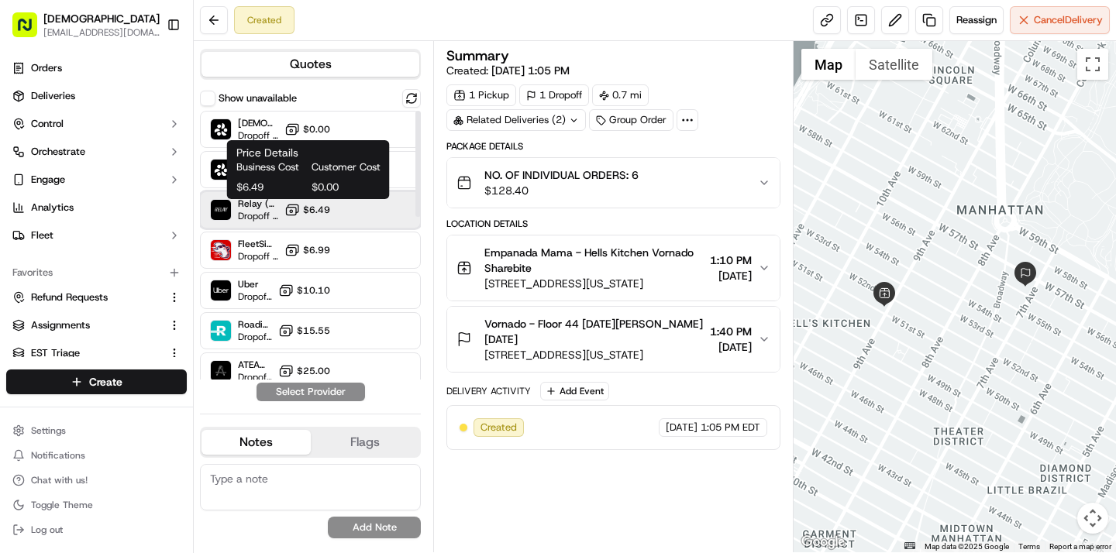
click at [335, 210] on div "Relay (On-Demand) - SB Dropoff ETA - $6.49" at bounding box center [310, 209] width 221 height 37
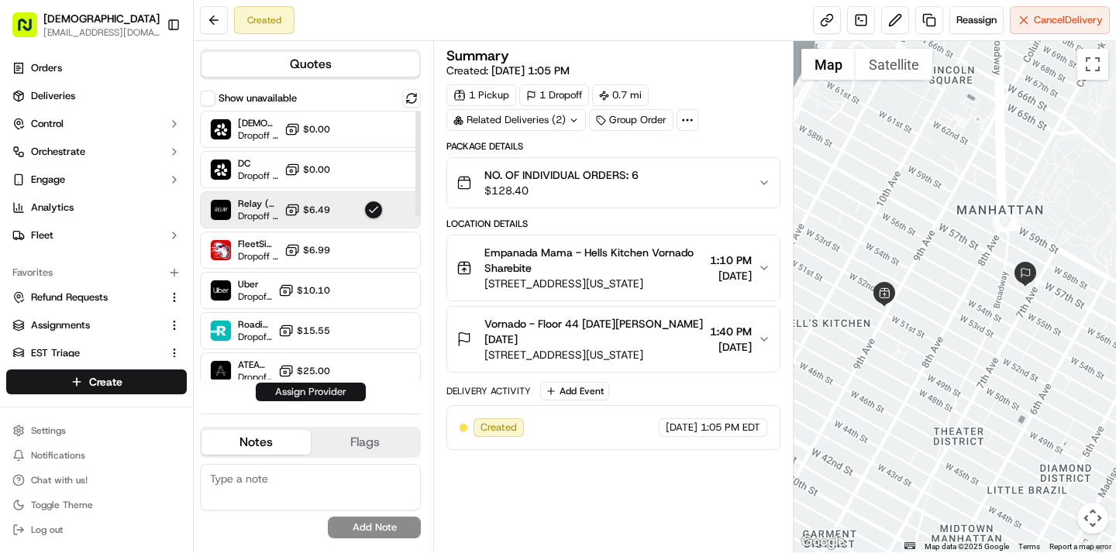
click at [309, 401] on button "Assign Provider" at bounding box center [311, 392] width 110 height 19
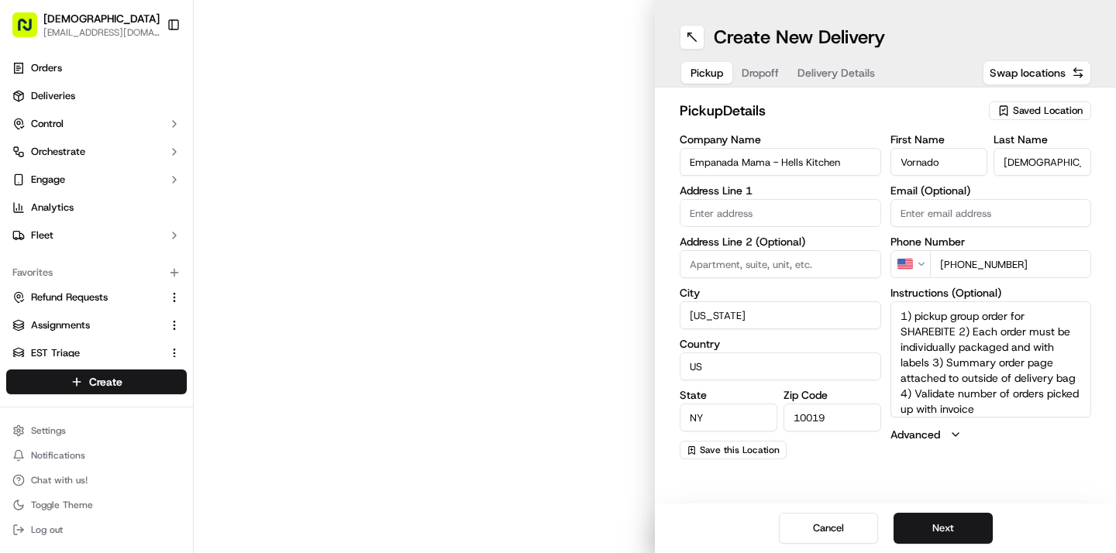
type input "[STREET_ADDRESS]"
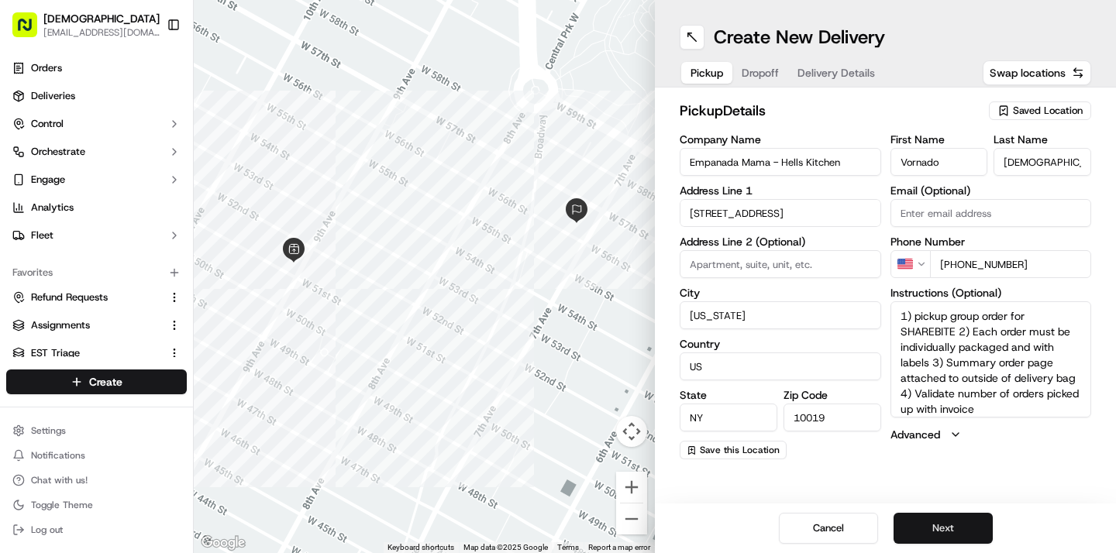
click at [946, 535] on button "Next" at bounding box center [942, 528] width 99 height 31
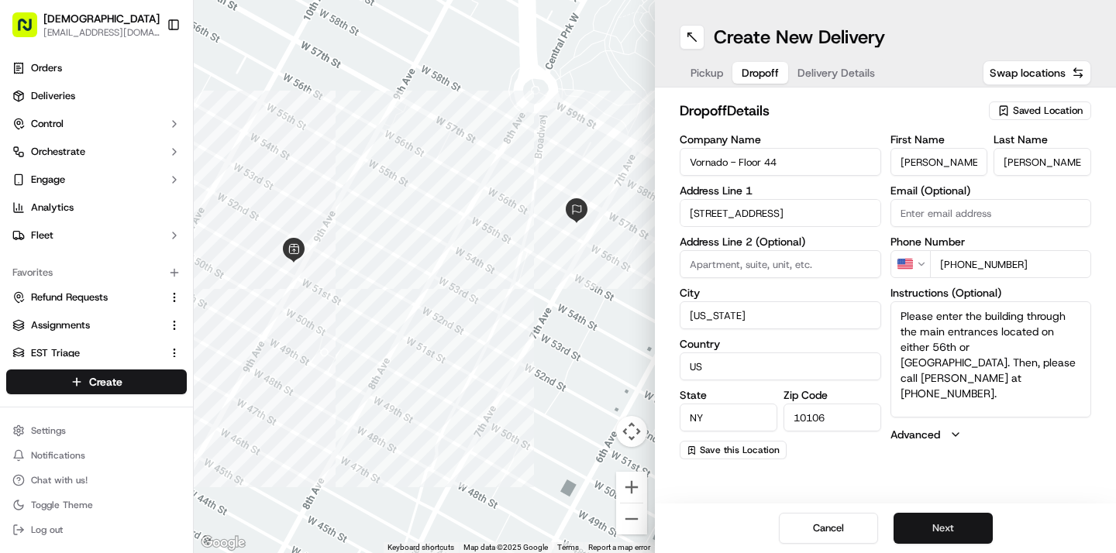
click at [946, 535] on button "Next" at bounding box center [942, 528] width 99 height 31
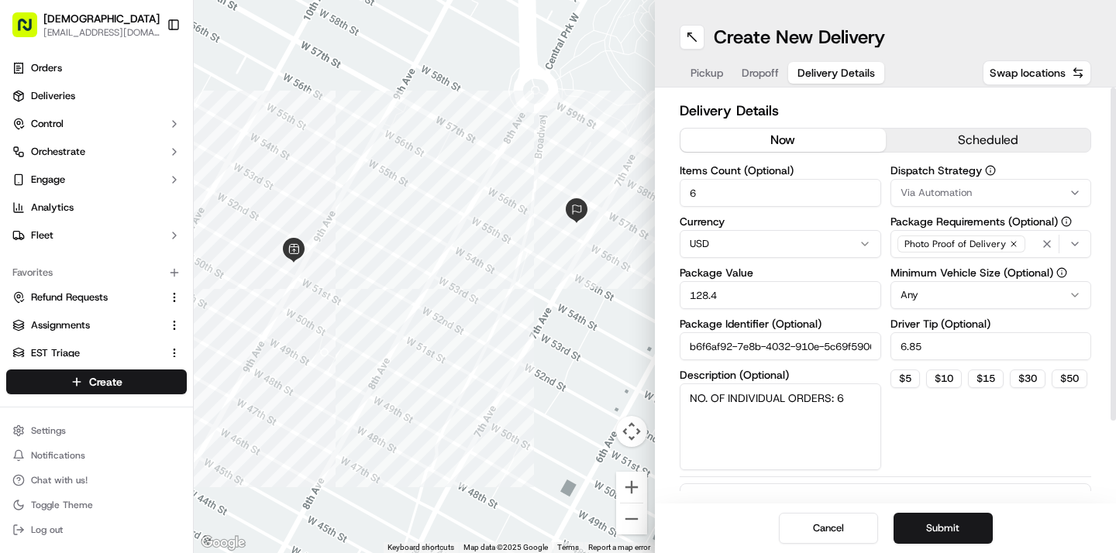
scroll to position [0, 95]
click at [934, 522] on button "Submit" at bounding box center [942, 528] width 99 height 31
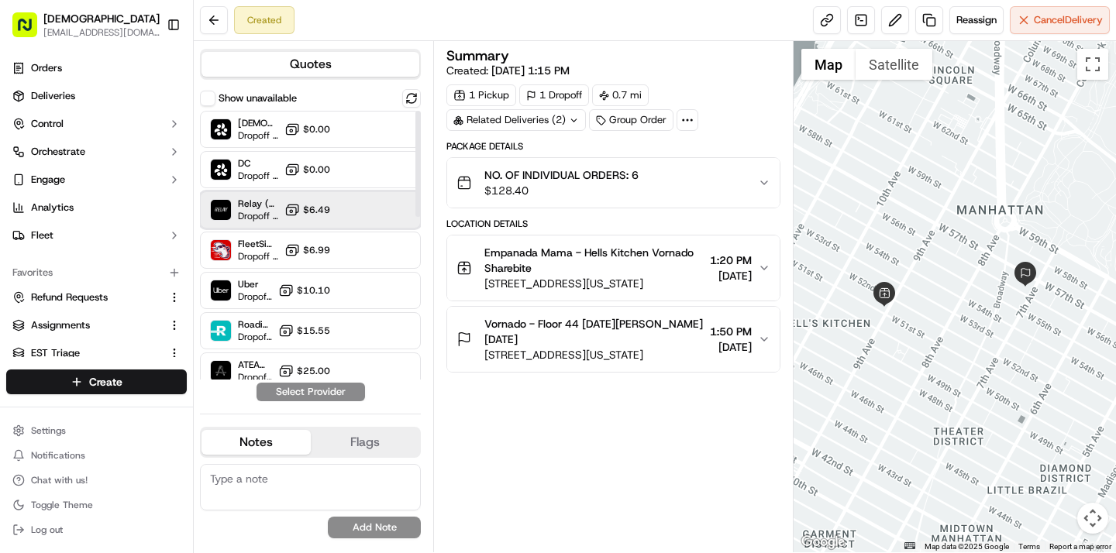
click at [340, 209] on div "Relay (On-Demand) - SB Dropoff ETA - $6.49" at bounding box center [310, 209] width 221 height 37
click at [346, 393] on button "Assign Provider" at bounding box center [311, 392] width 110 height 19
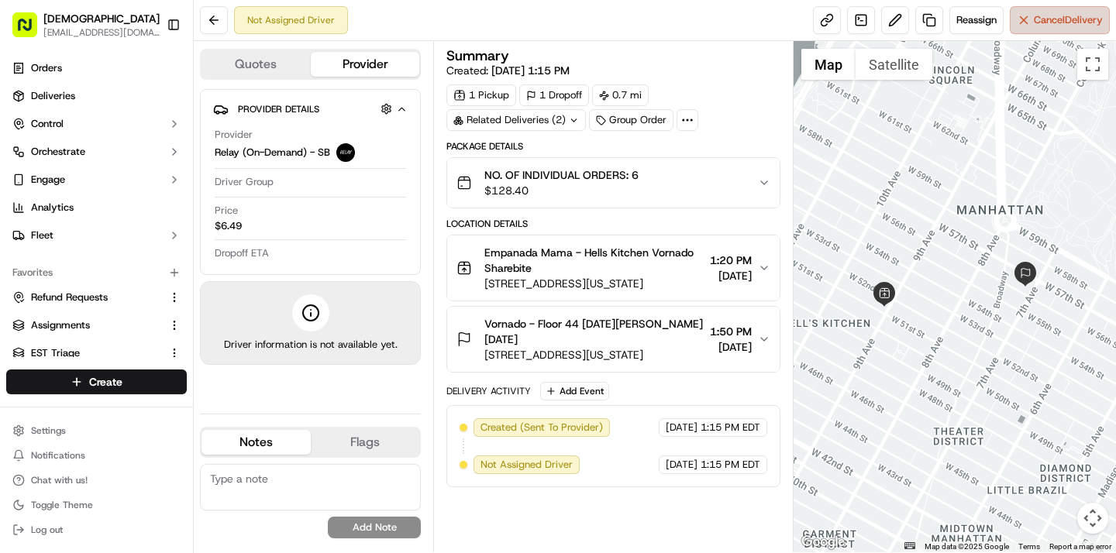
click at [1046, 29] on button "Cancel Delivery" at bounding box center [1060, 20] width 100 height 28
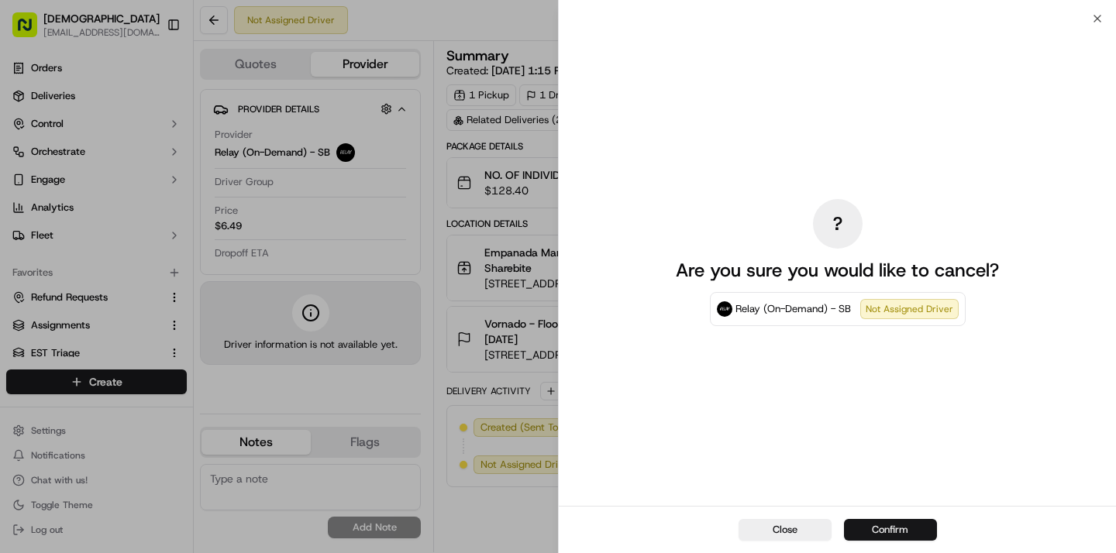
click at [887, 528] on button "Confirm" at bounding box center [890, 530] width 93 height 22
